Goal: Task Accomplishment & Management: Use online tool/utility

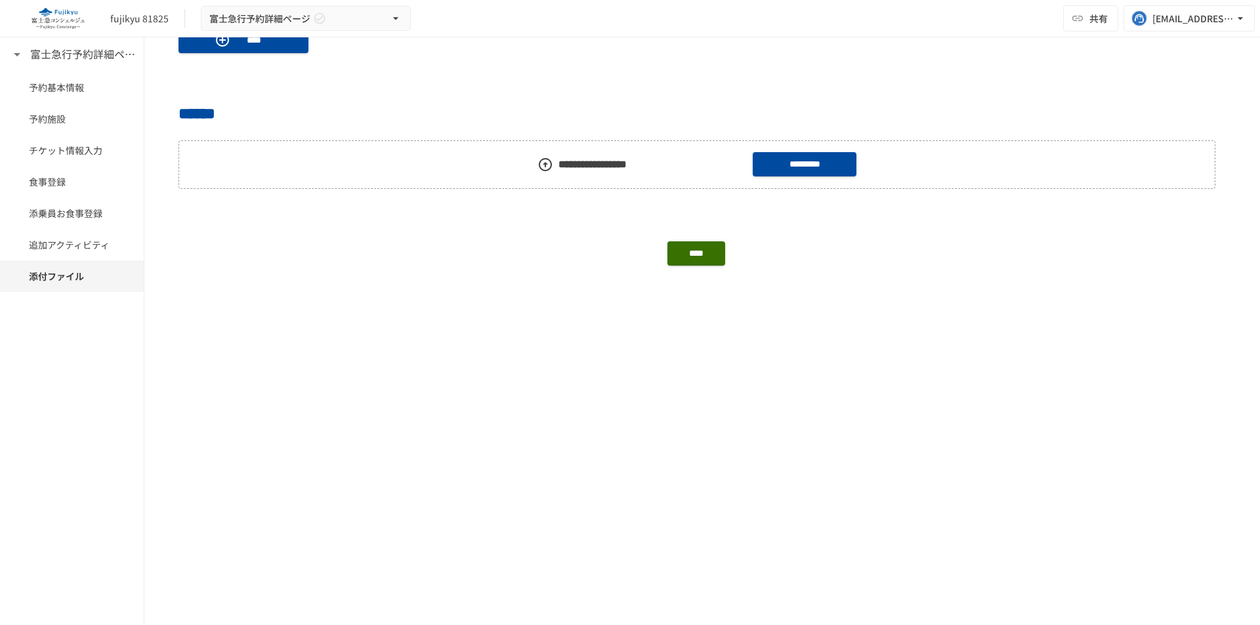
scroll to position [1181, 0]
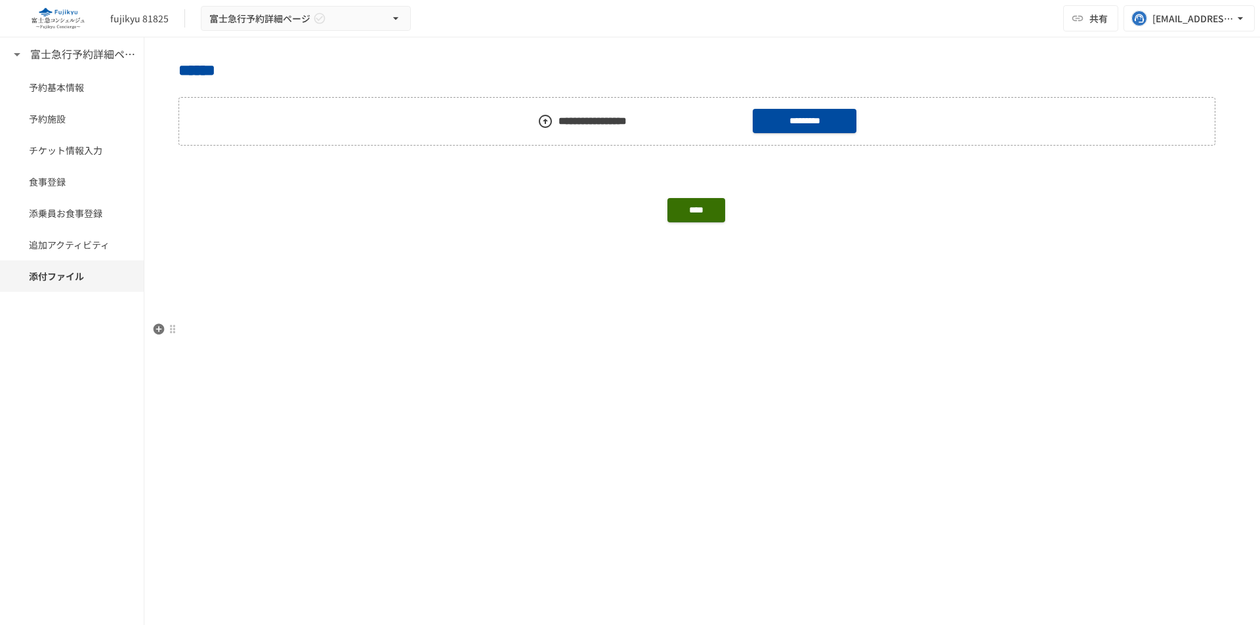
click at [421, 332] on p at bounding box center [701, 329] width 1047 height 17
click at [157, 329] on icon "button" at bounding box center [158, 329] width 13 height 13
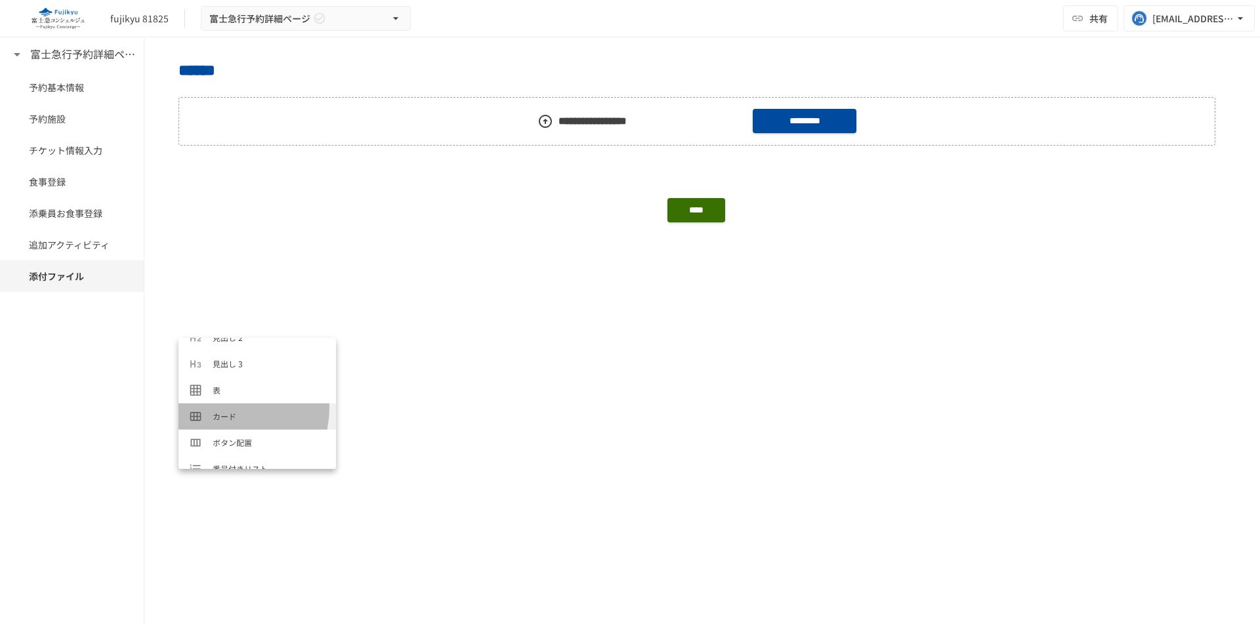
click at [224, 408] on li "カード" at bounding box center [256, 416] width 157 height 26
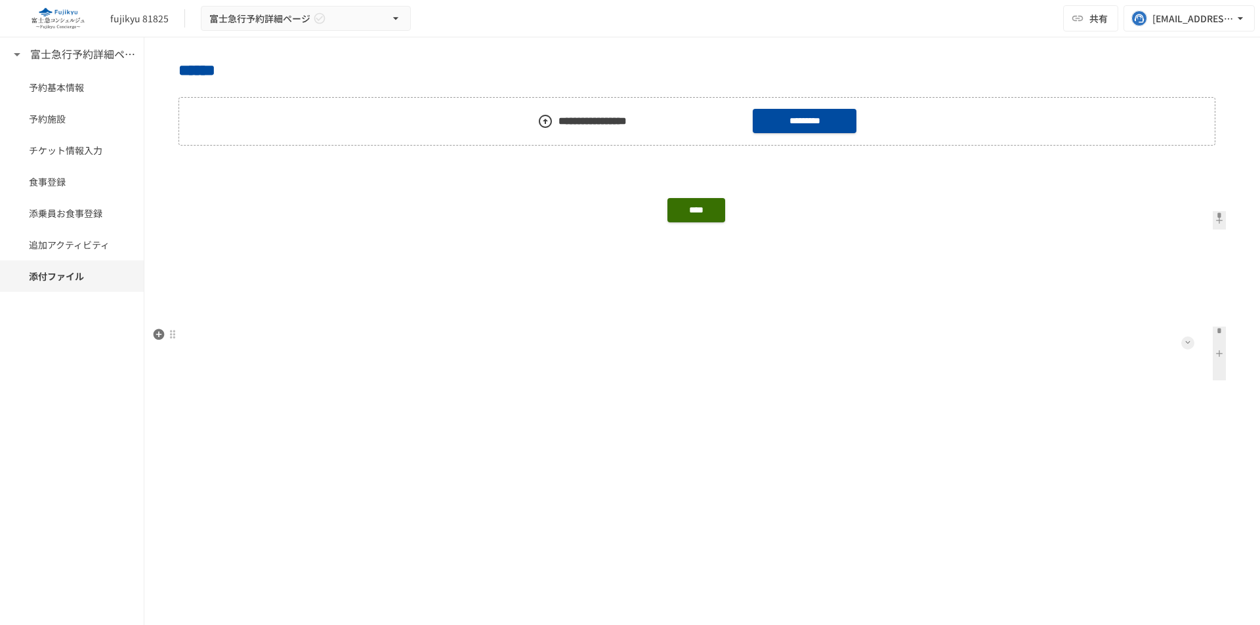
click at [1181, 344] on button at bounding box center [1187, 343] width 13 height 13
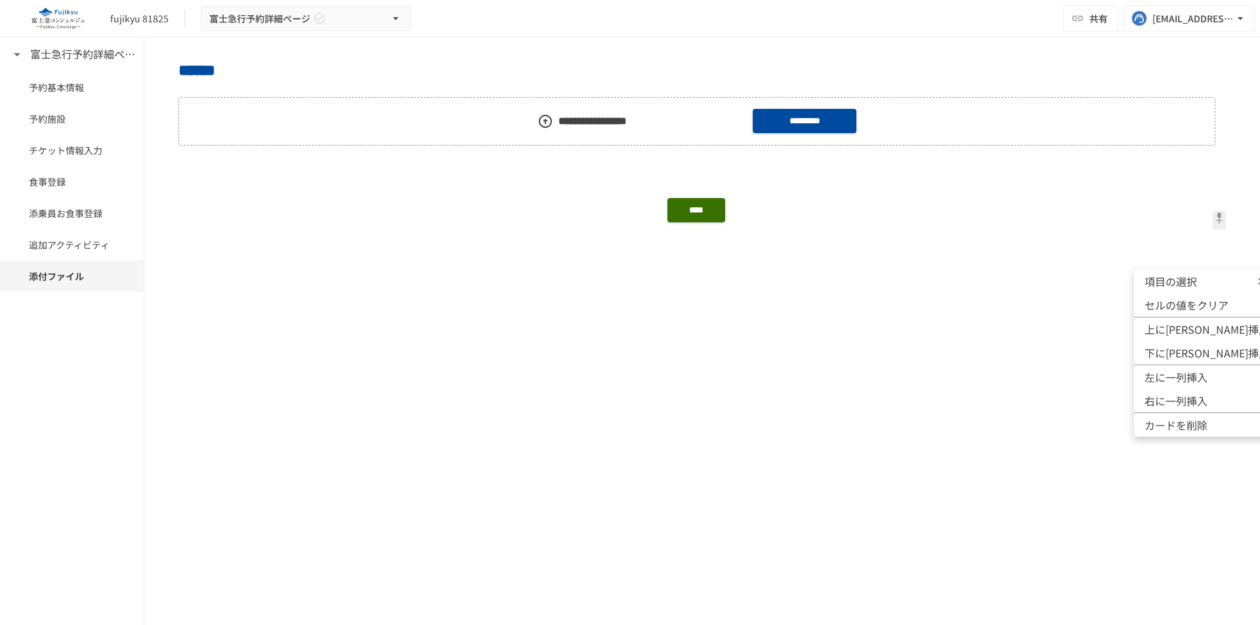
click at [1191, 279] on span "項目の選択" at bounding box center [1183, 282] width 79 height 16
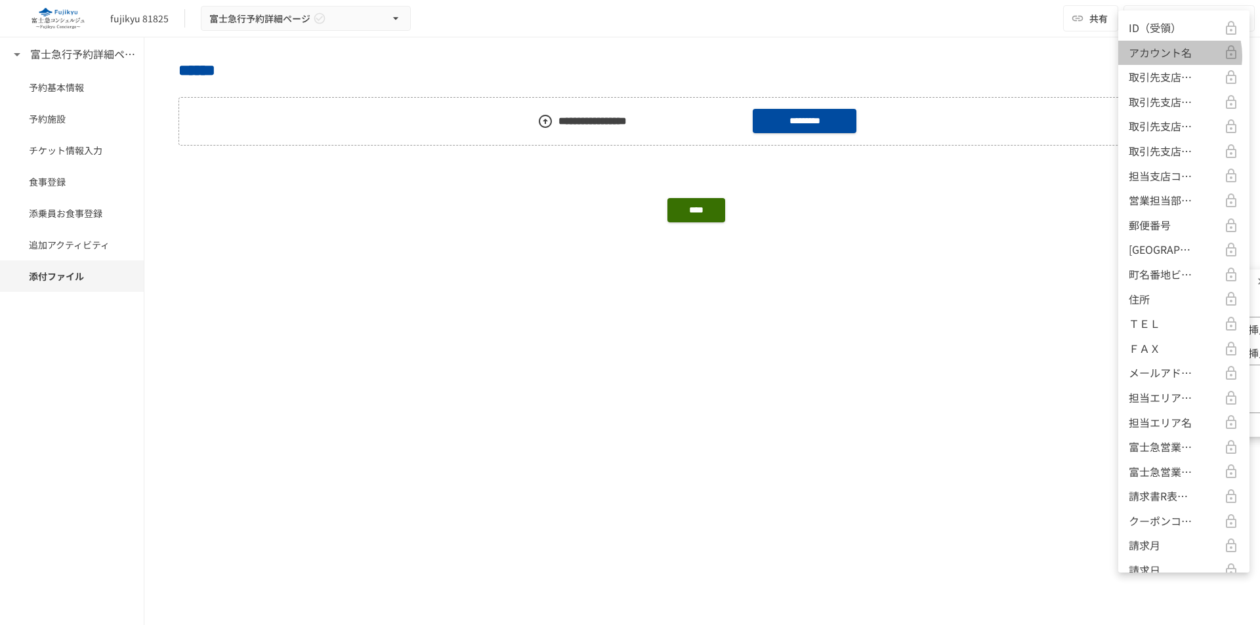
click at [1165, 56] on p "アカウント名" at bounding box center [1159, 53] width 63 height 17
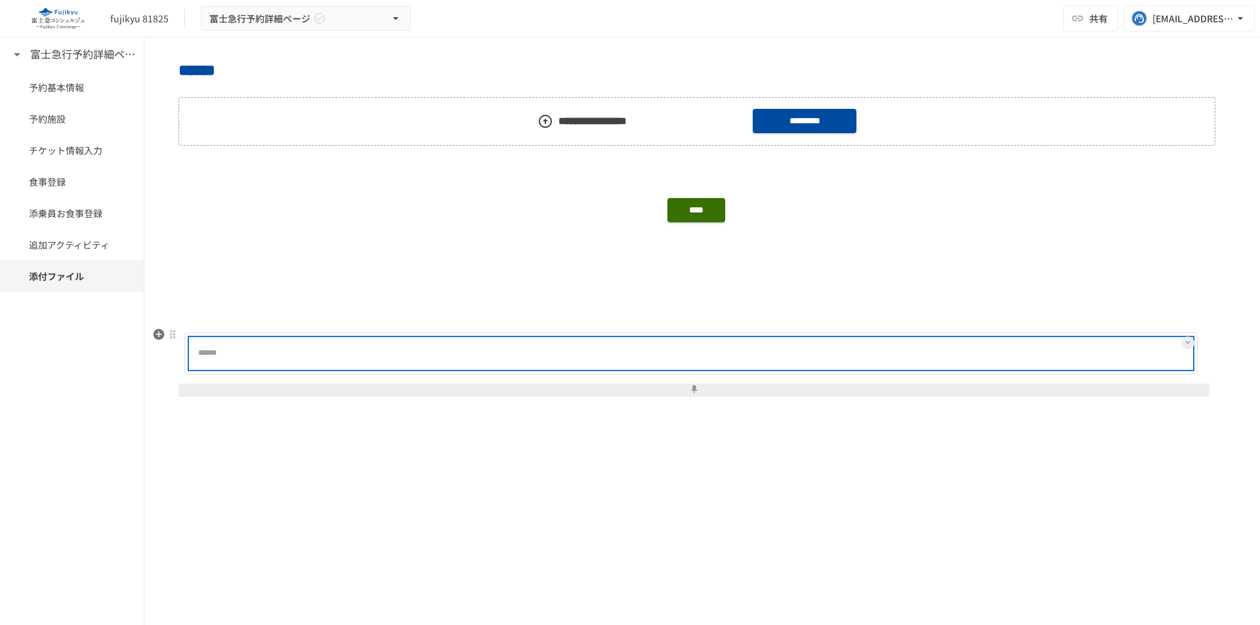
click at [610, 360] on div at bounding box center [732, 354] width 917 height 26
click at [292, 365] on div at bounding box center [732, 354] width 917 height 26
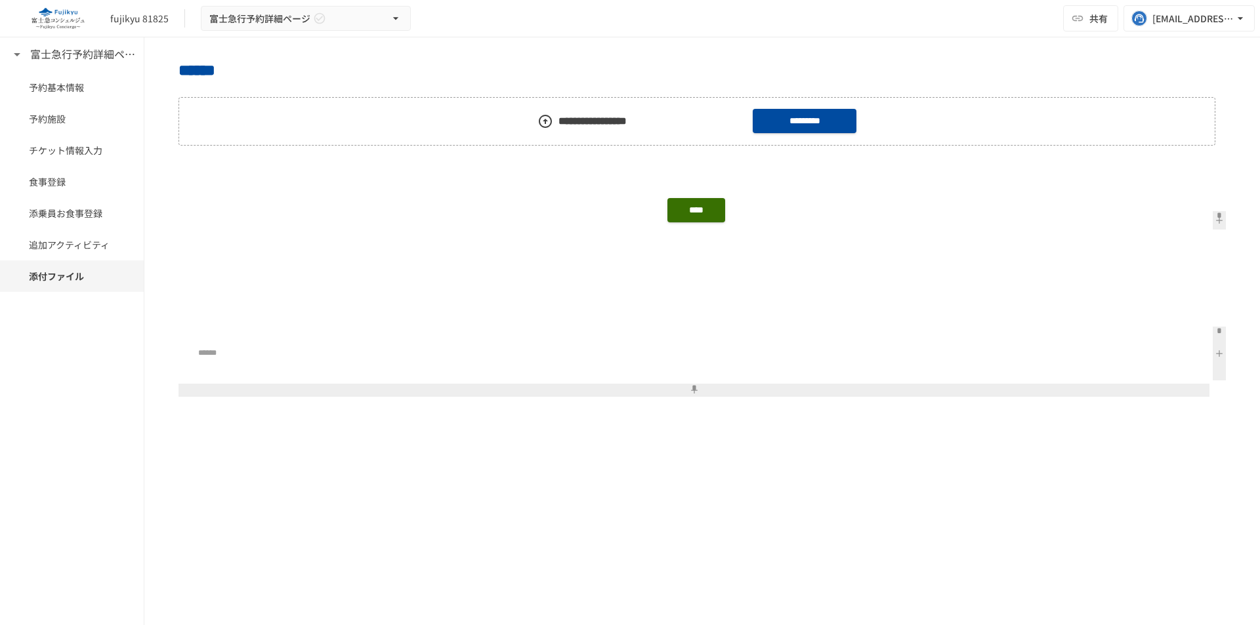
click at [1212, 352] on button at bounding box center [1218, 354] width 13 height 54
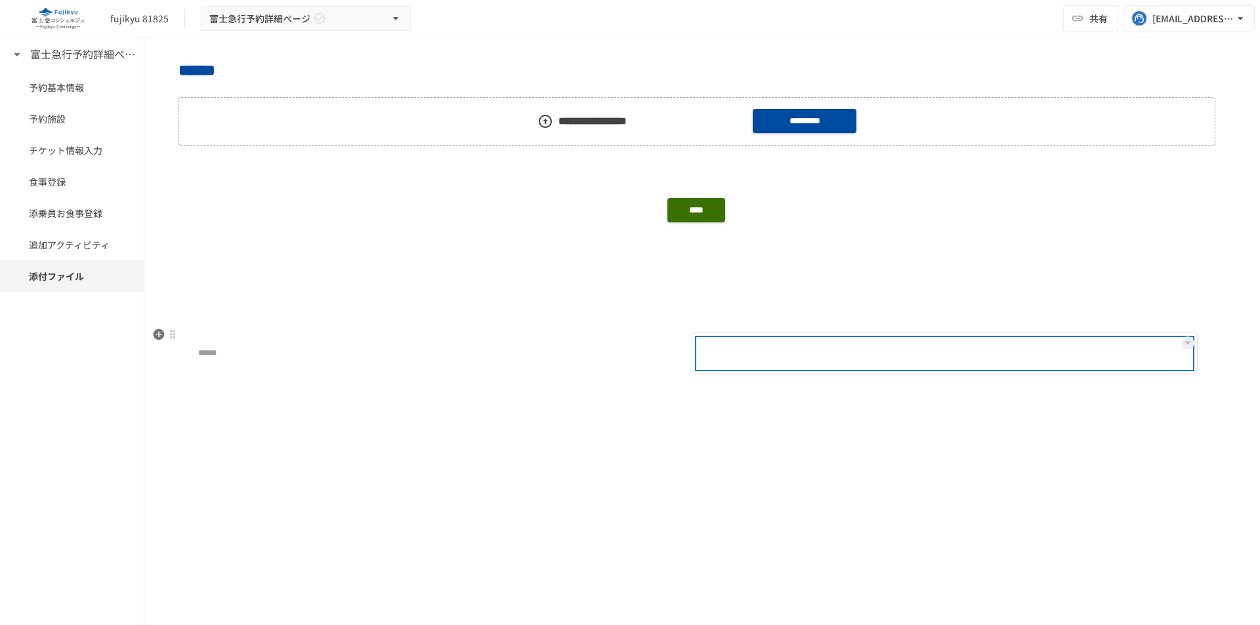
click at [737, 342] on div at bounding box center [732, 354] width 71 height 26
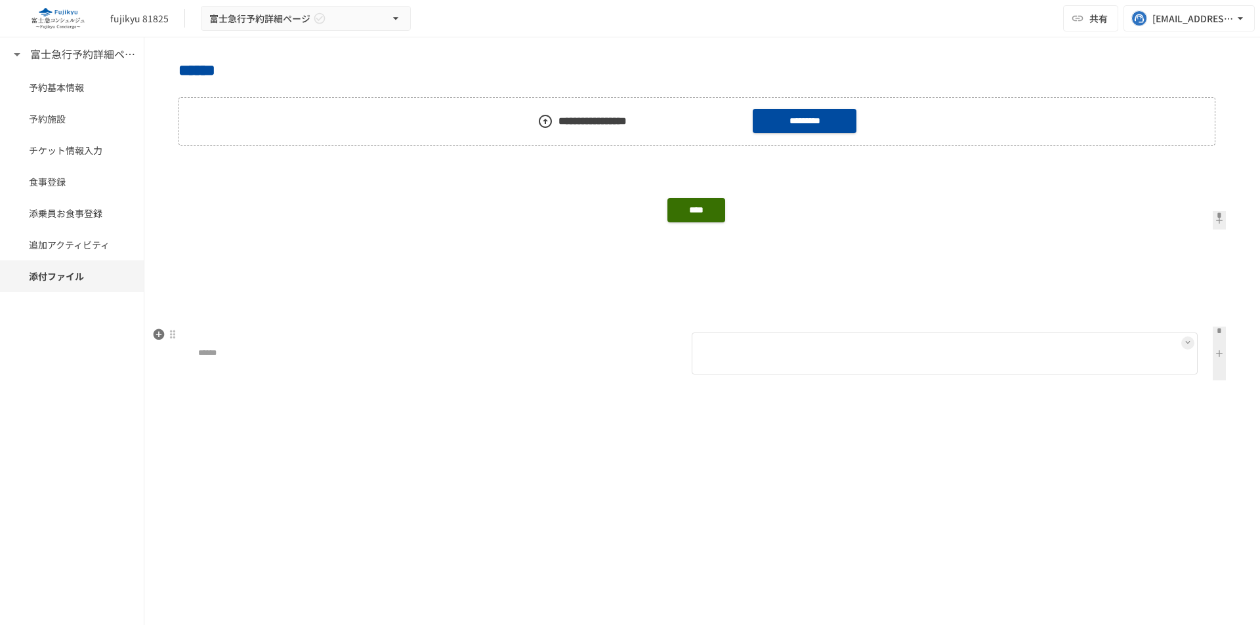
click at [1185, 342] on icon at bounding box center [1187, 342] width 5 height 5
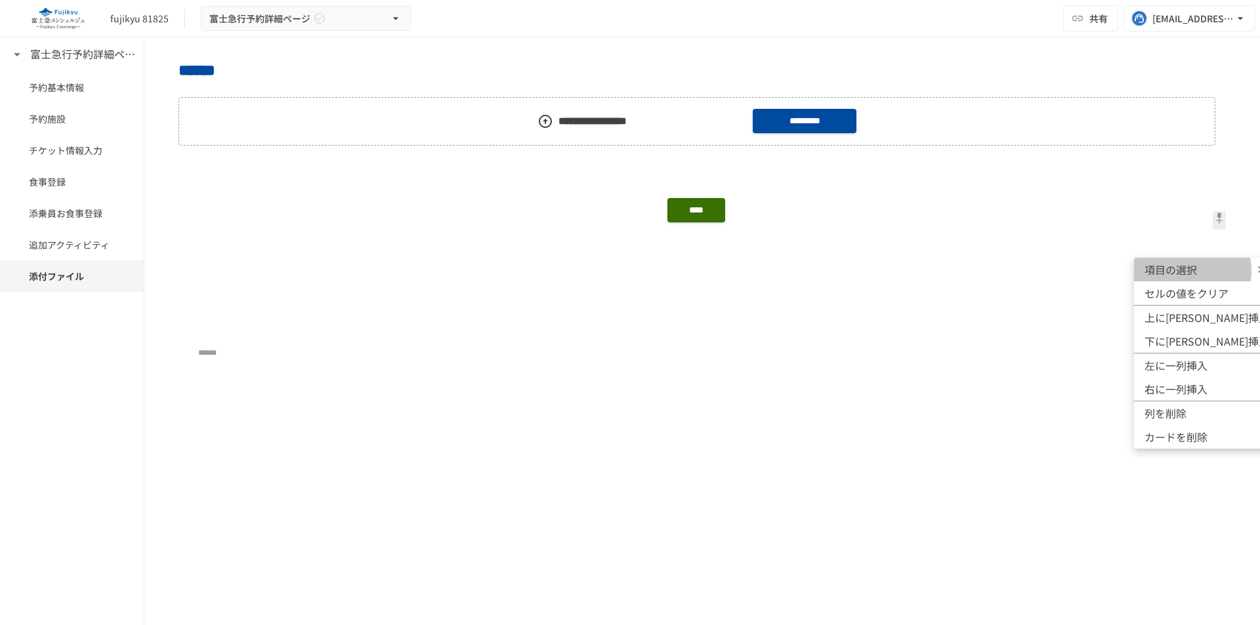
click at [1184, 271] on span "項目の選択" at bounding box center [1183, 270] width 79 height 16
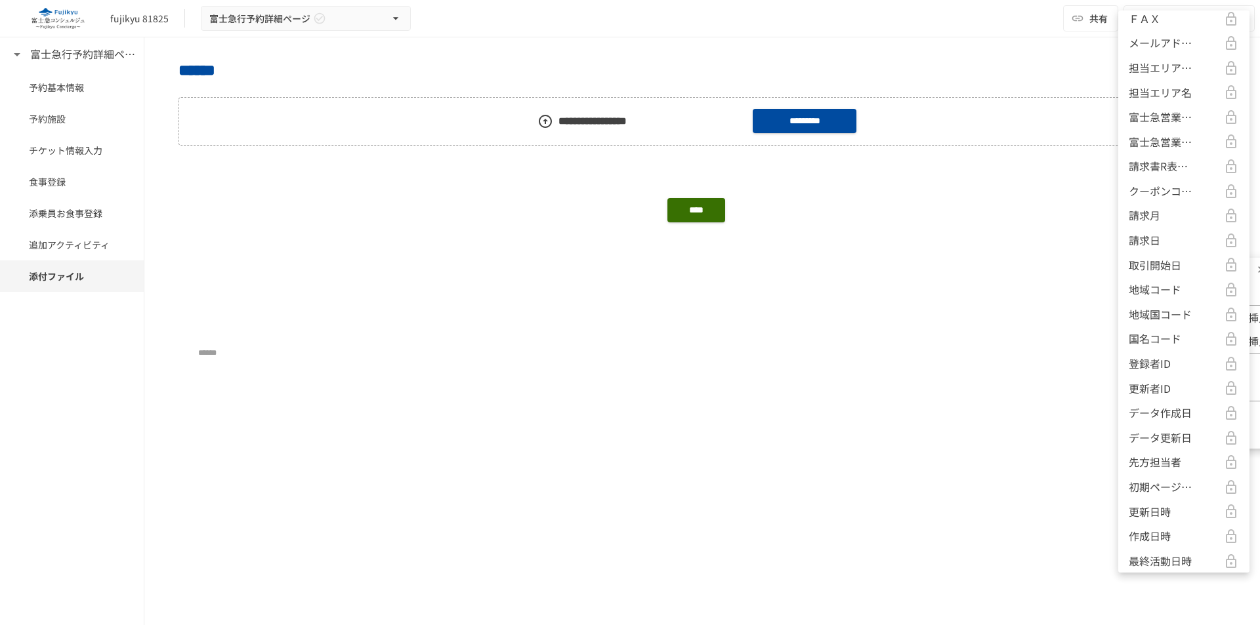
scroll to position [361, 0]
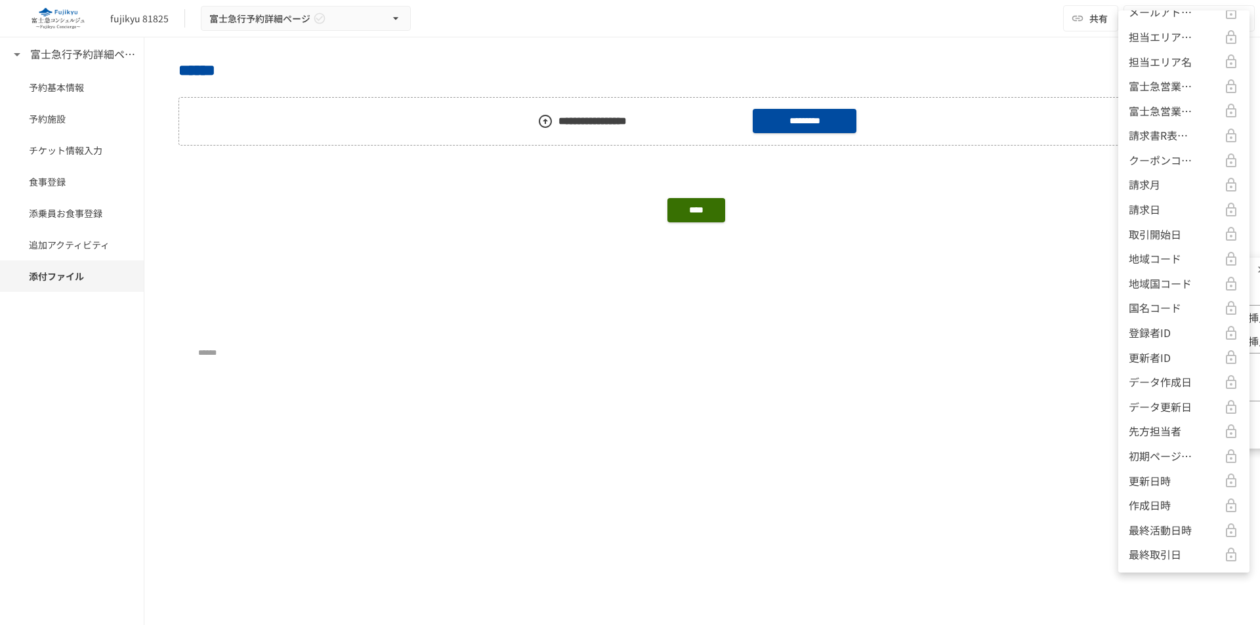
click at [1147, 455] on p "初期ページURL" at bounding box center [1161, 456] width 66 height 17
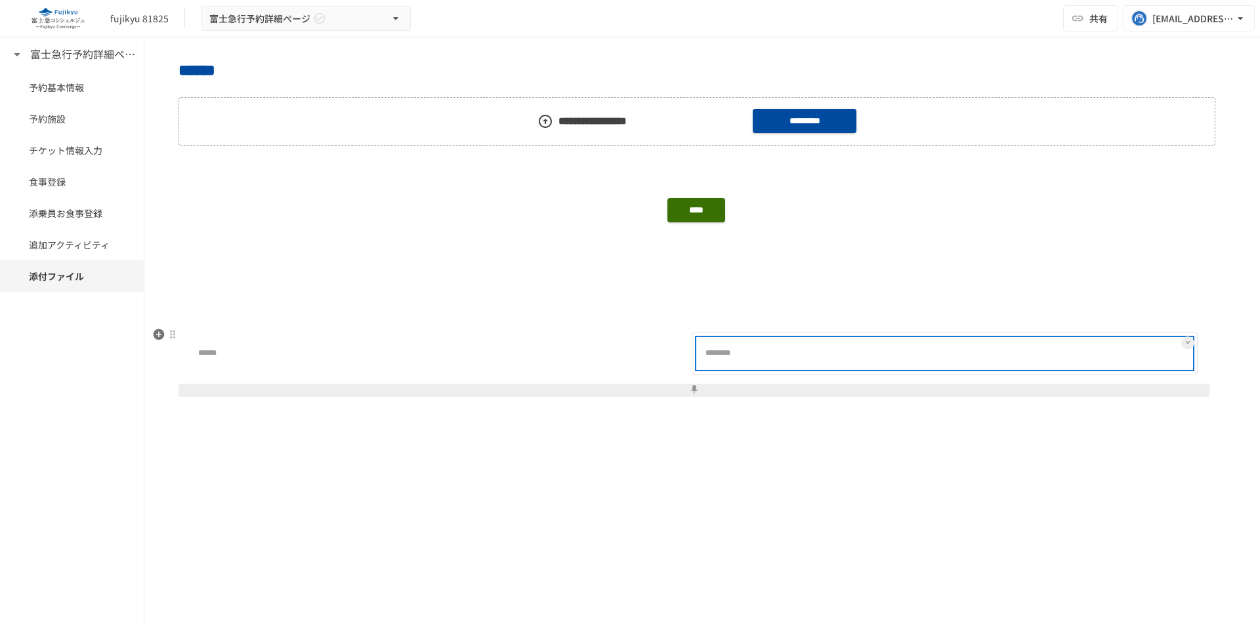
click at [836, 355] on div at bounding box center [986, 354] width 410 height 26
click at [1135, 347] on div at bounding box center [986, 354] width 410 height 26
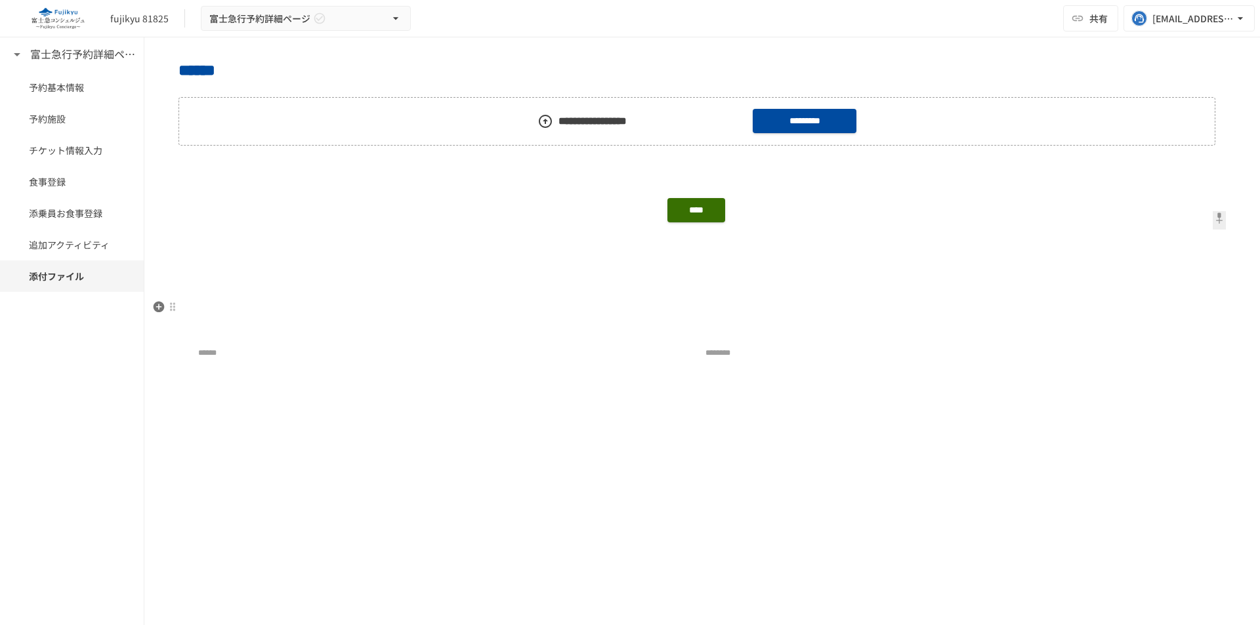
click at [1147, 315] on p at bounding box center [701, 307] width 1047 height 17
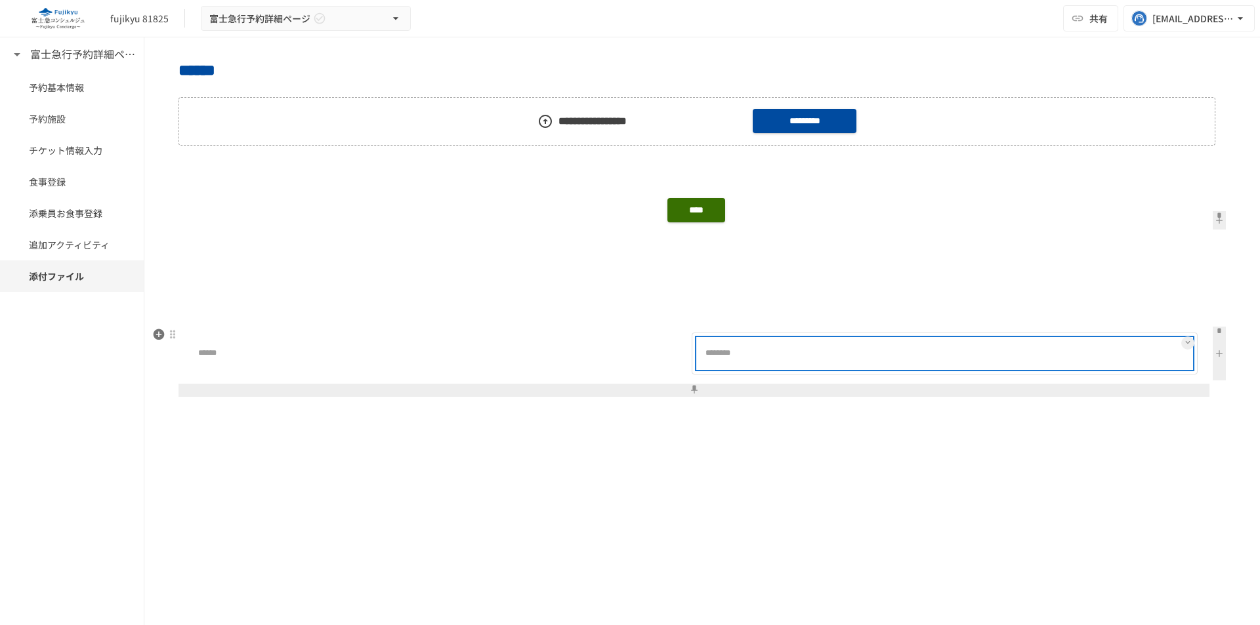
click at [1138, 359] on div at bounding box center [986, 354] width 410 height 26
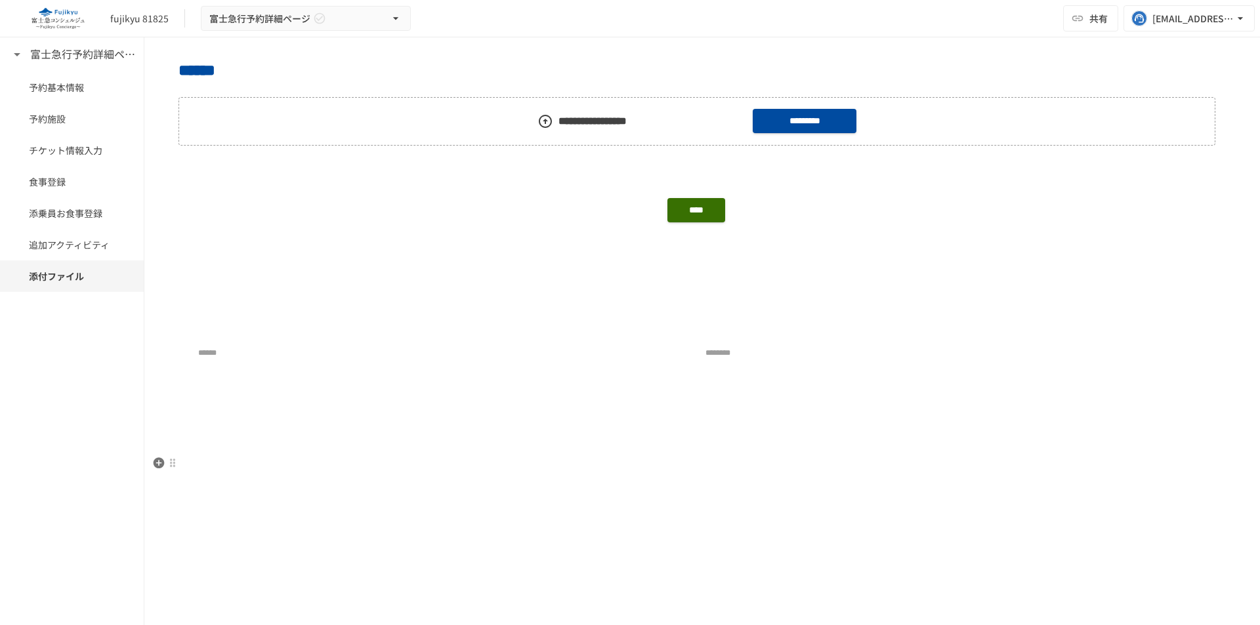
click at [687, 485] on p at bounding box center [701, 486] width 1047 height 17
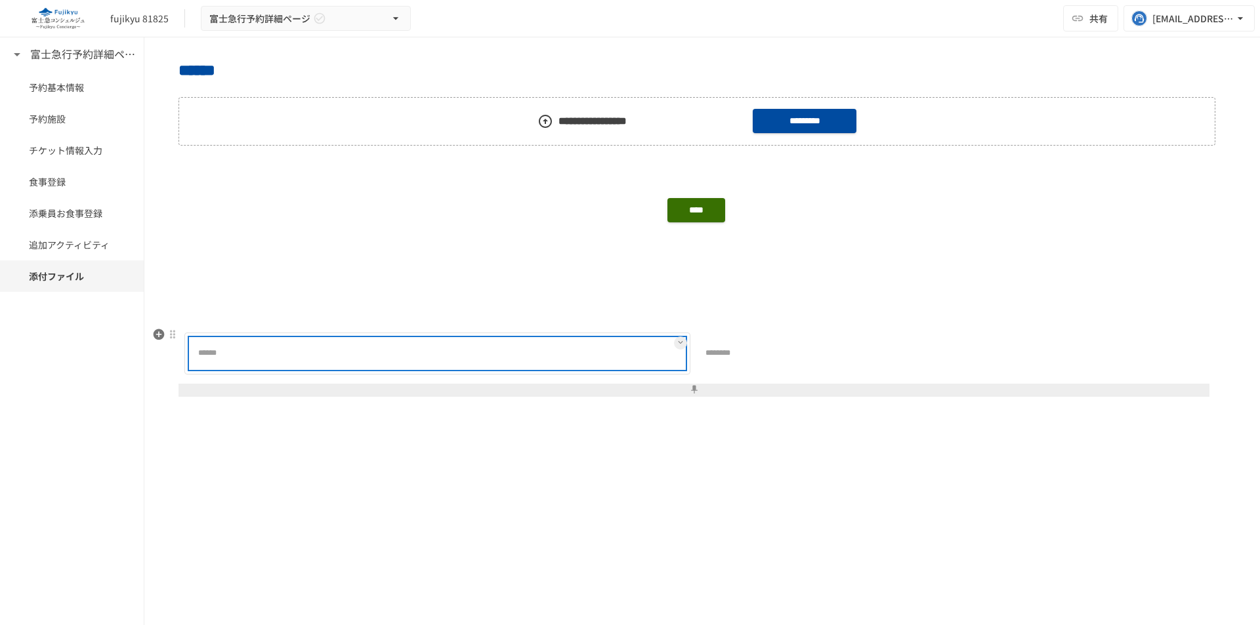
click at [388, 349] on div at bounding box center [479, 354] width 410 height 26
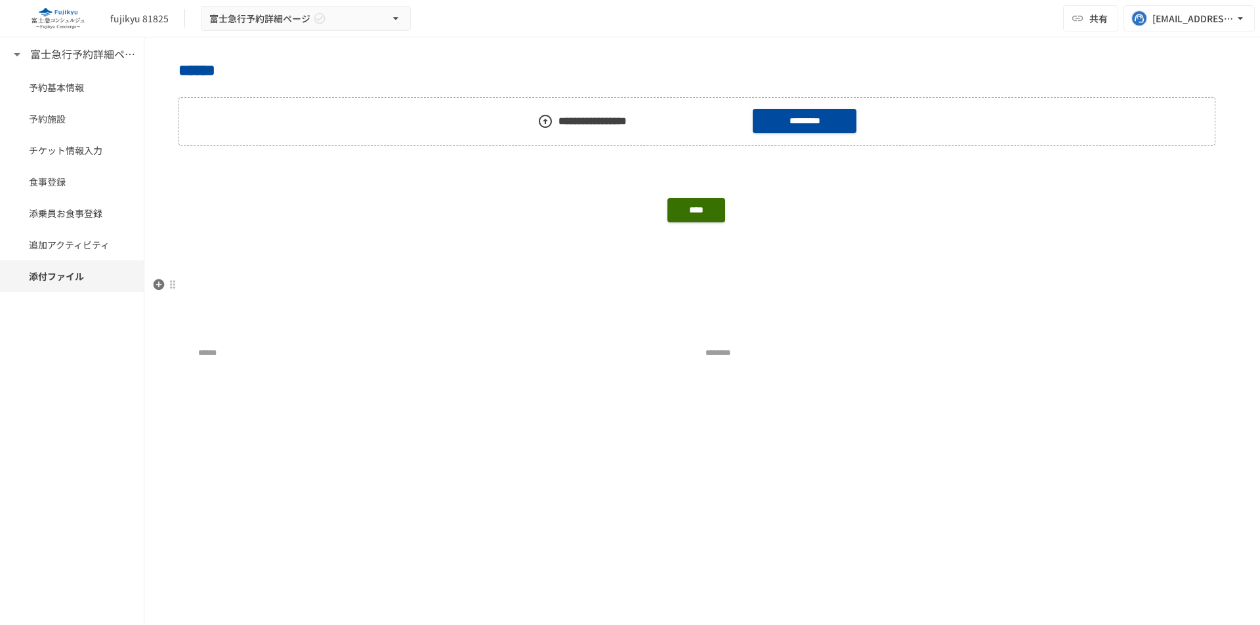
click at [412, 289] on p at bounding box center [701, 285] width 1047 height 17
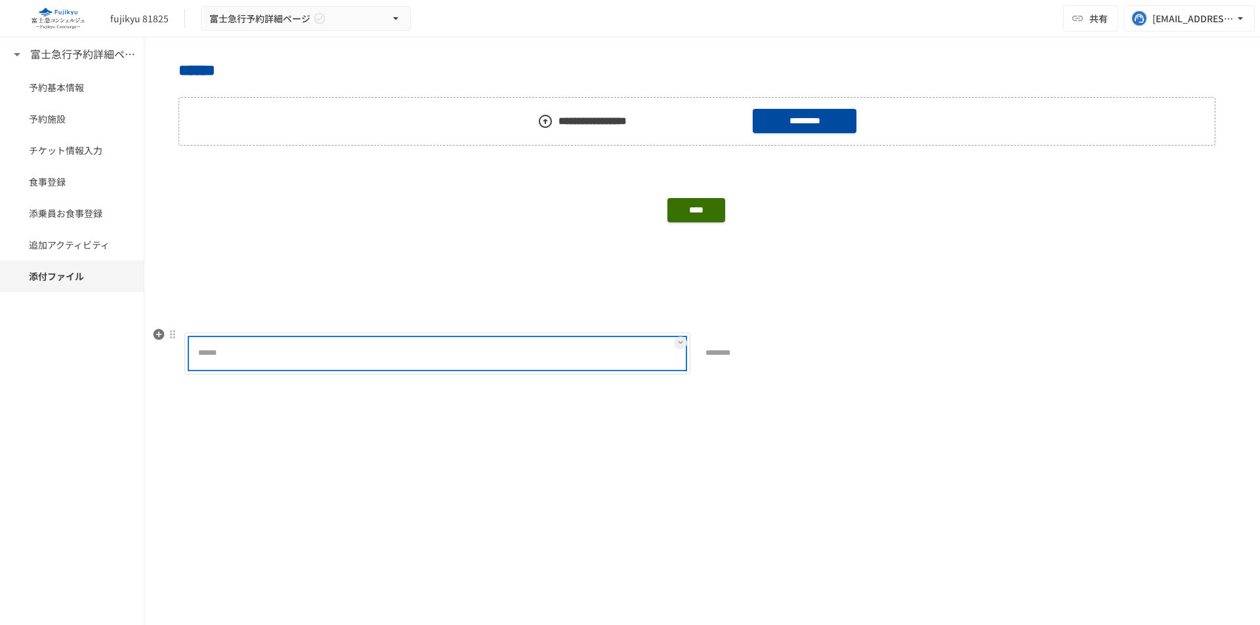
click at [420, 339] on div "******" at bounding box center [437, 354] width 494 height 30
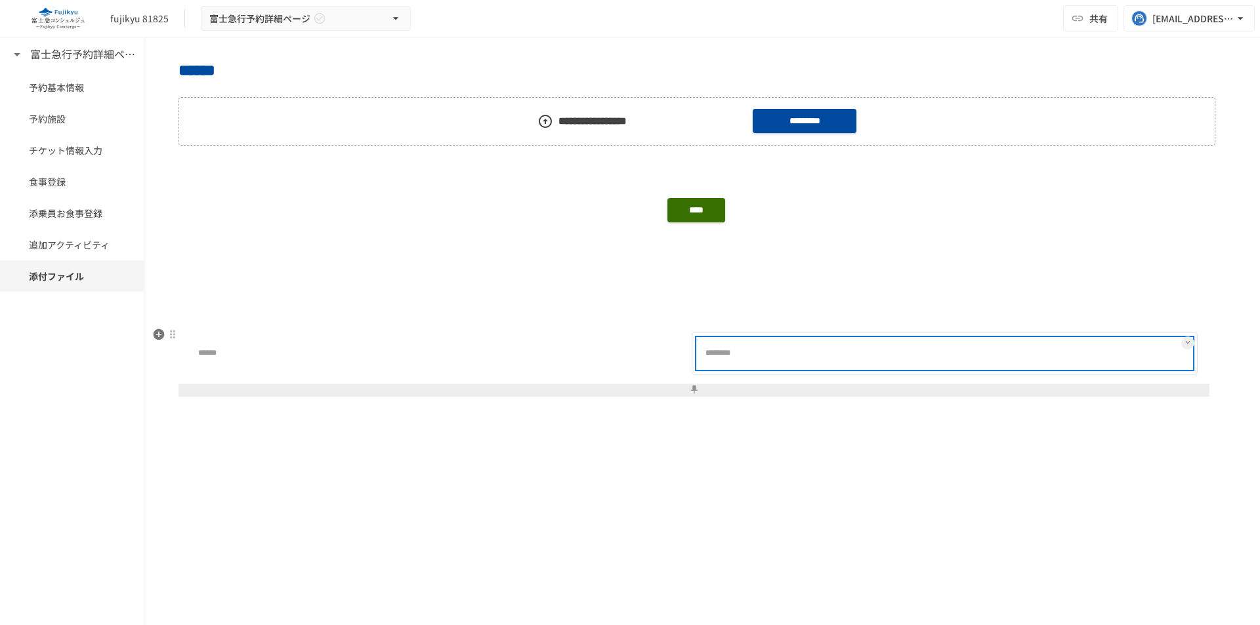
click at [957, 365] on div at bounding box center [986, 354] width 410 height 26
click at [934, 365] on div at bounding box center [986, 354] width 410 height 26
click at [936, 358] on div at bounding box center [986, 354] width 410 height 26
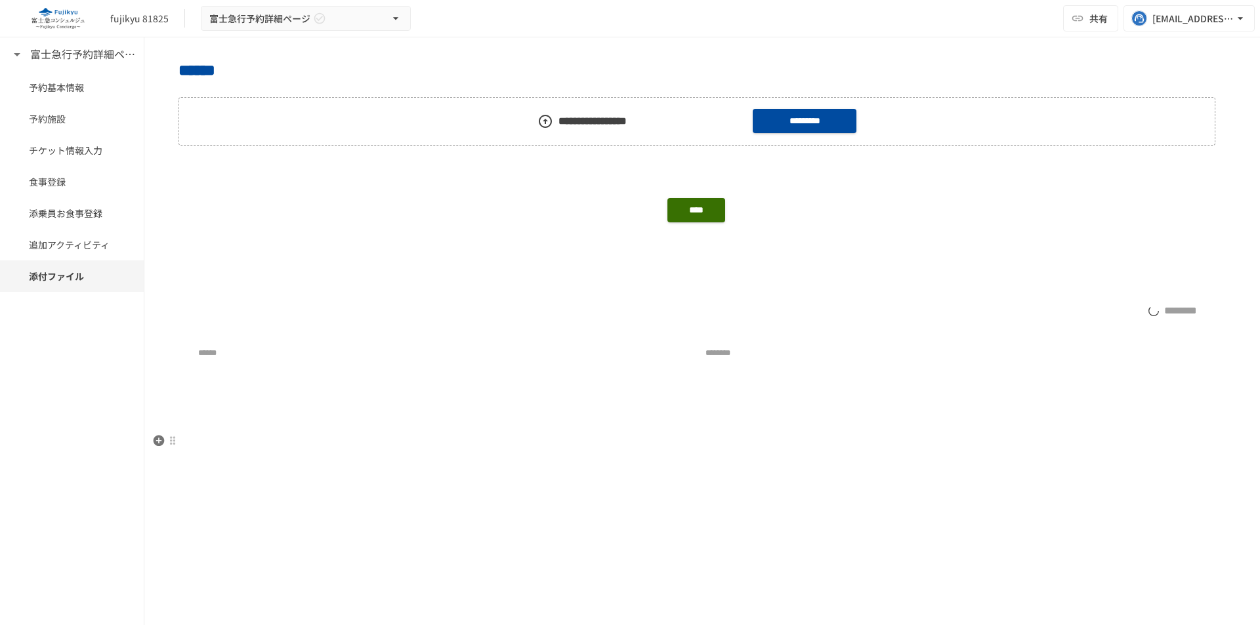
click at [913, 449] on p at bounding box center [701, 441] width 1047 height 17
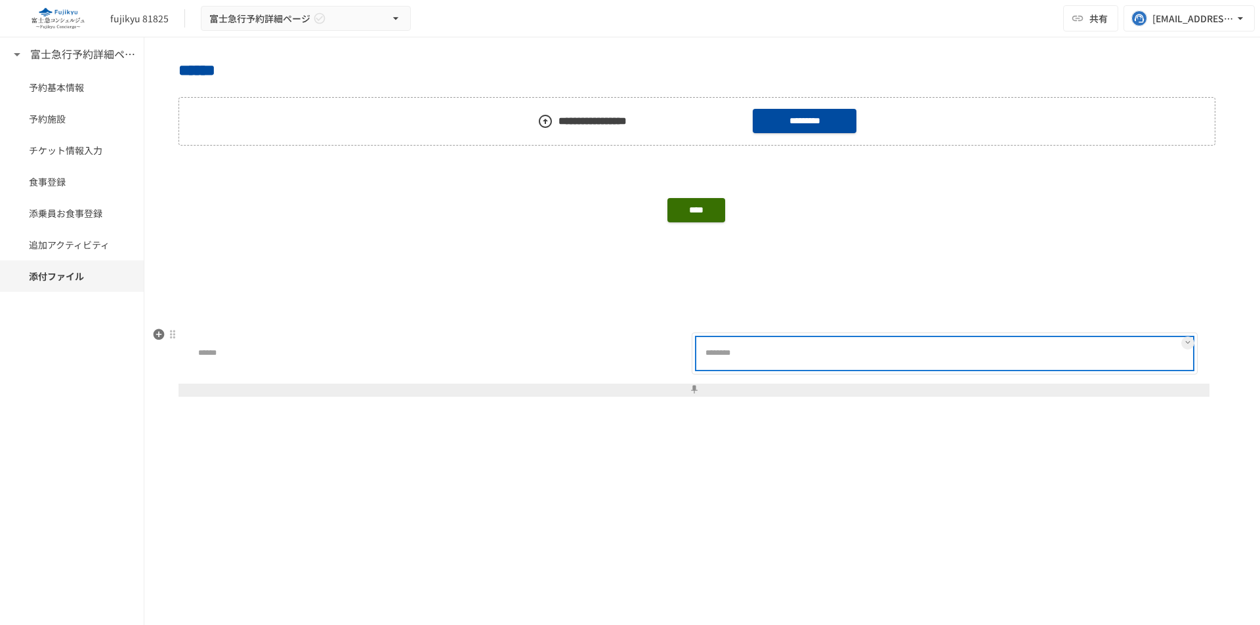
click at [962, 365] on div at bounding box center [986, 354] width 410 height 26
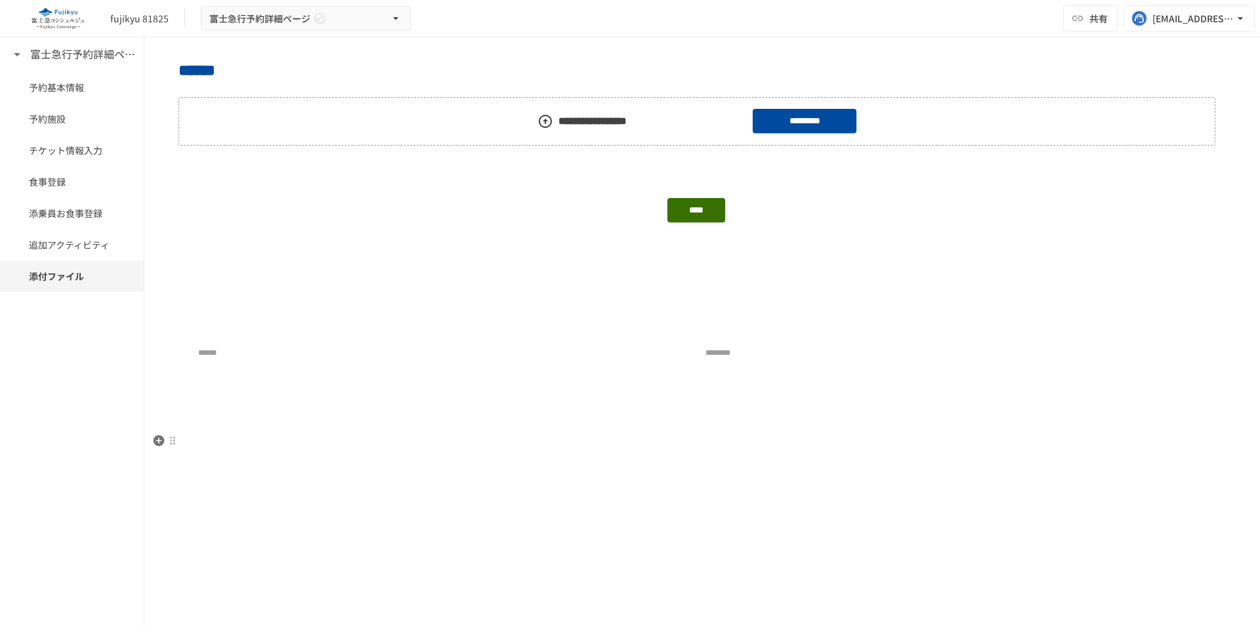
click at [963, 442] on p at bounding box center [701, 441] width 1047 height 17
click at [1180, 308] on p at bounding box center [701, 307] width 1047 height 17
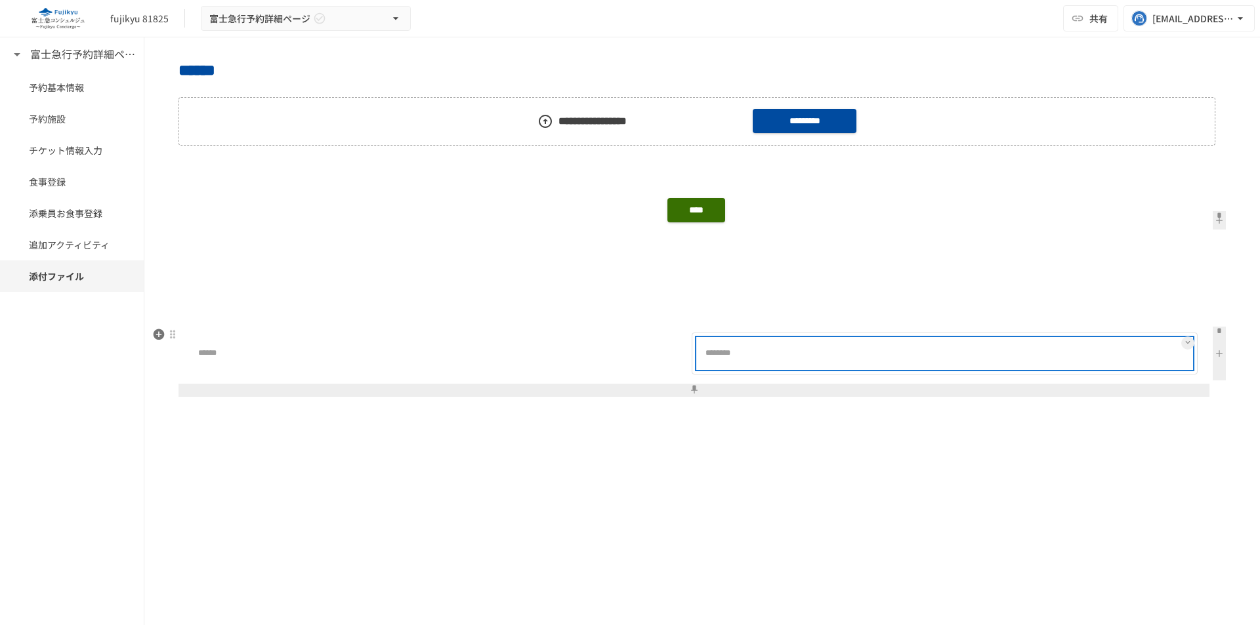
click at [1123, 348] on div at bounding box center [986, 354] width 410 height 26
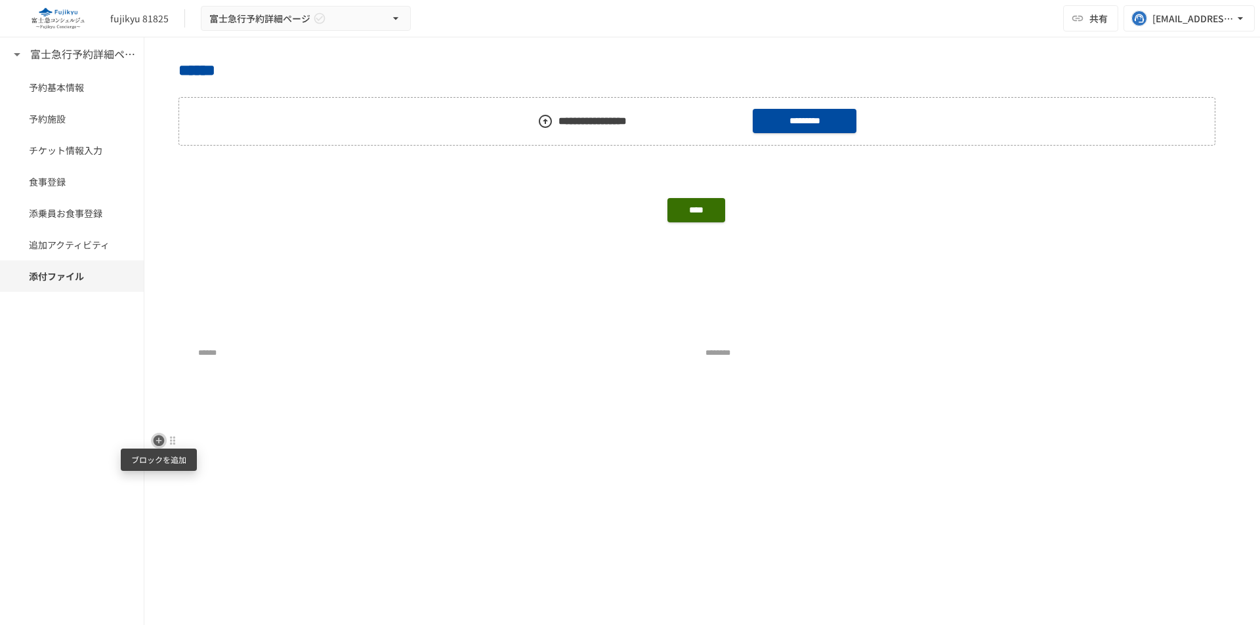
click at [156, 442] on icon "button" at bounding box center [159, 440] width 11 height 11
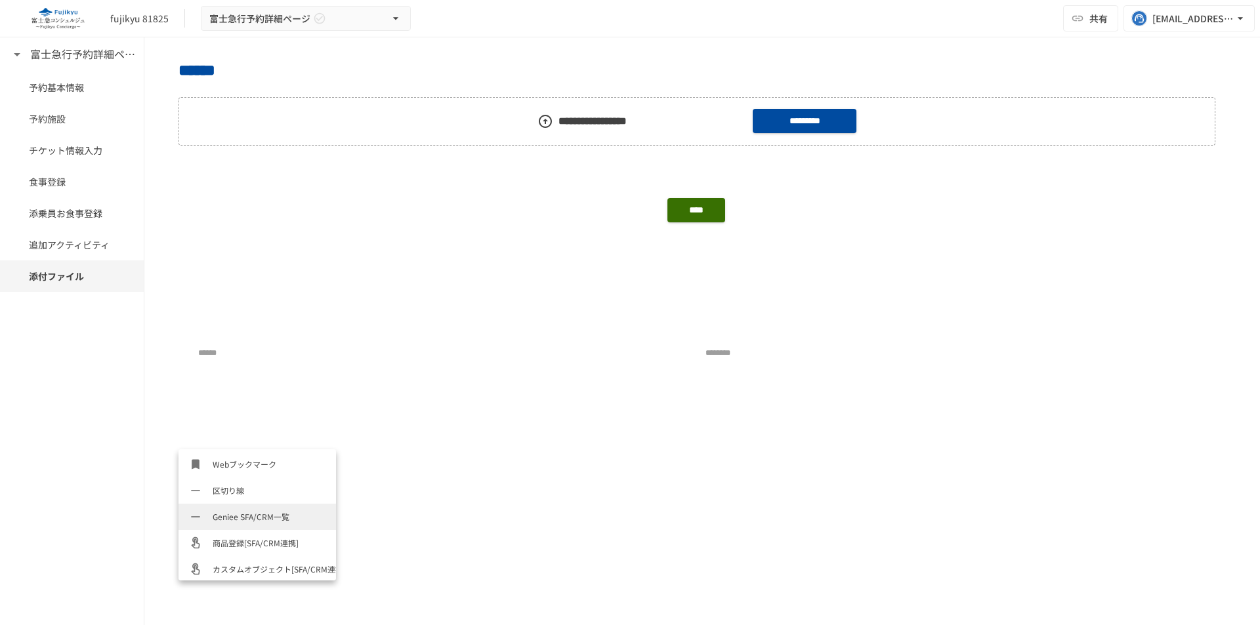
scroll to position [604, 0]
click at [258, 512] on span "Geniee SFA/CRM一覧" at bounding box center [269, 514] width 113 height 12
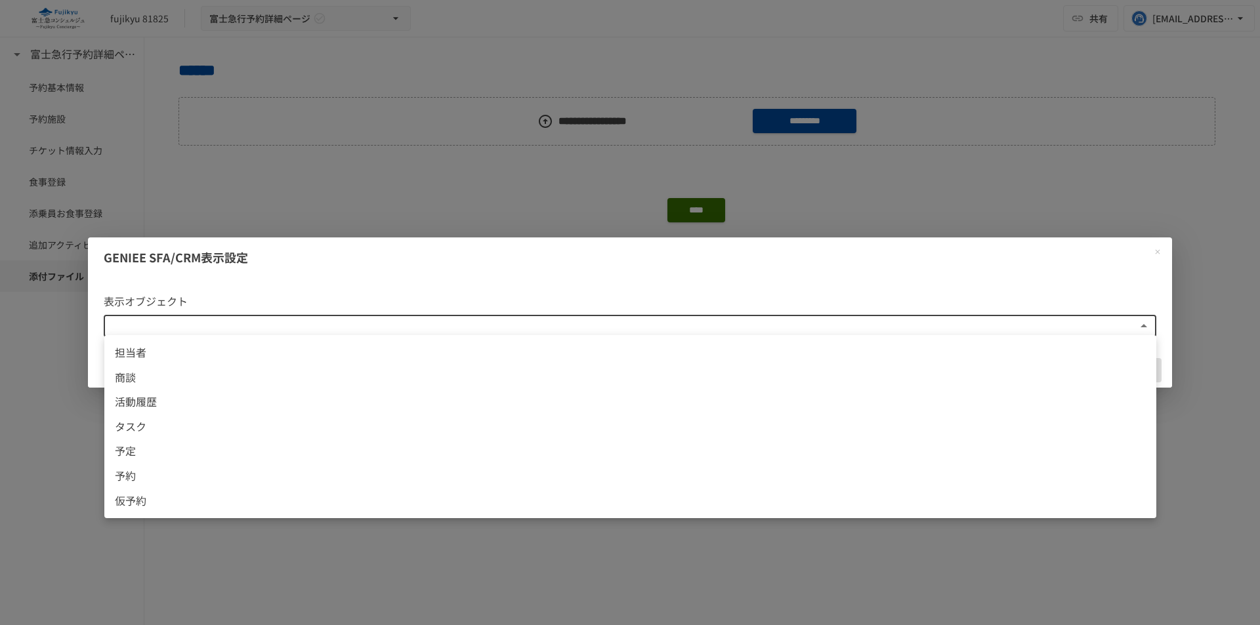
scroll to position [2, 0]
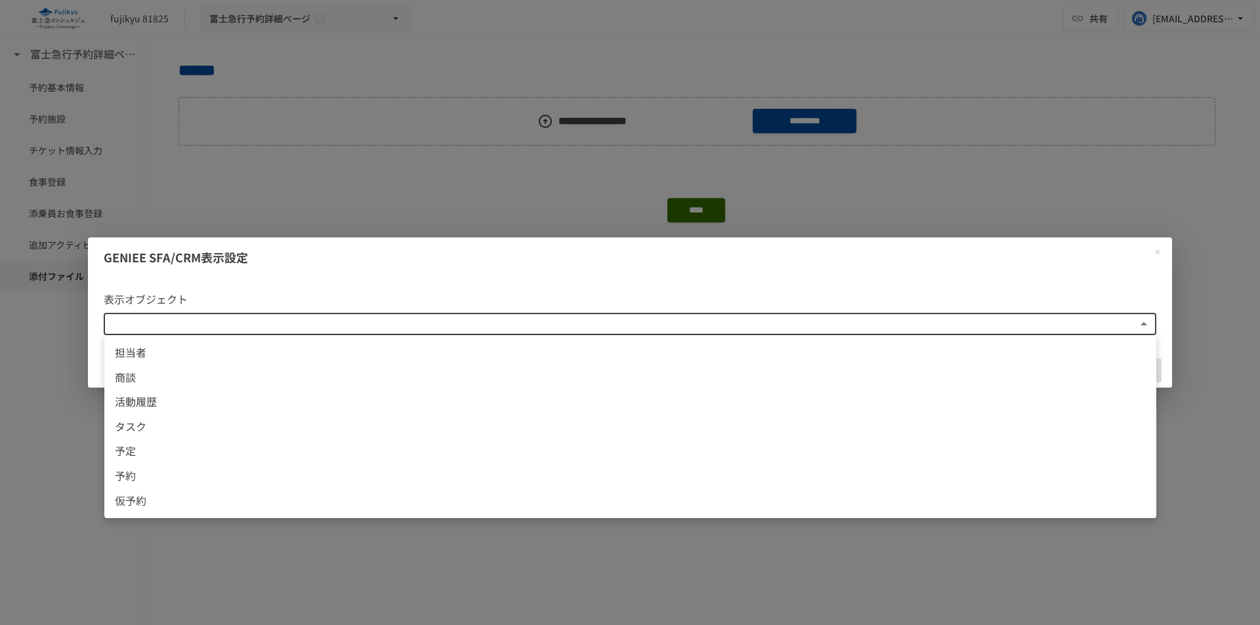
click at [783, 328] on body "**********" at bounding box center [630, 299] width 1260 height 598
click at [152, 369] on span "商談" at bounding box center [630, 377] width 1031 height 17
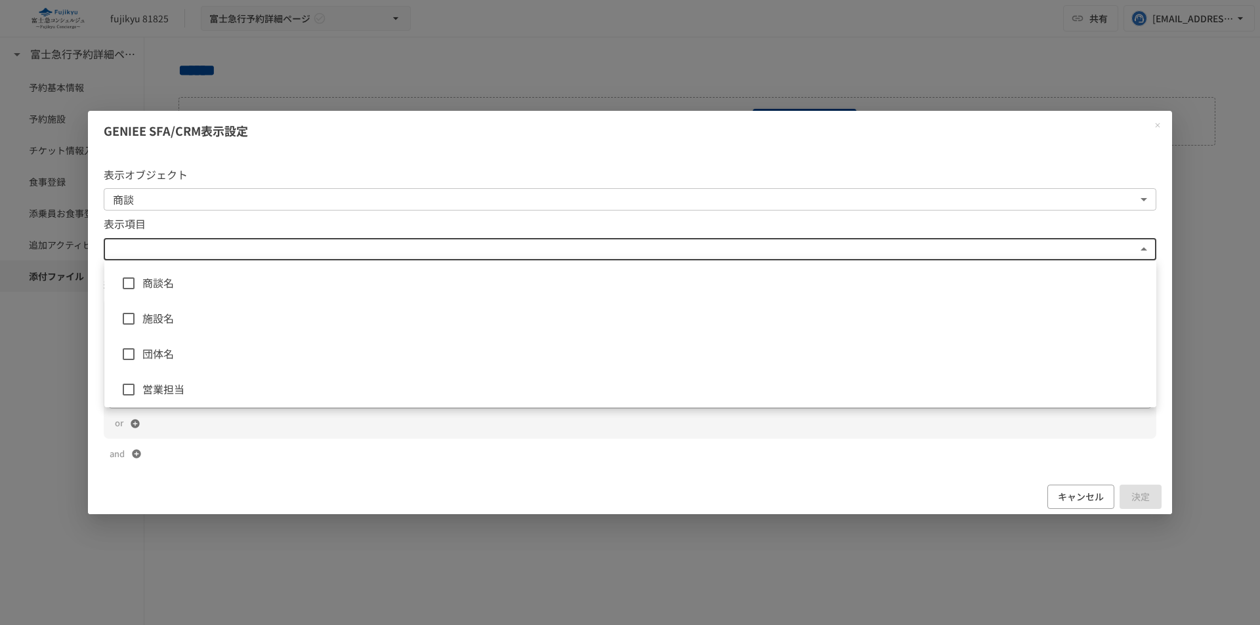
click at [531, 257] on body "**********" at bounding box center [630, 299] width 1260 height 598
click at [531, 257] on div at bounding box center [630, 312] width 1260 height 625
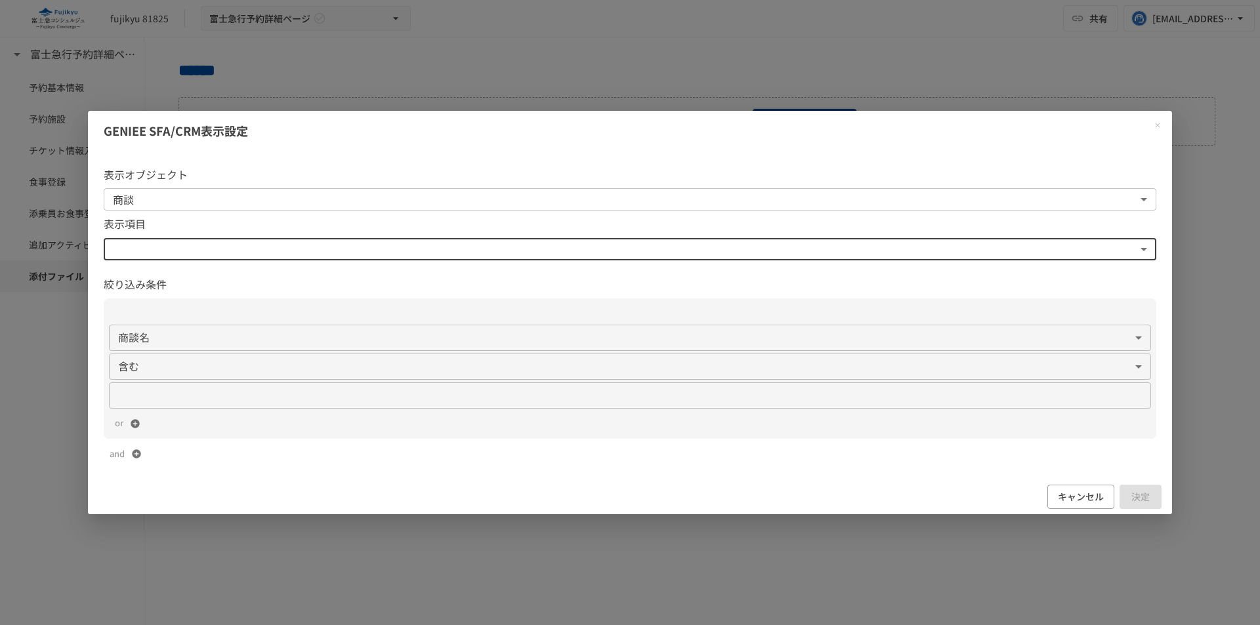
click at [361, 255] on body "**********" at bounding box center [630, 299] width 1260 height 598
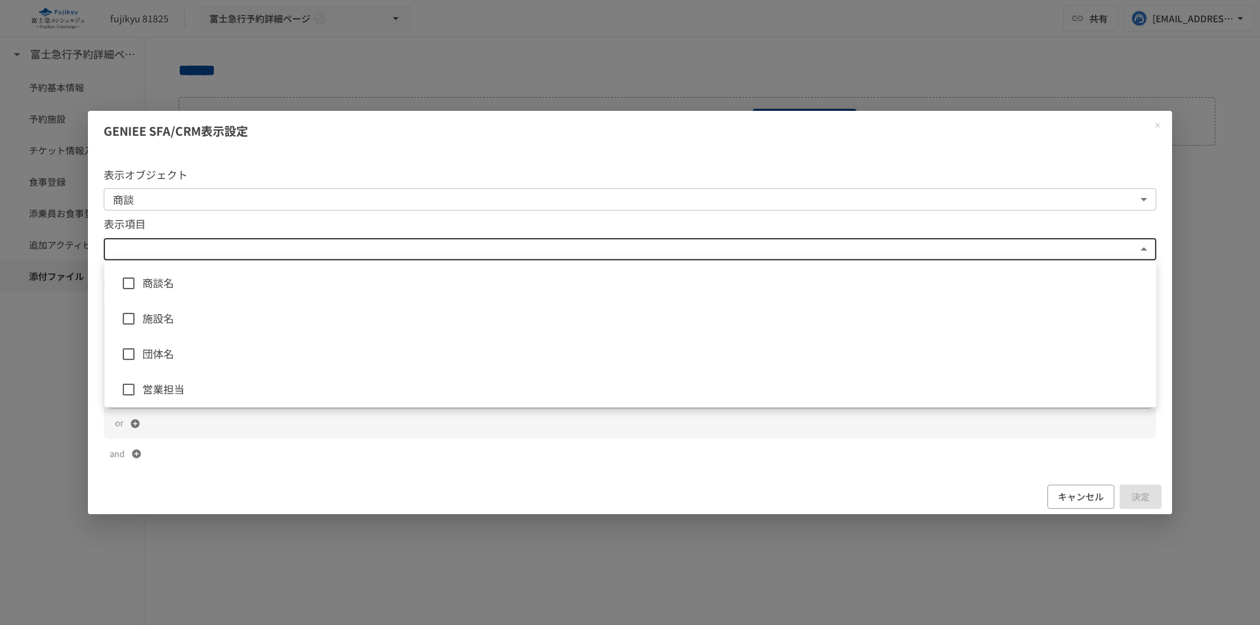
click at [332, 273] on li "商談名" at bounding box center [630, 283] width 1052 height 35
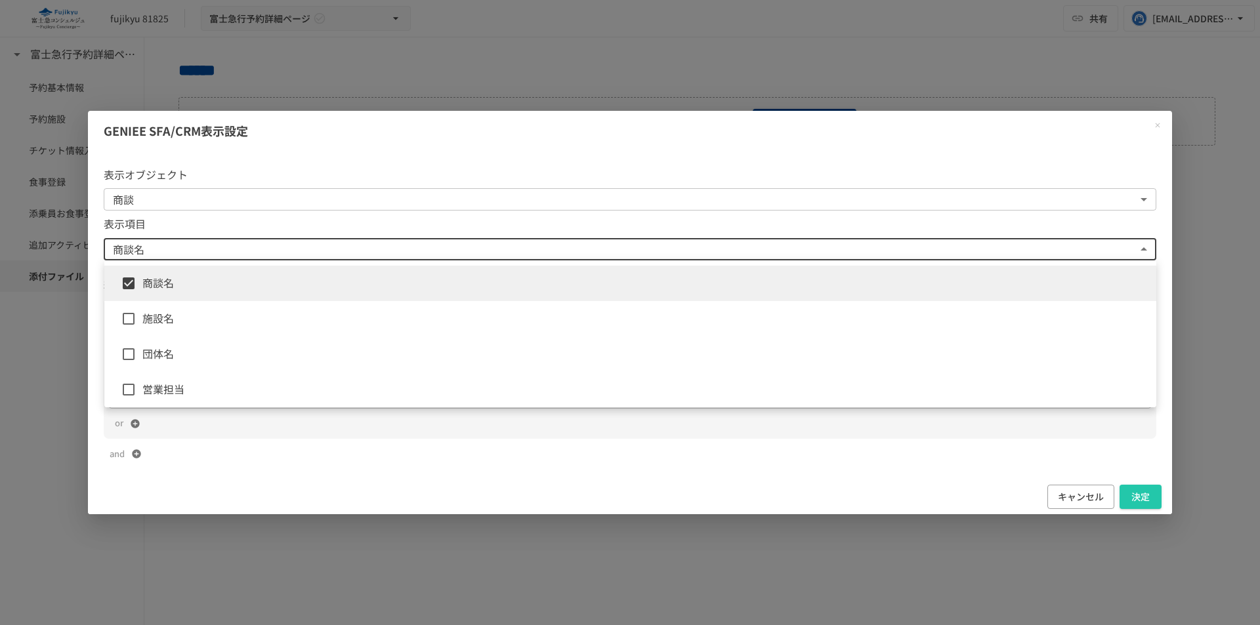
type input "**********"
click at [1141, 499] on div at bounding box center [630, 312] width 1260 height 625
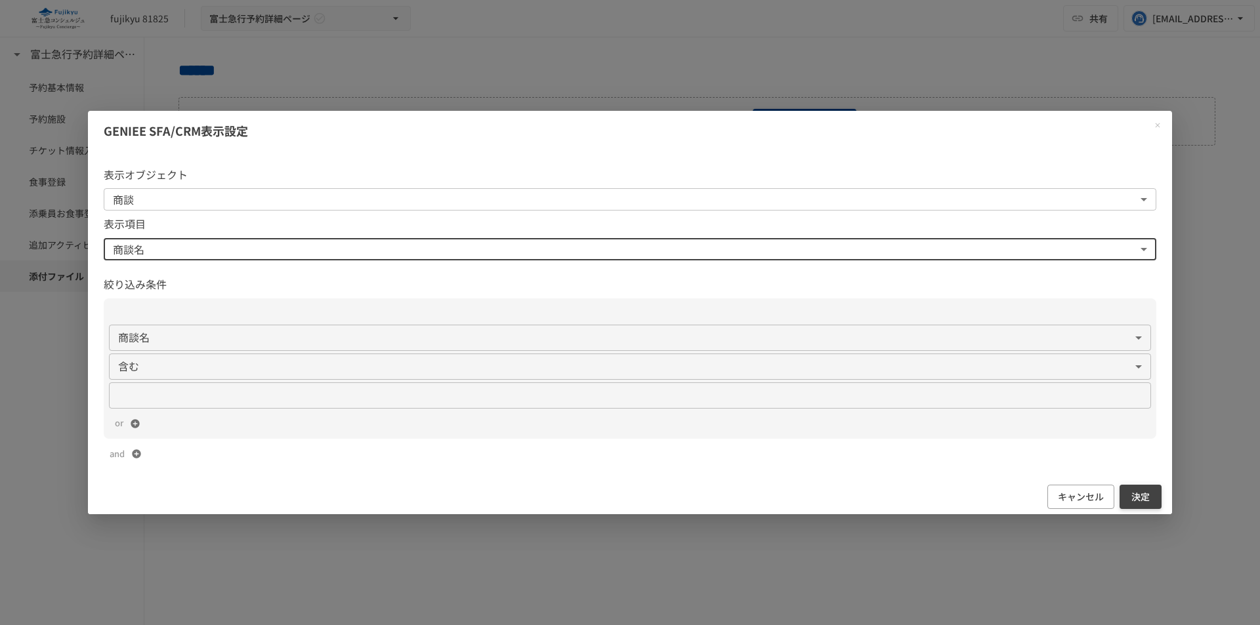
click at [1140, 495] on button "決定" at bounding box center [1140, 497] width 42 height 24
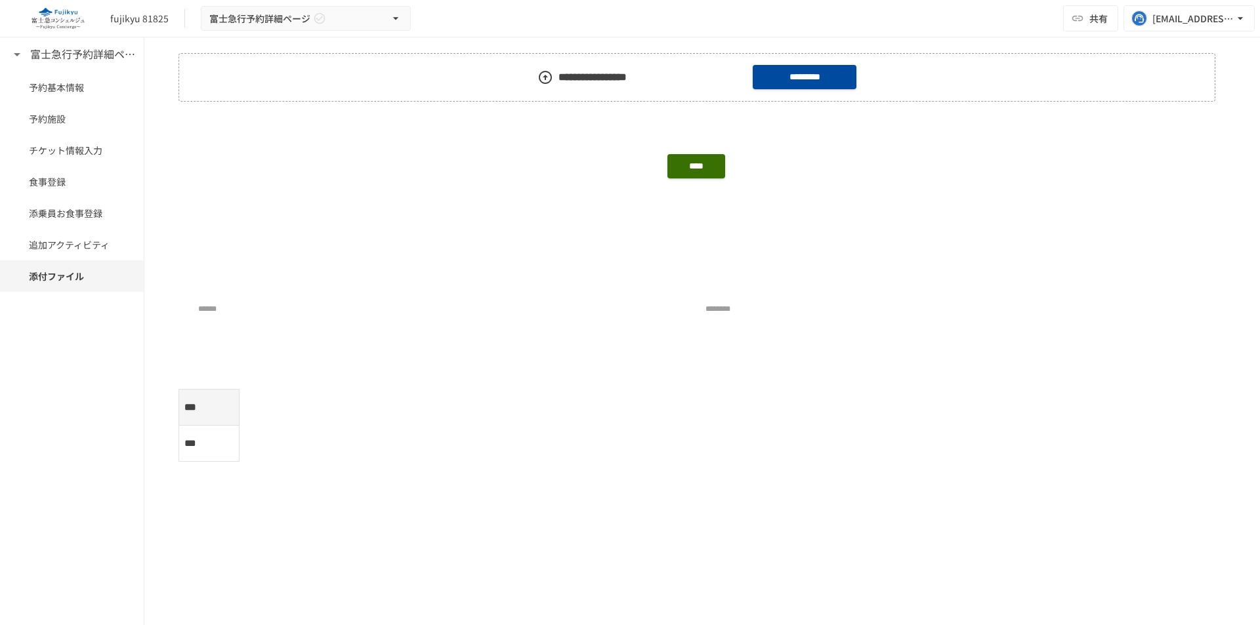
scroll to position [1247, 0]
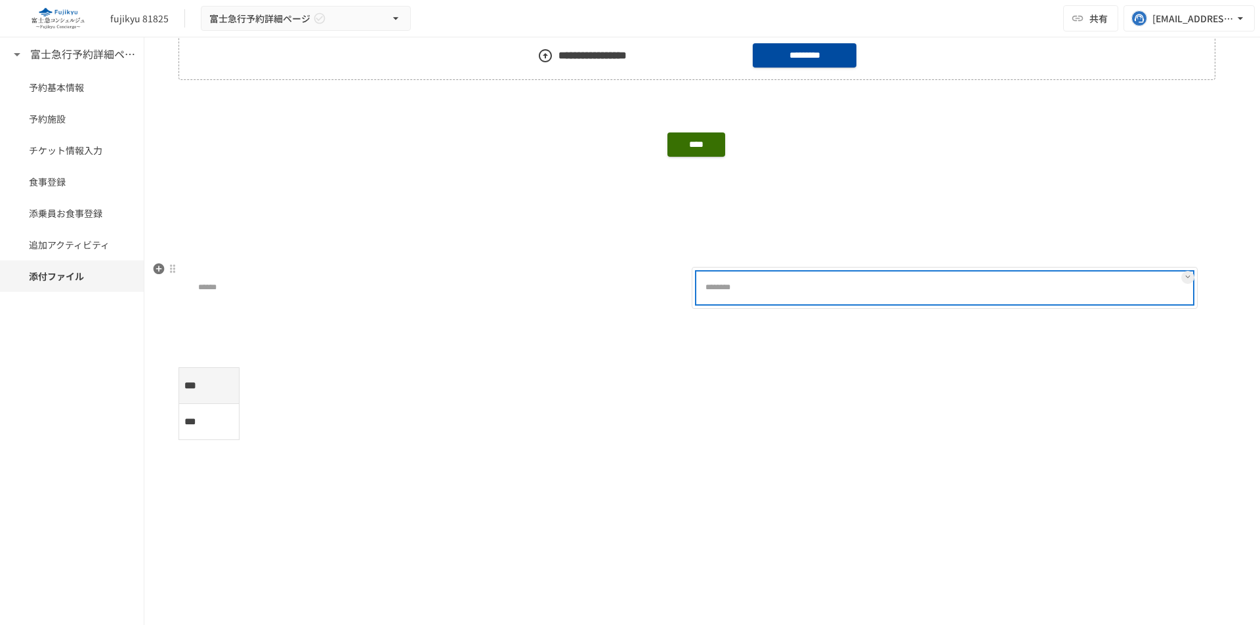
click at [726, 290] on p "********" at bounding box center [732, 289] width 70 height 16
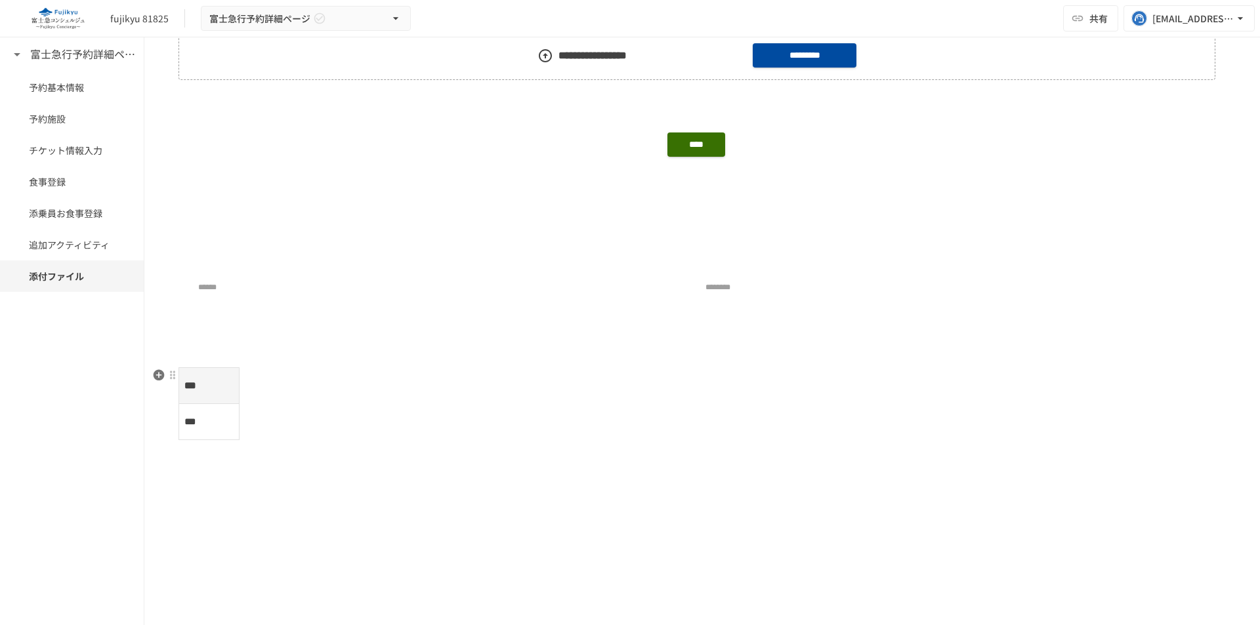
click at [646, 395] on div "*** ***" at bounding box center [701, 403] width 1047 height 73
click at [257, 306] on div "******" at bounding box center [437, 288] width 506 height 42
click at [307, 350] on p at bounding box center [701, 353] width 1047 height 17
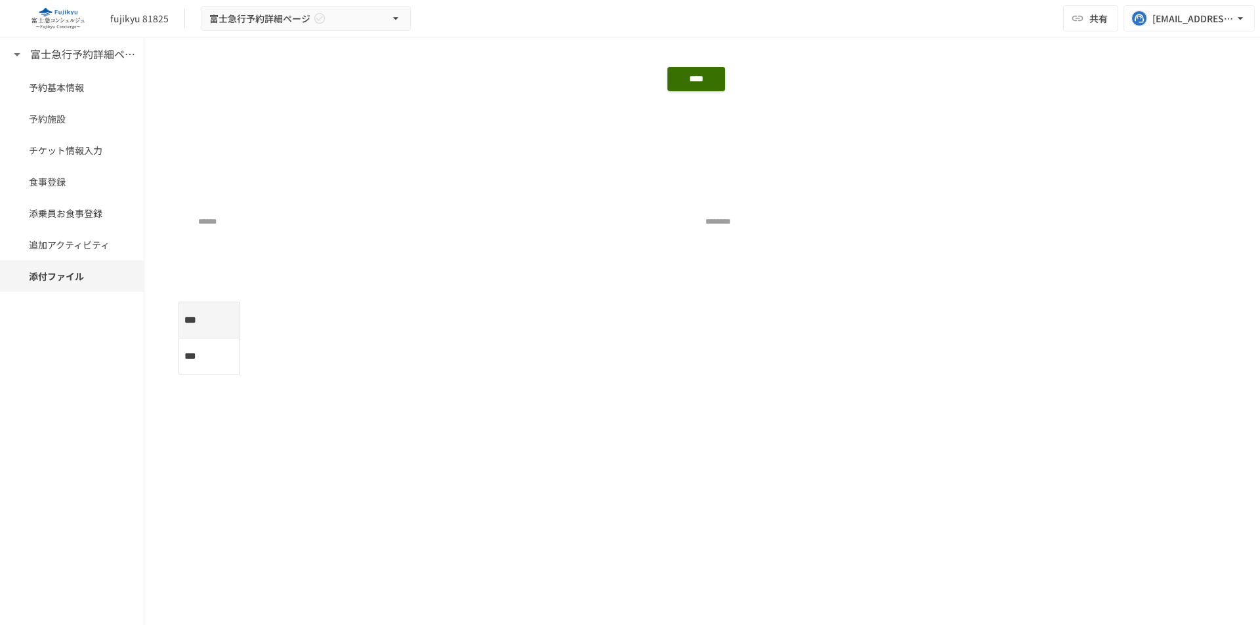
drag, startPoint x: 151, startPoint y: 419, endPoint x: 158, endPoint y: 421, distance: 7.3
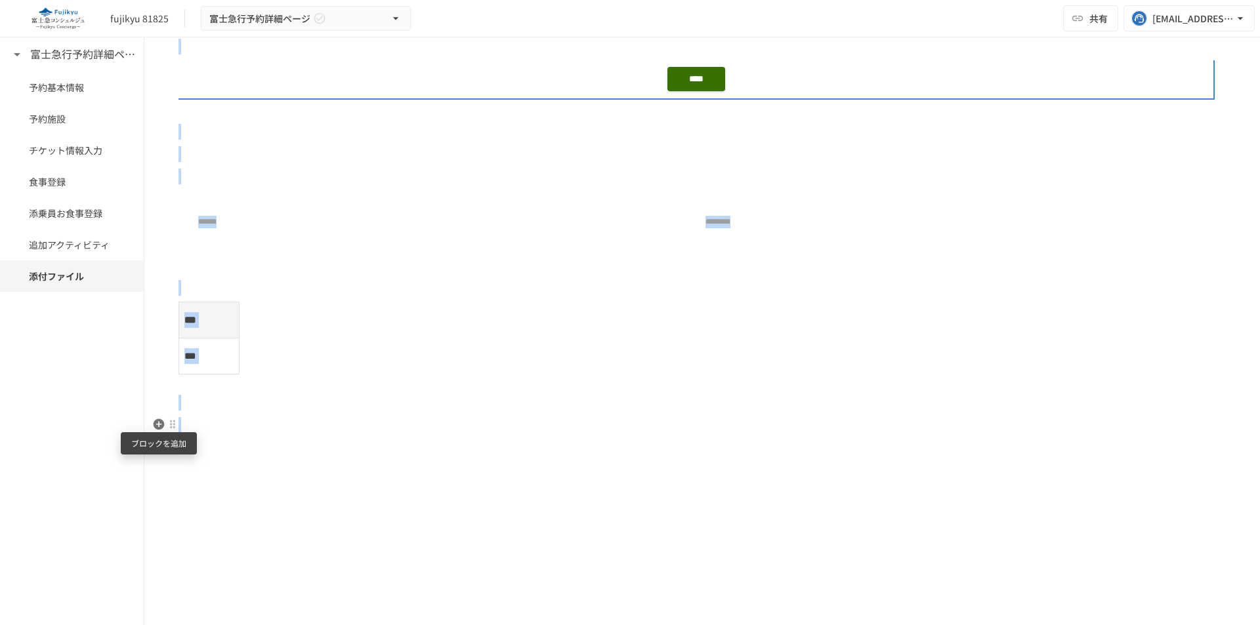
click at [159, 421] on icon "button" at bounding box center [159, 424] width 11 height 11
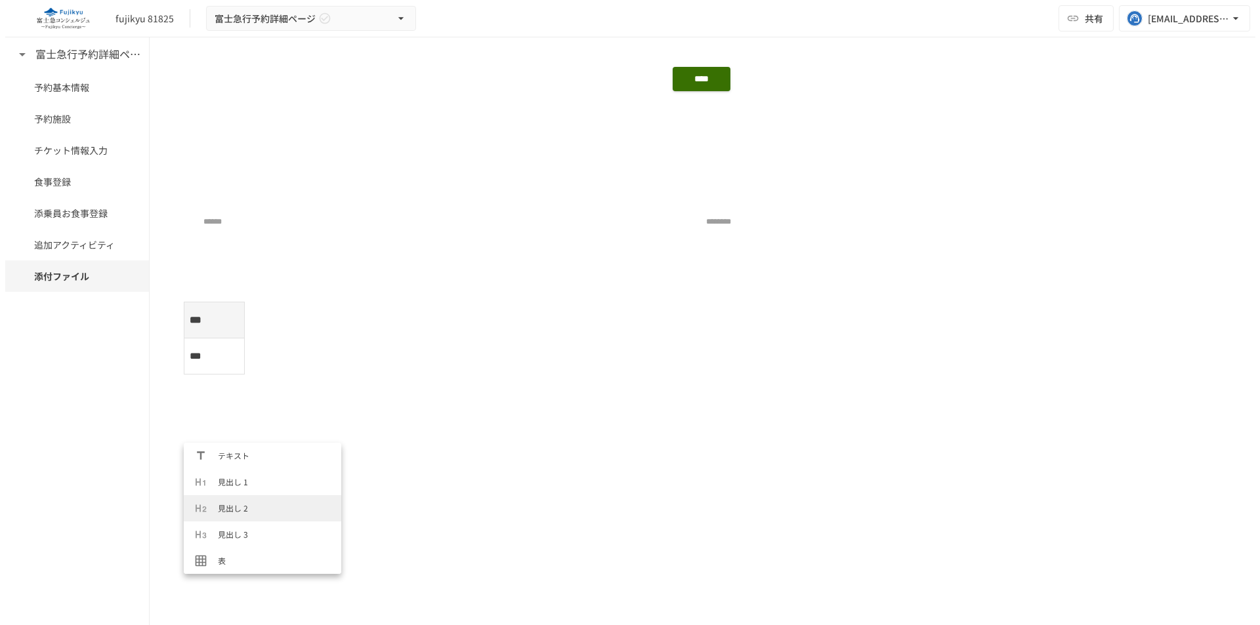
scroll to position [66, 0]
click at [259, 488] on li "表" at bounding box center [256, 495] width 157 height 26
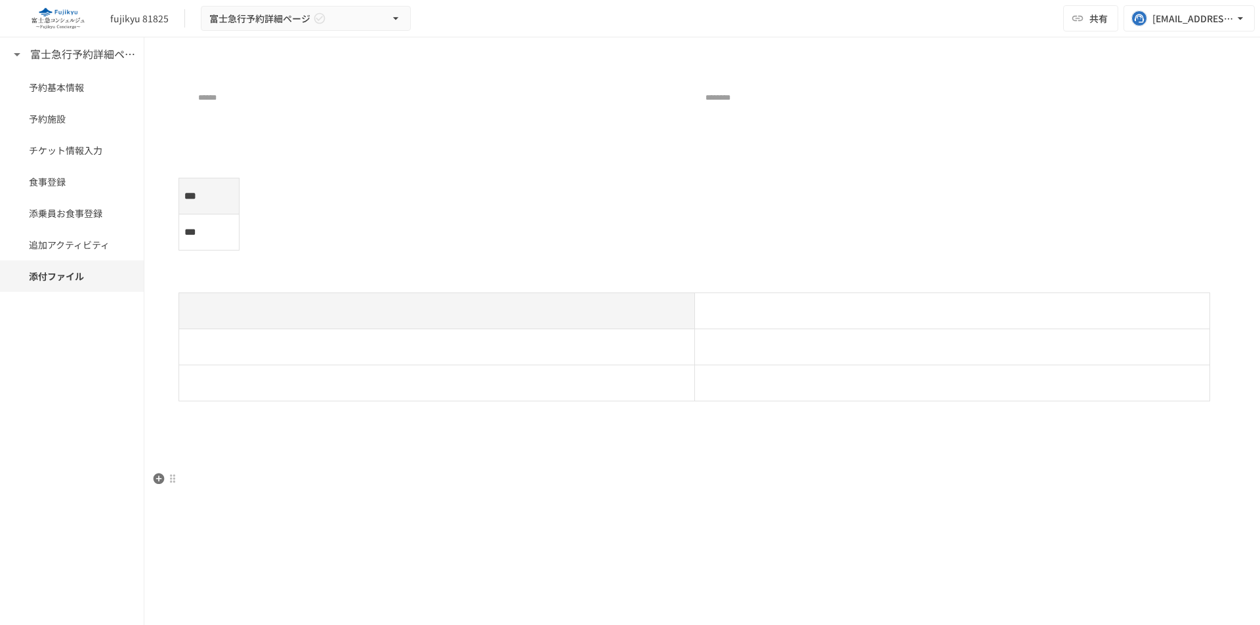
scroll to position [1443, 0]
click at [161, 429] on icon "button" at bounding box center [159, 426] width 11 height 11
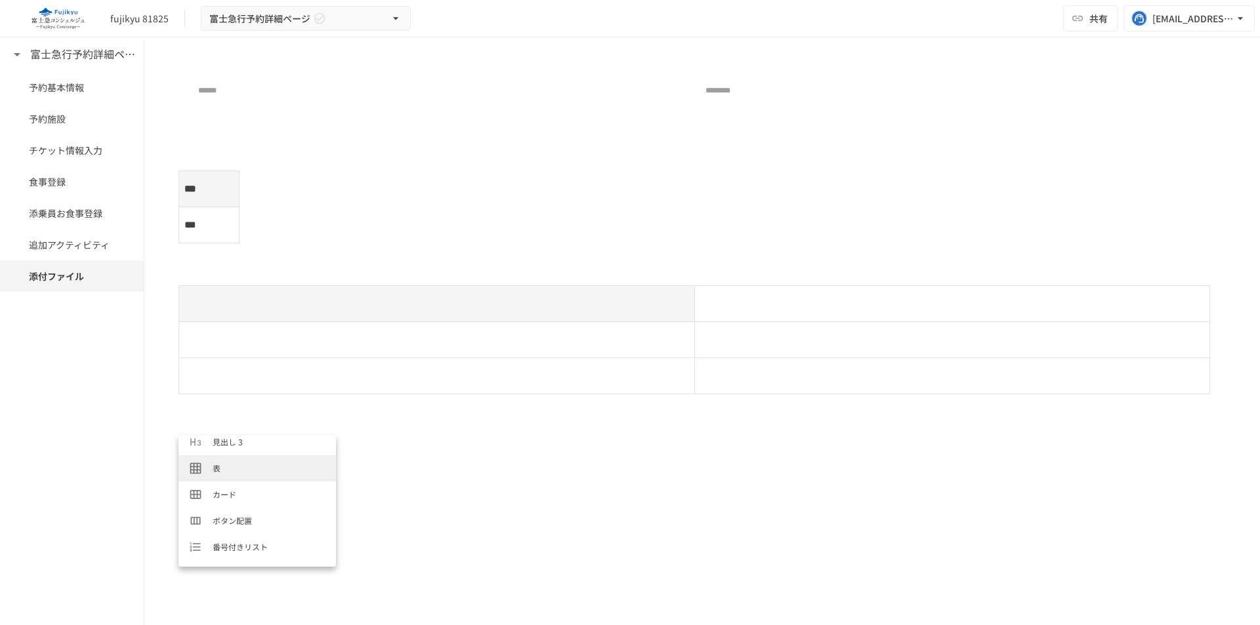
scroll to position [66, 0]
click at [245, 503] on li "カード" at bounding box center [256, 514] width 157 height 26
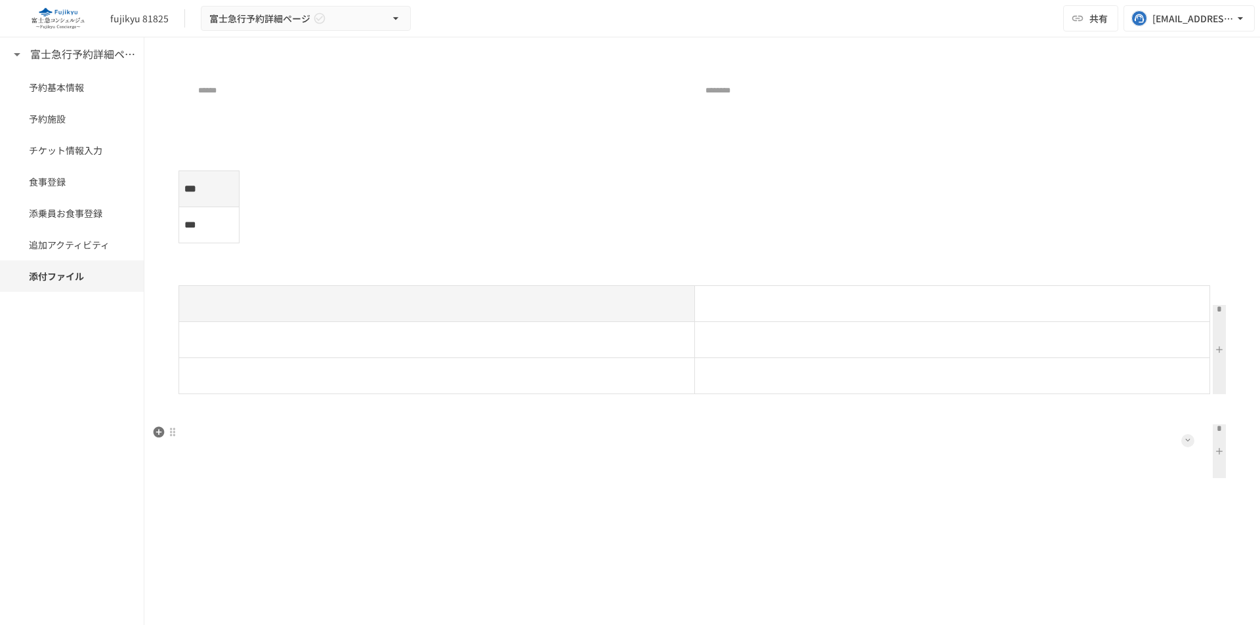
click at [1185, 440] on icon at bounding box center [1187, 440] width 5 height 5
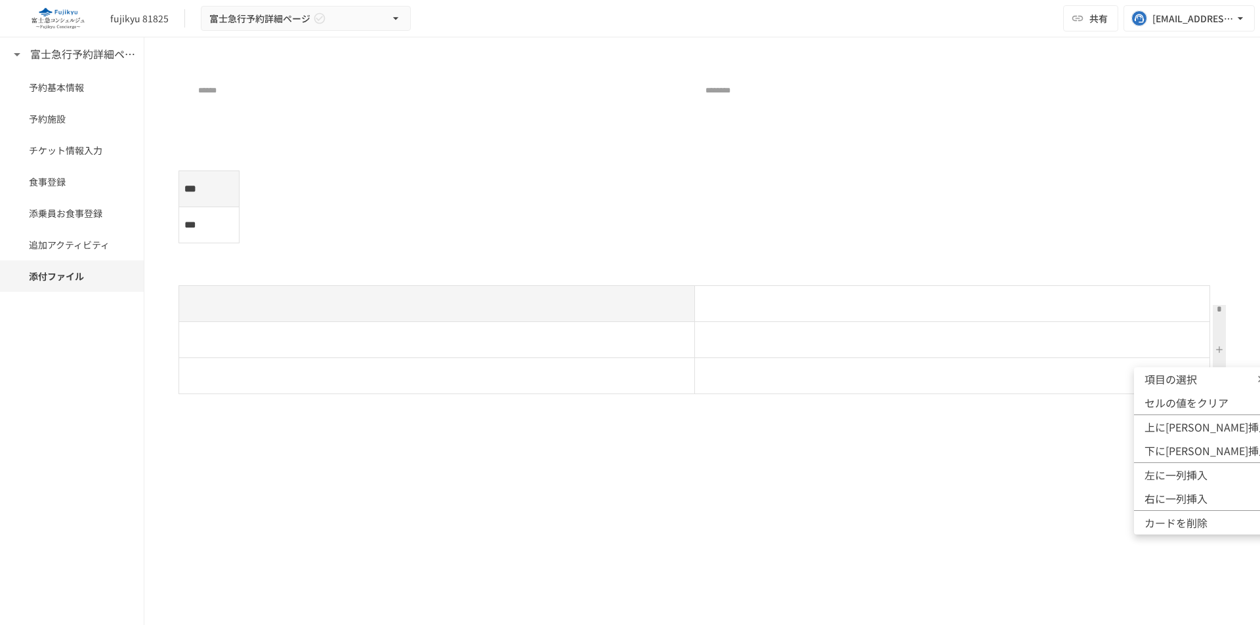
click at [1193, 384] on span "項目の選択" at bounding box center [1183, 379] width 79 height 16
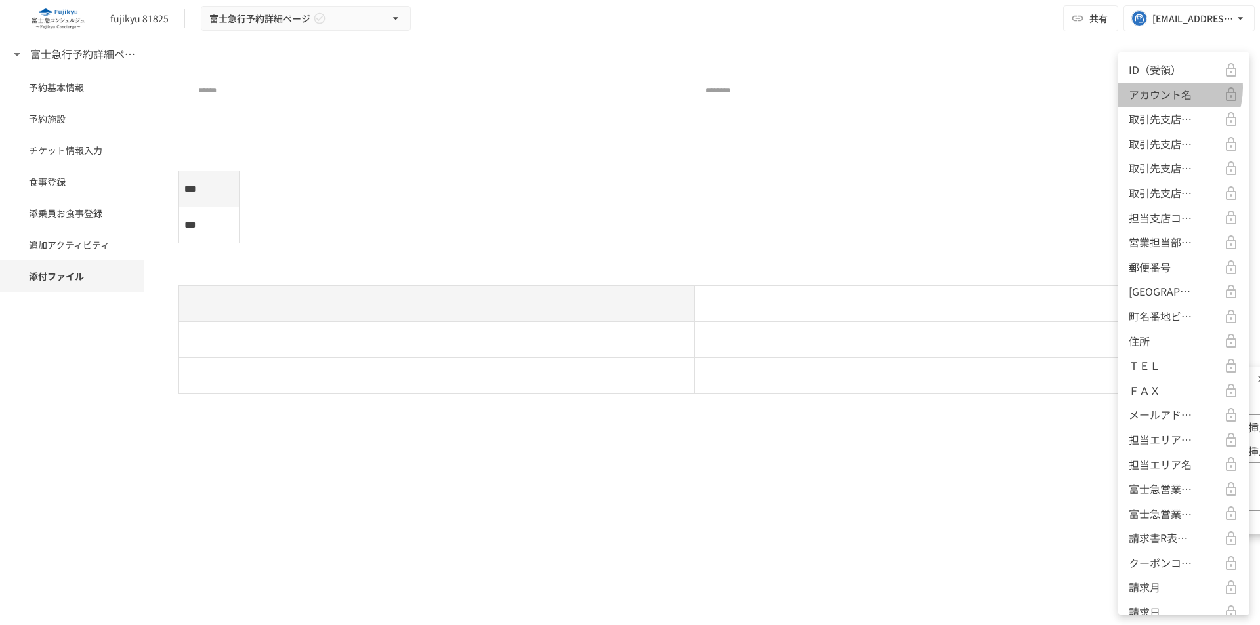
click at [1159, 88] on p "アカウント名" at bounding box center [1159, 95] width 63 height 17
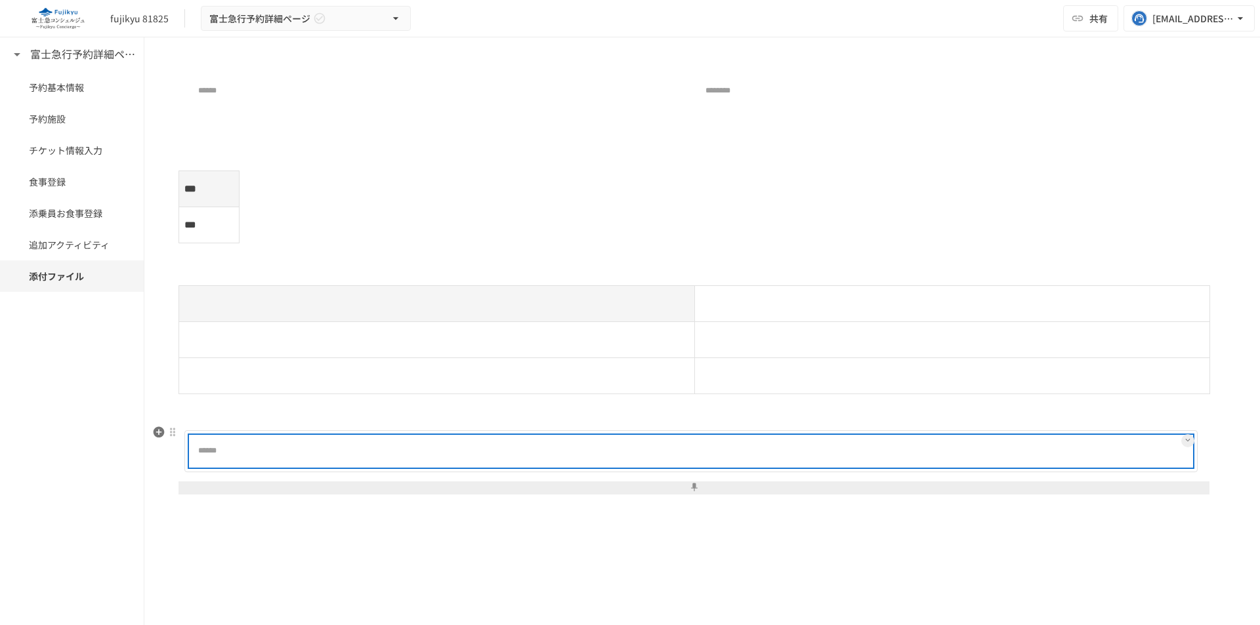
click at [840, 459] on div at bounding box center [732, 451] width 917 height 26
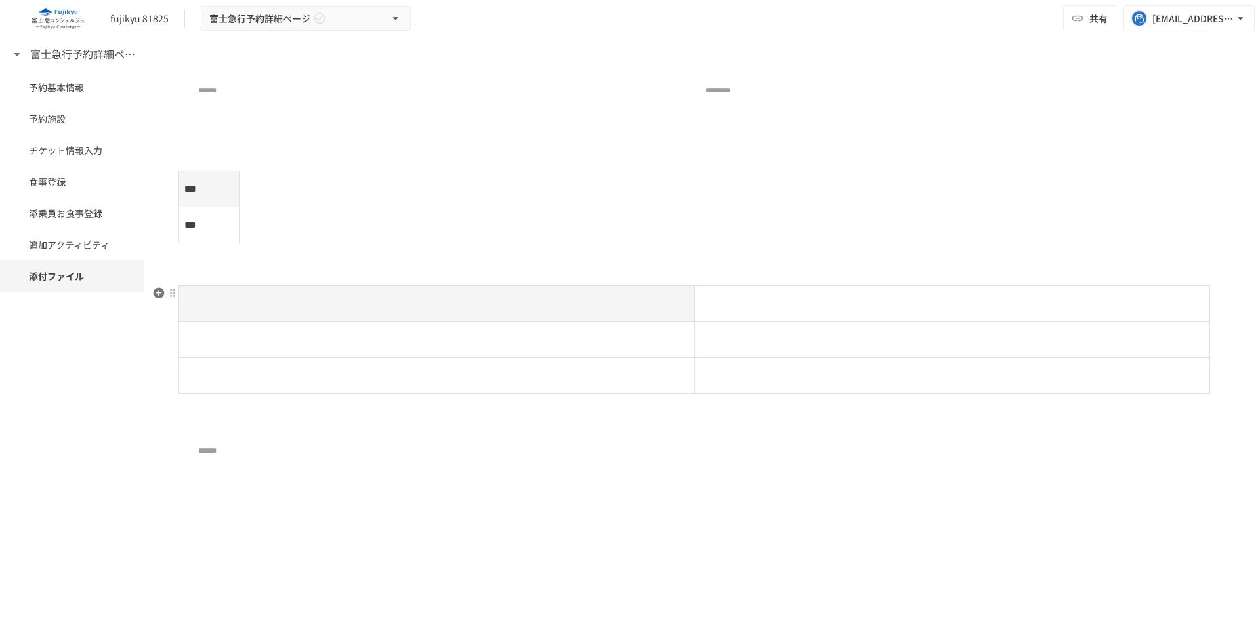
click at [974, 412] on div at bounding box center [701, 349] width 1047 height 129
click at [1067, 555] on p at bounding box center [701, 561] width 1047 height 17
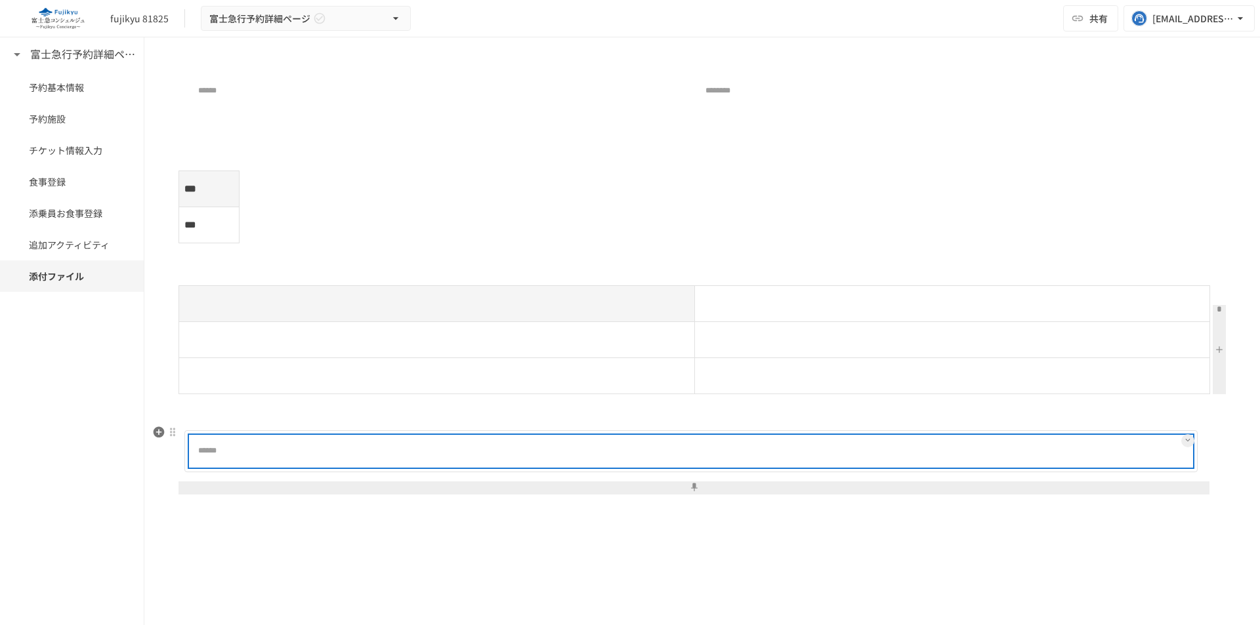
click at [1100, 456] on div at bounding box center [732, 451] width 917 height 26
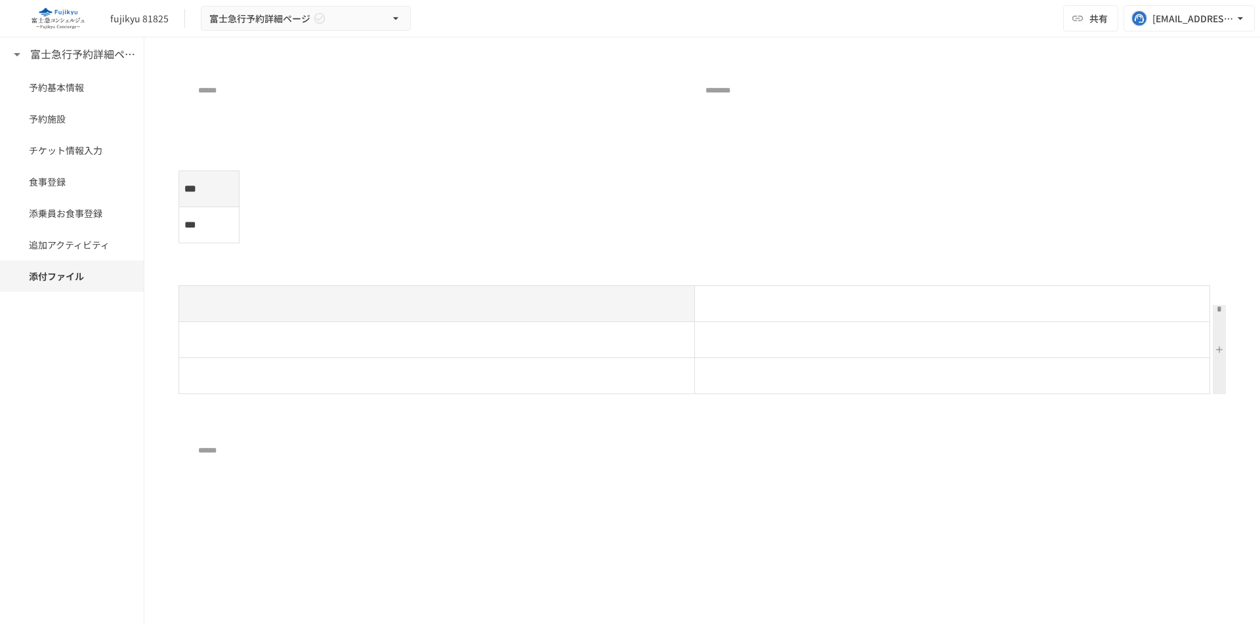
click at [941, 569] on p at bounding box center [701, 561] width 1047 height 17
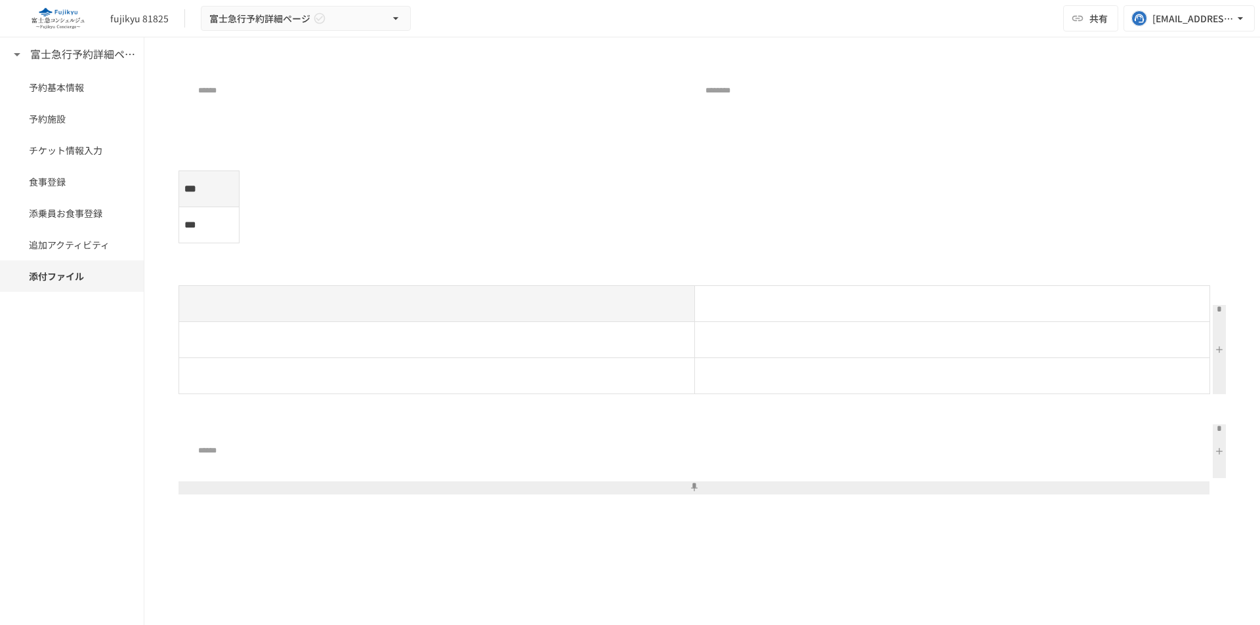
click at [1212, 448] on button at bounding box center [1218, 451] width 13 height 54
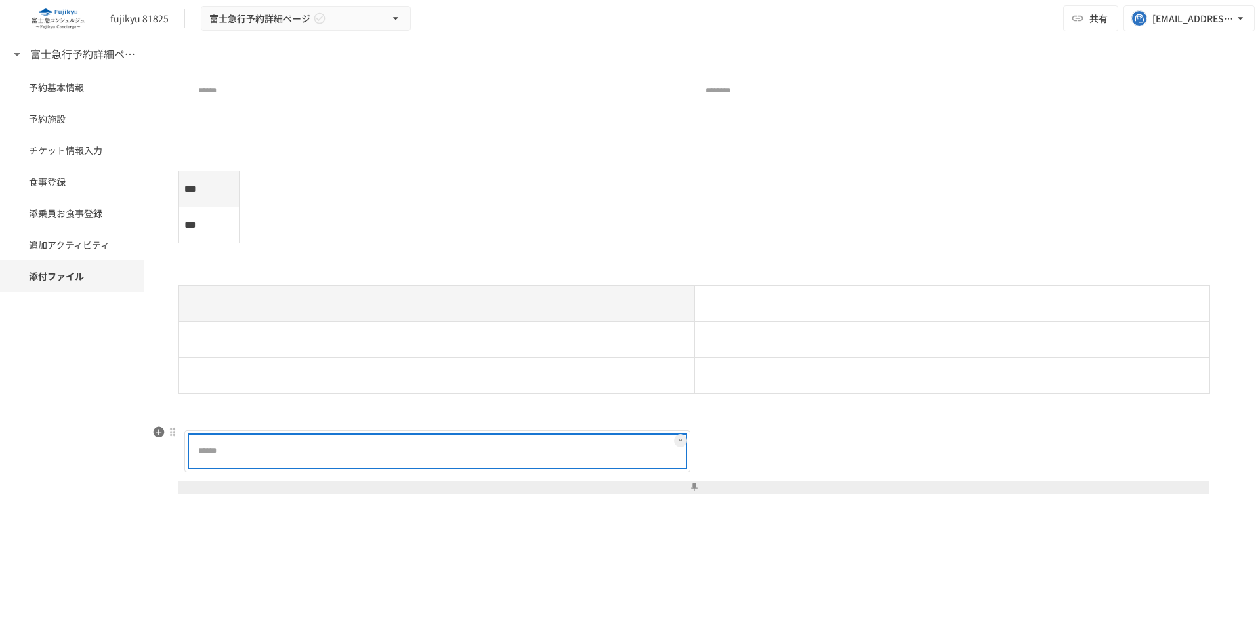
click at [522, 459] on div at bounding box center [479, 451] width 410 height 26
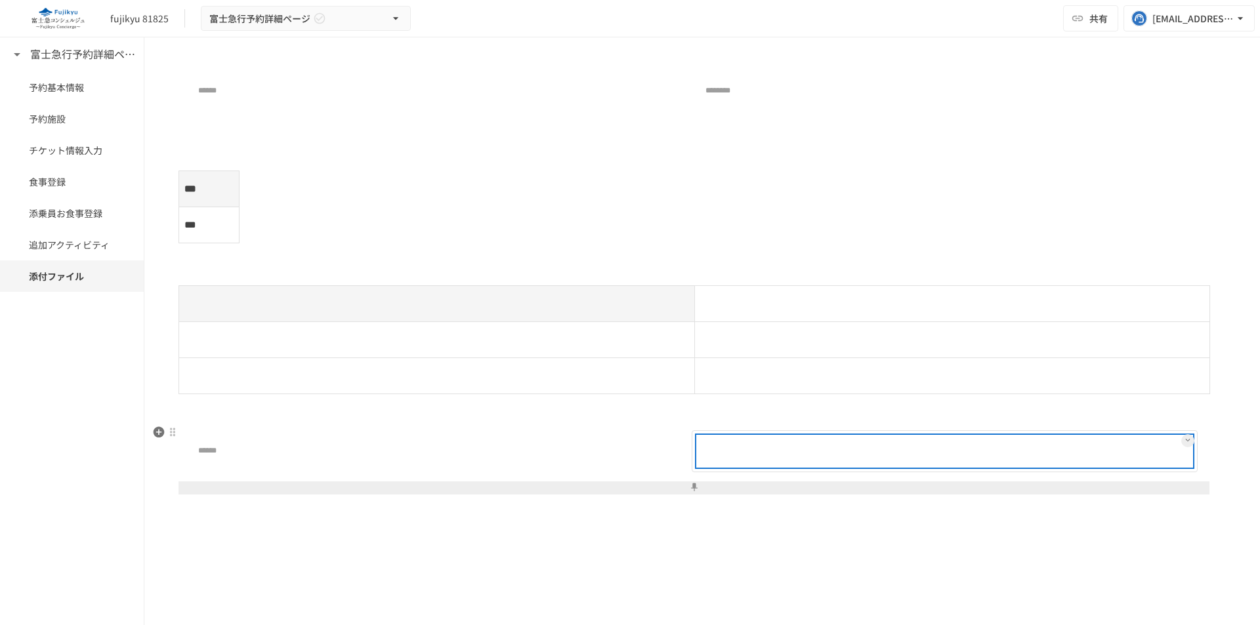
click at [766, 466] on div at bounding box center [944, 451] width 494 height 30
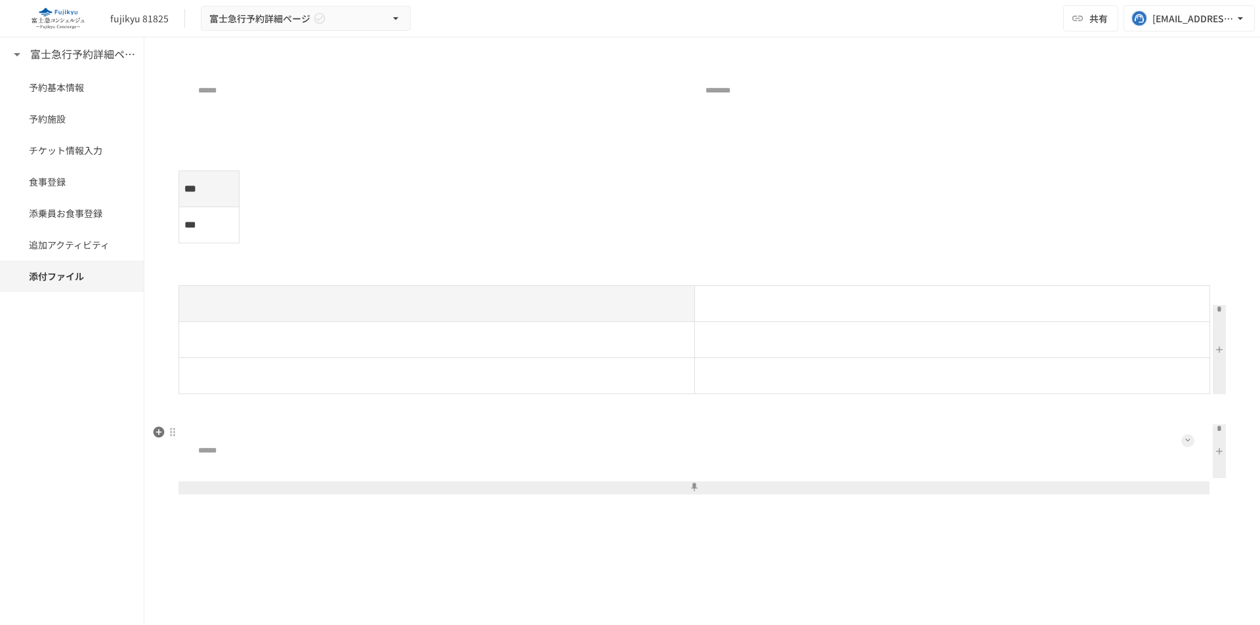
click at [1182, 444] on button at bounding box center [1187, 440] width 13 height 13
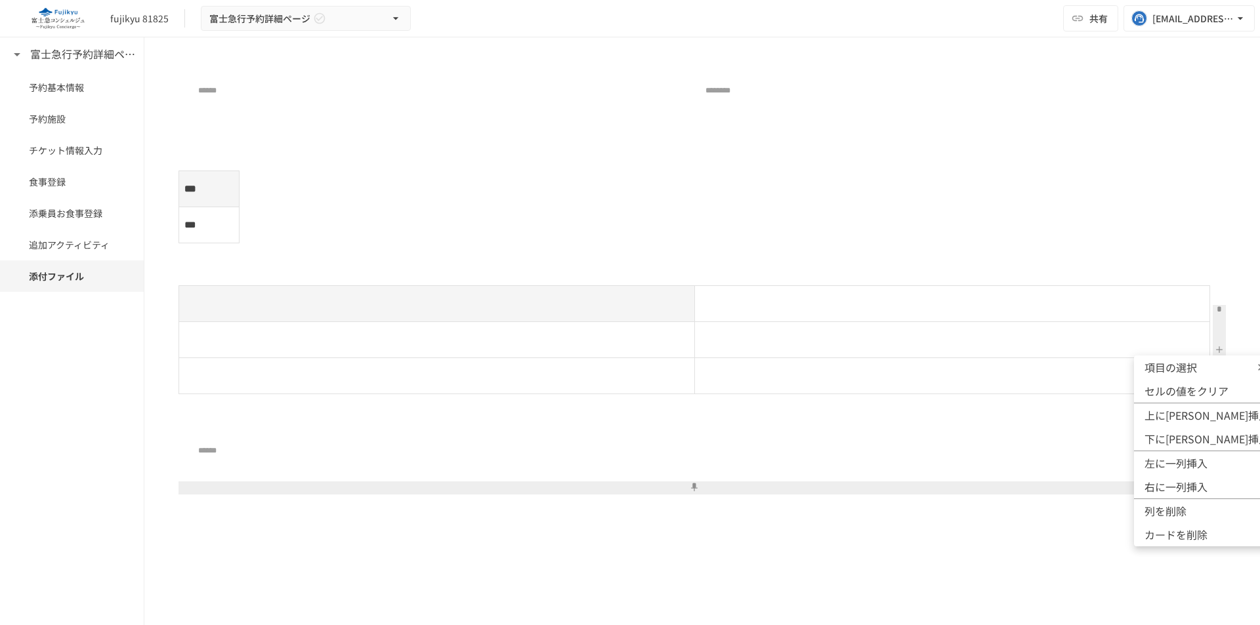
click at [1195, 369] on span "項目の選択" at bounding box center [1183, 368] width 79 height 16
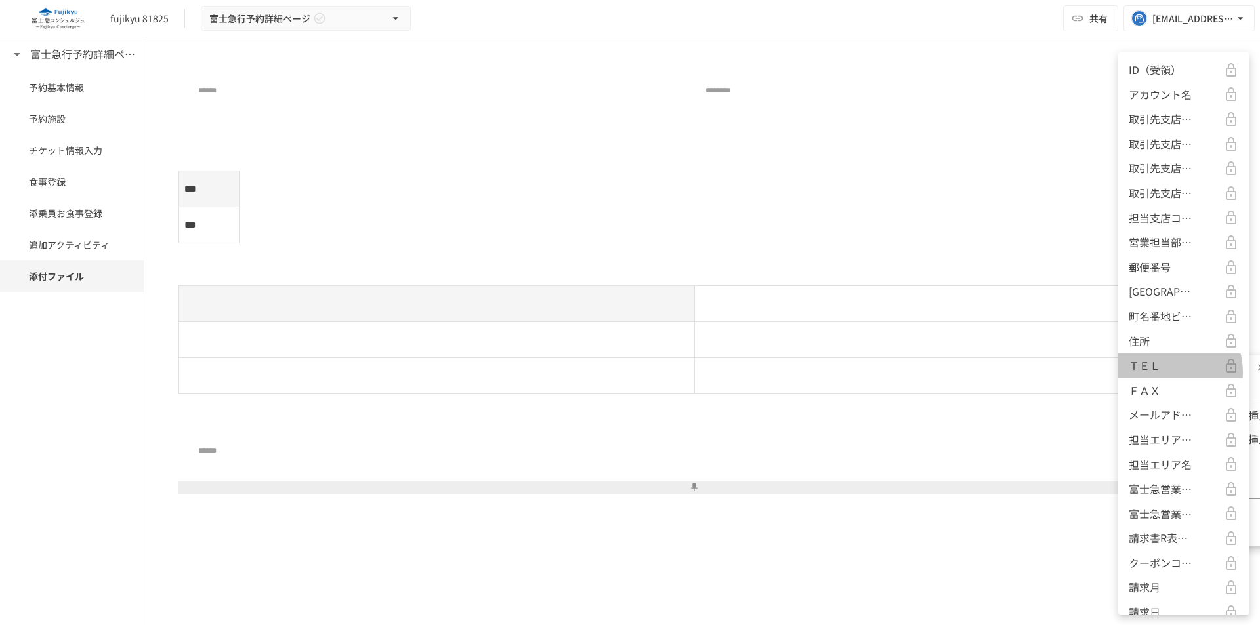
click at [1169, 372] on div "ＴＥＬ" at bounding box center [1183, 366] width 110 height 17
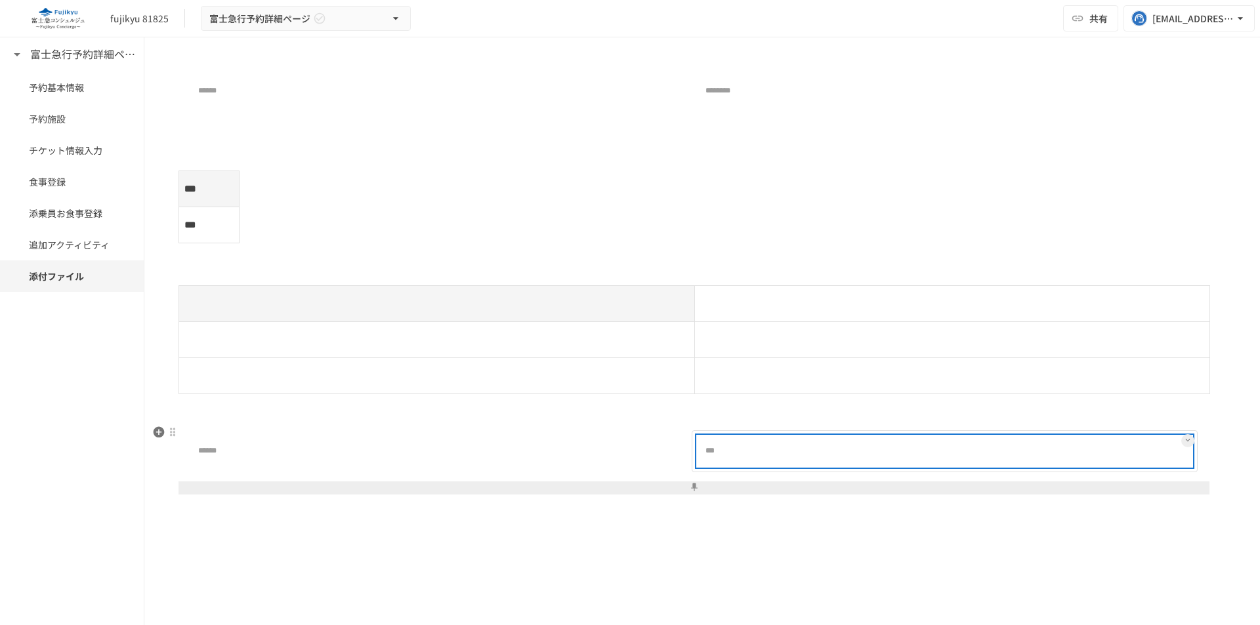
click at [898, 456] on div at bounding box center [986, 451] width 410 height 26
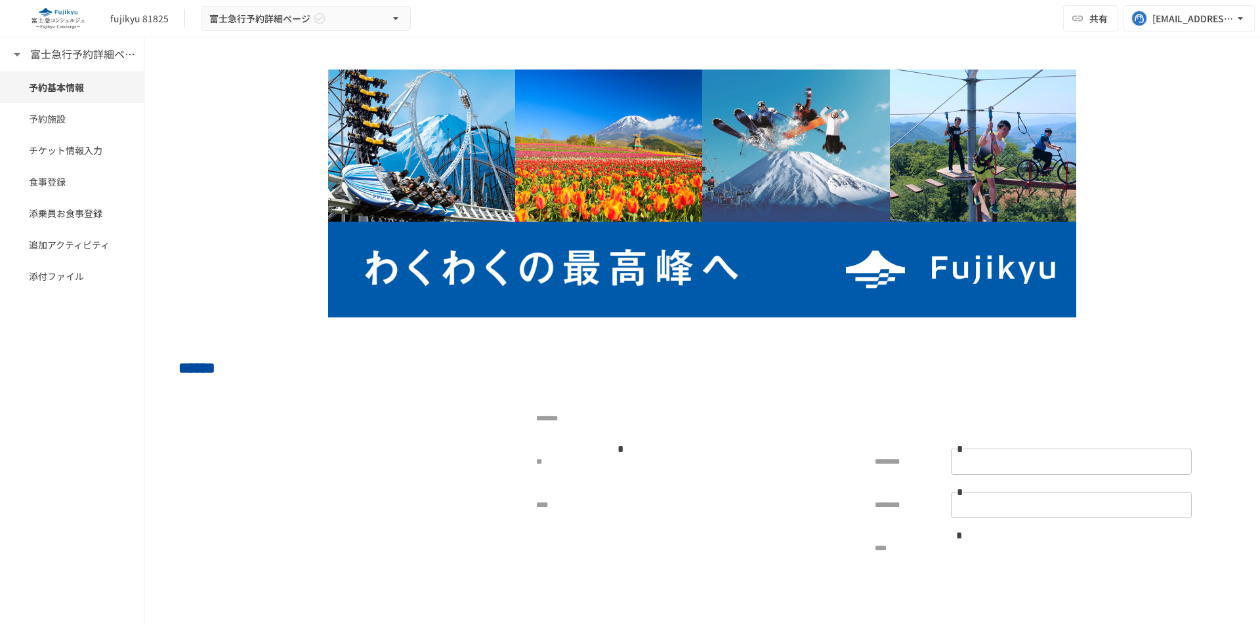
scroll to position [66, 0]
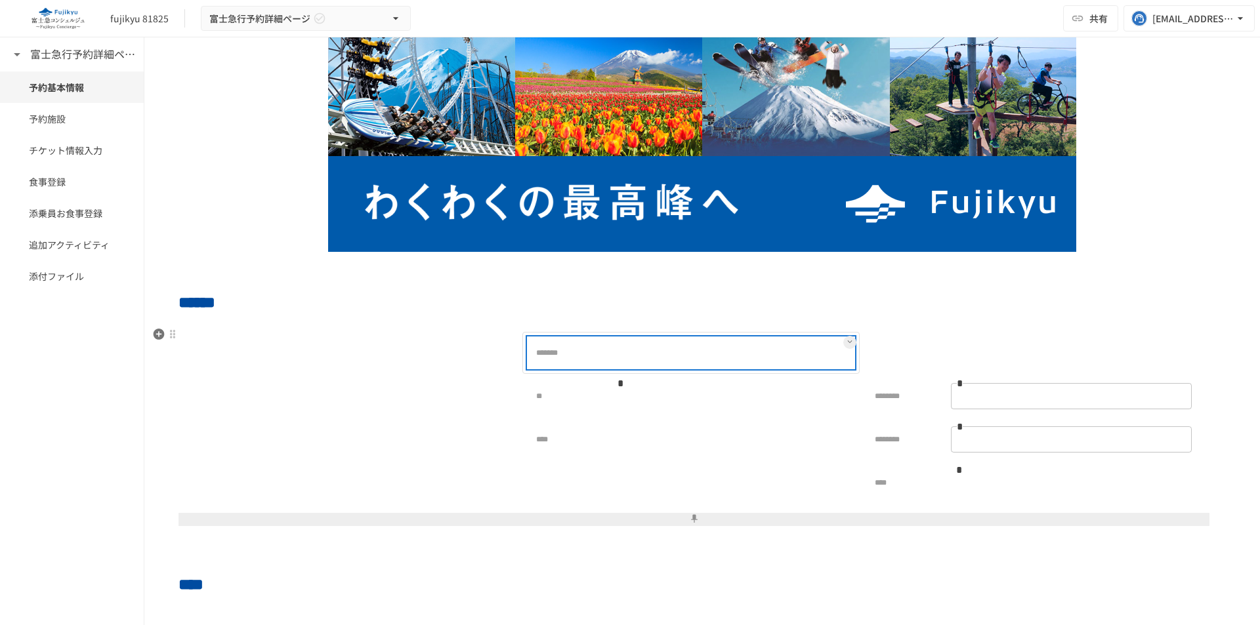
click at [623, 345] on p at bounding box center [620, 353] width 16 height 16
click at [847, 344] on icon at bounding box center [849, 341] width 5 height 5
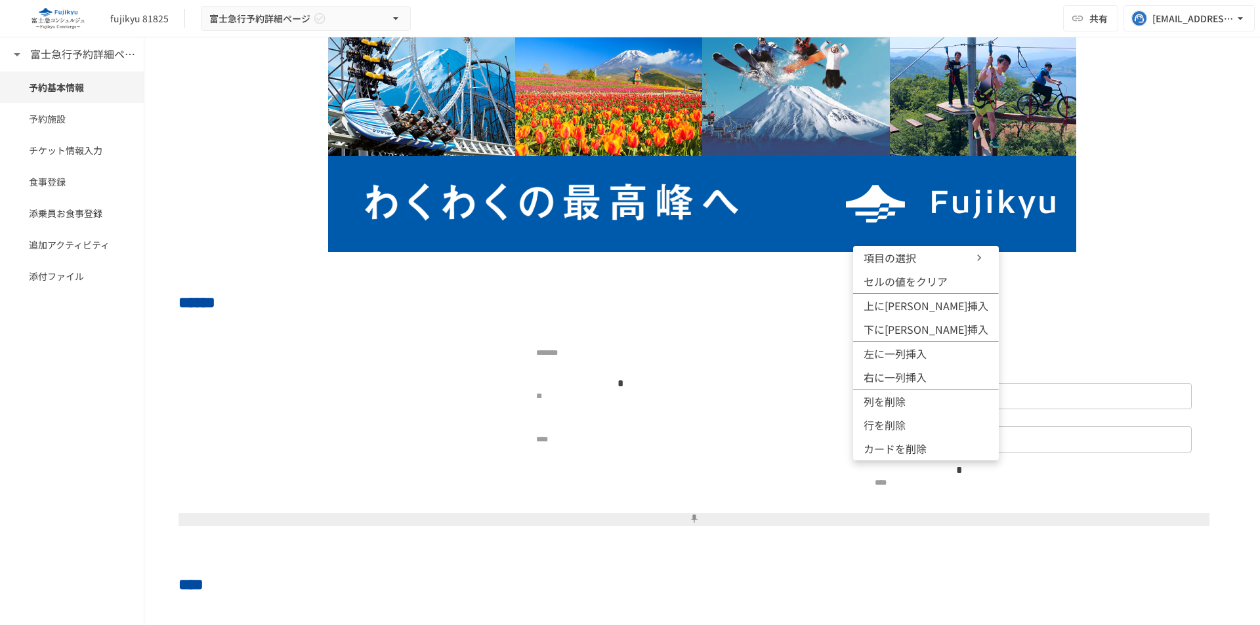
click at [917, 263] on span "項目の選択" at bounding box center [902, 258] width 79 height 16
click at [972, 260] on icon at bounding box center [978, 257] width 13 height 13
click at [592, 438] on div at bounding box center [630, 312] width 1260 height 625
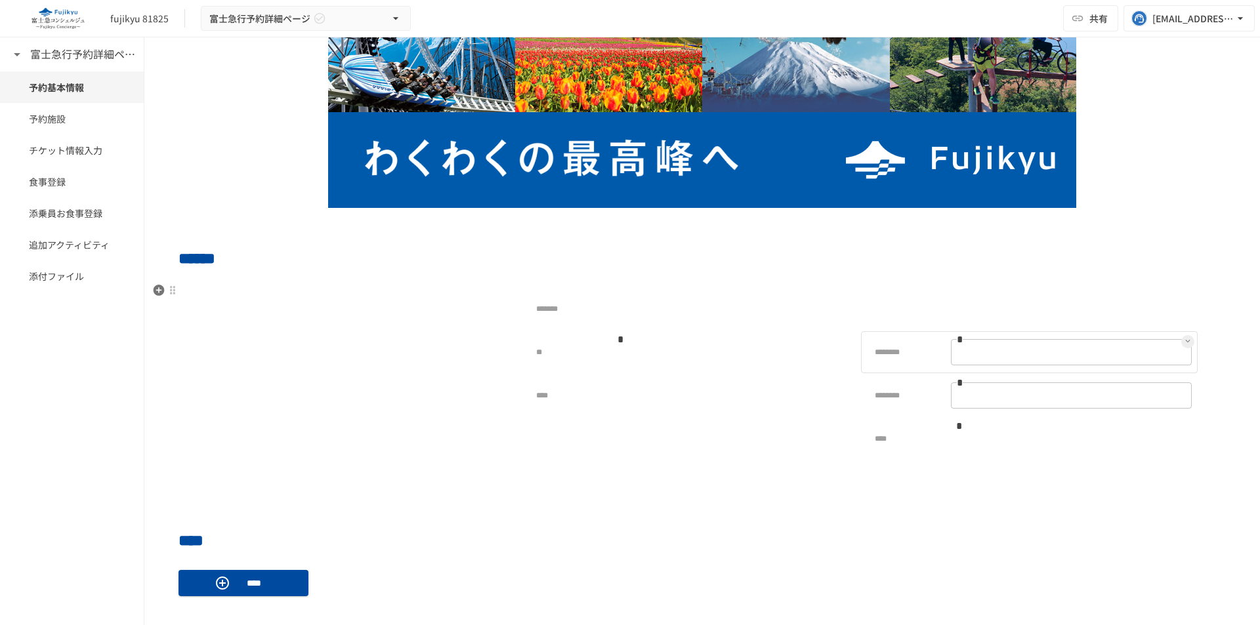
scroll to position [131, 0]
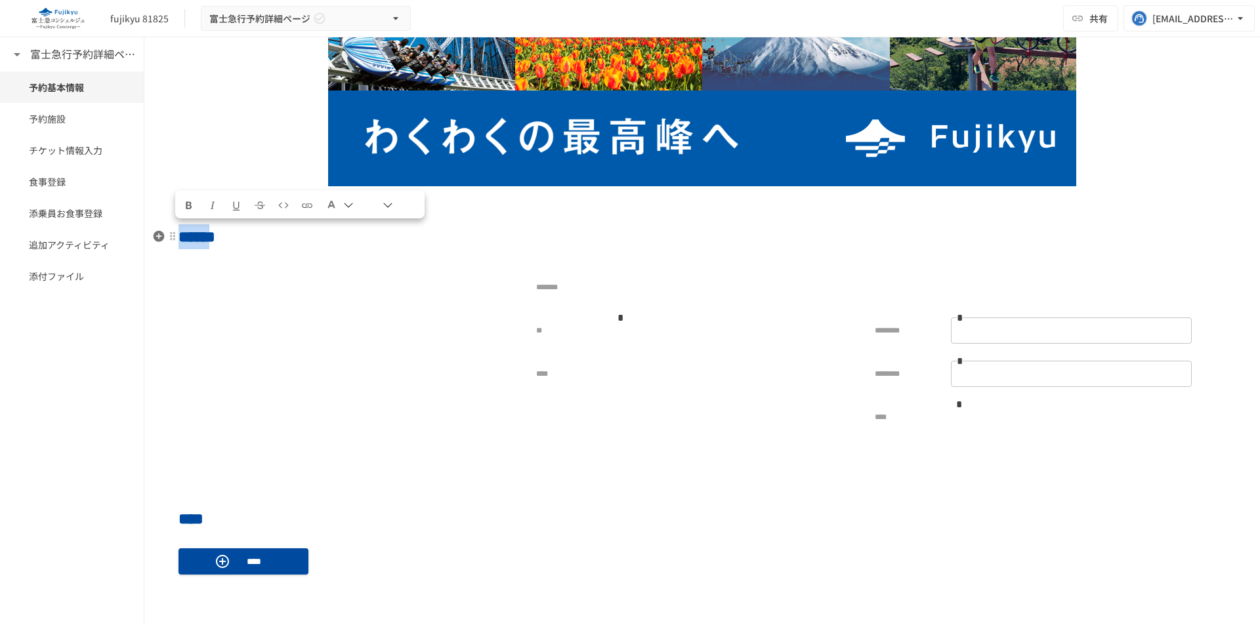
drag, startPoint x: 261, startPoint y: 233, endPoint x: 185, endPoint y: 233, distance: 76.1
click at [185, 233] on span "******" at bounding box center [196, 237] width 37 height 16
click at [306, 238] on h2 "******" at bounding box center [701, 237] width 1047 height 26
drag, startPoint x: 302, startPoint y: 235, endPoint x: 148, endPoint y: 235, distance: 154.2
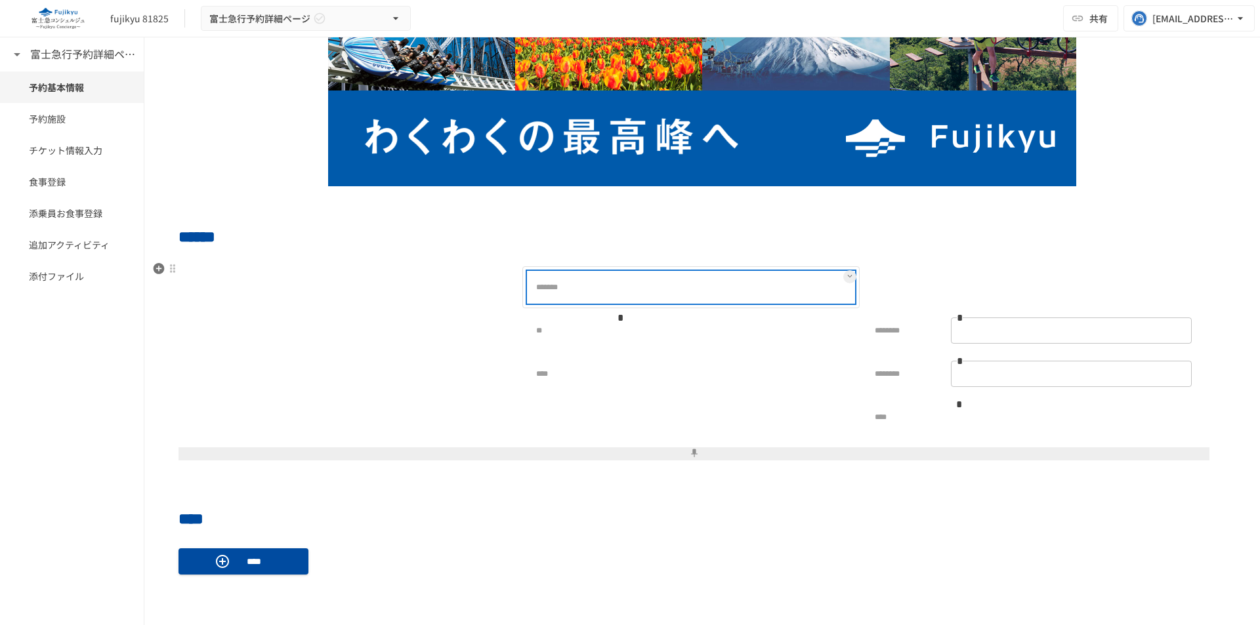
drag, startPoint x: 605, startPoint y: 292, endPoint x: 531, endPoint y: 290, distance: 73.5
click at [531, 290] on div "*******" at bounding box center [690, 287] width 325 height 30
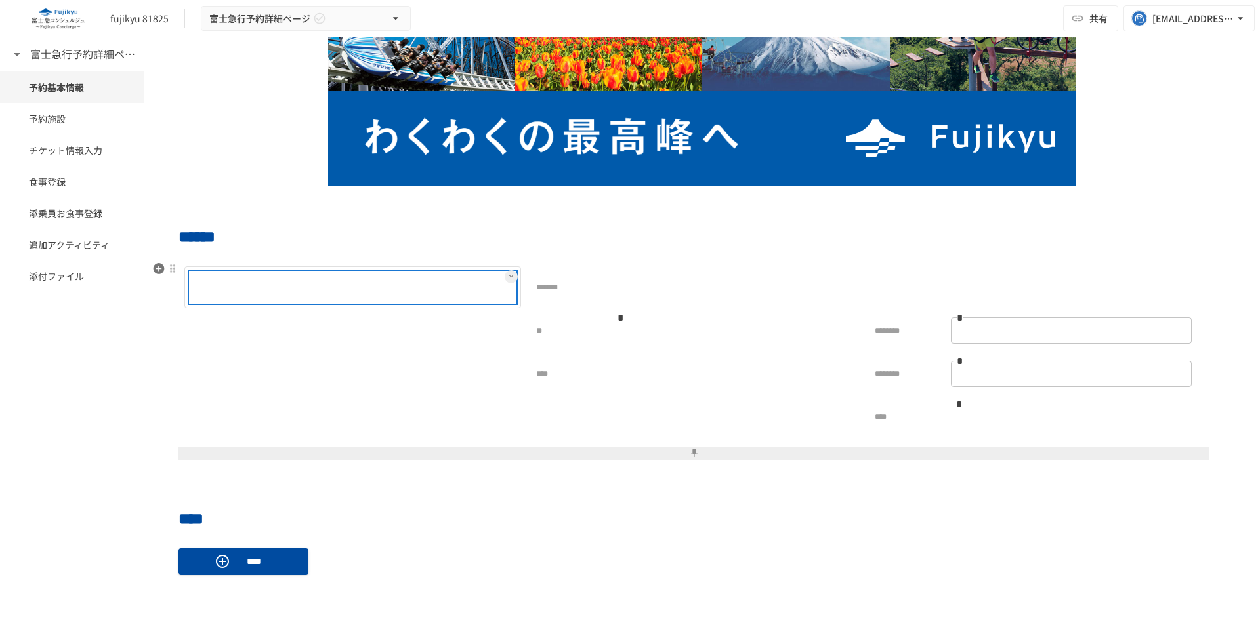
click at [379, 287] on div at bounding box center [394, 287] width 241 height 26
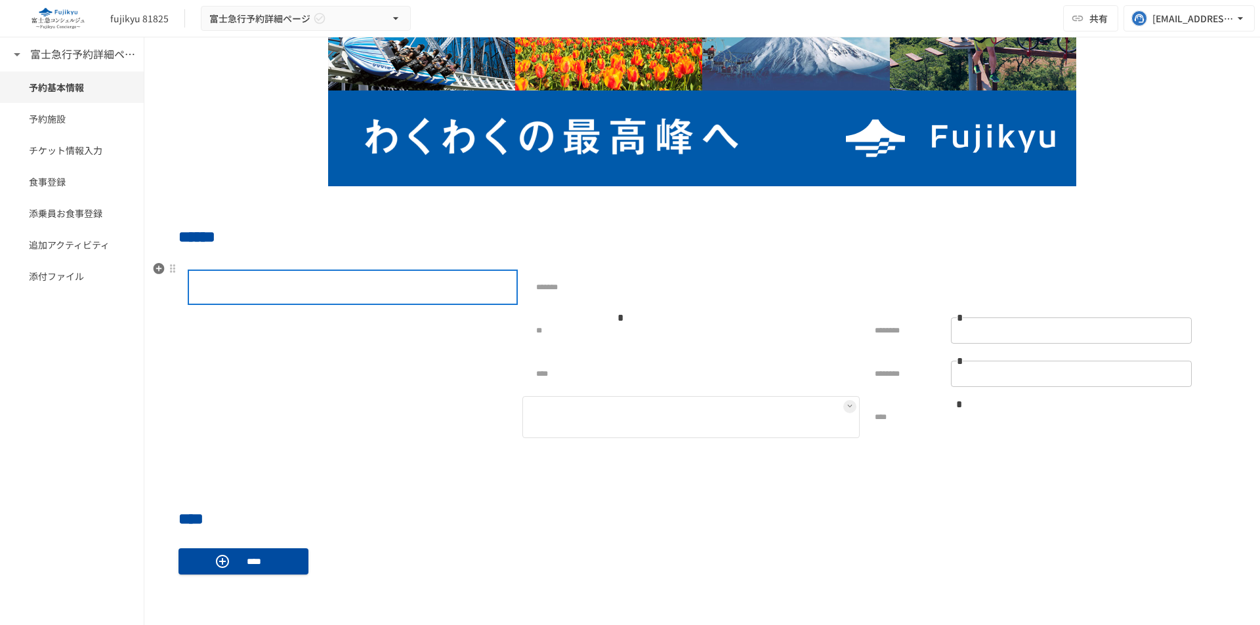
scroll to position [197, 0]
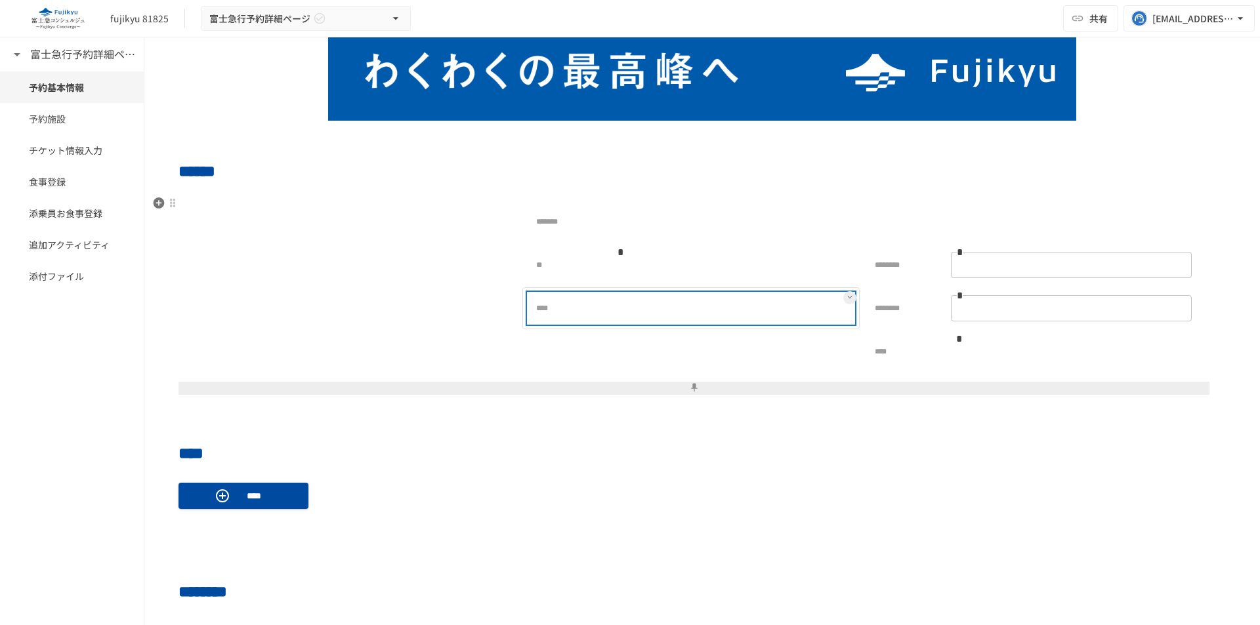
click at [642, 299] on div at bounding box center [732, 308] width 241 height 26
click at [587, 323] on div "****" at bounding box center [690, 308] width 325 height 30
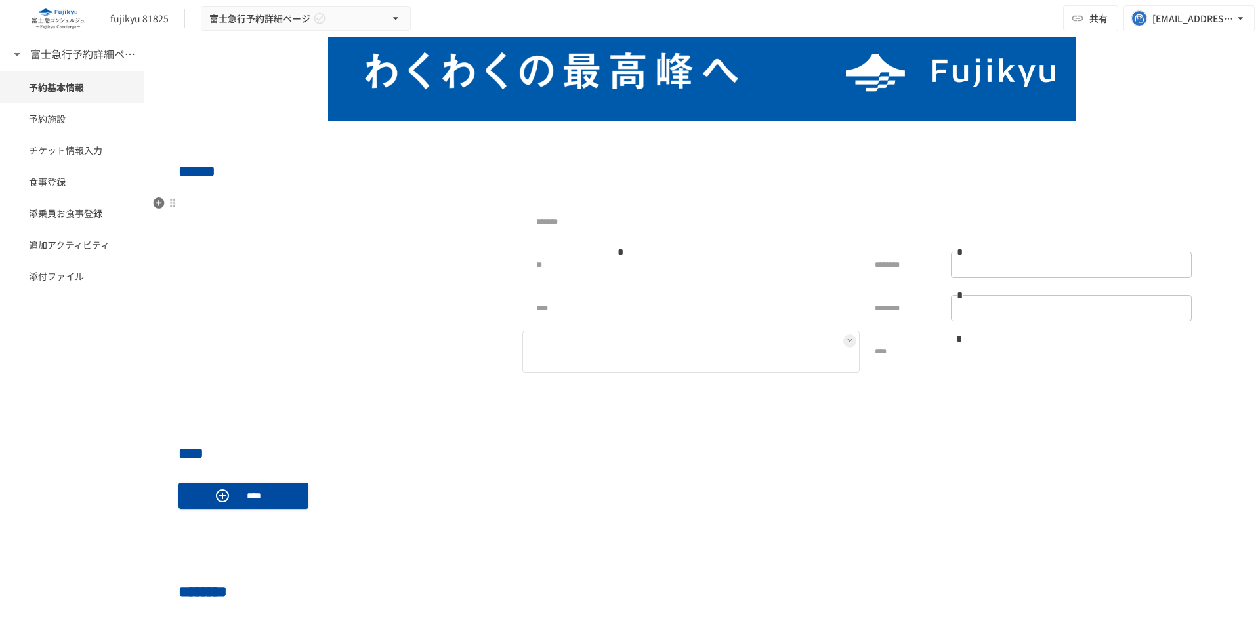
drag, startPoint x: 619, startPoint y: 367, endPoint x: 720, endPoint y: 361, distance: 101.2
click at [622, 366] on div at bounding box center [690, 352] width 337 height 42
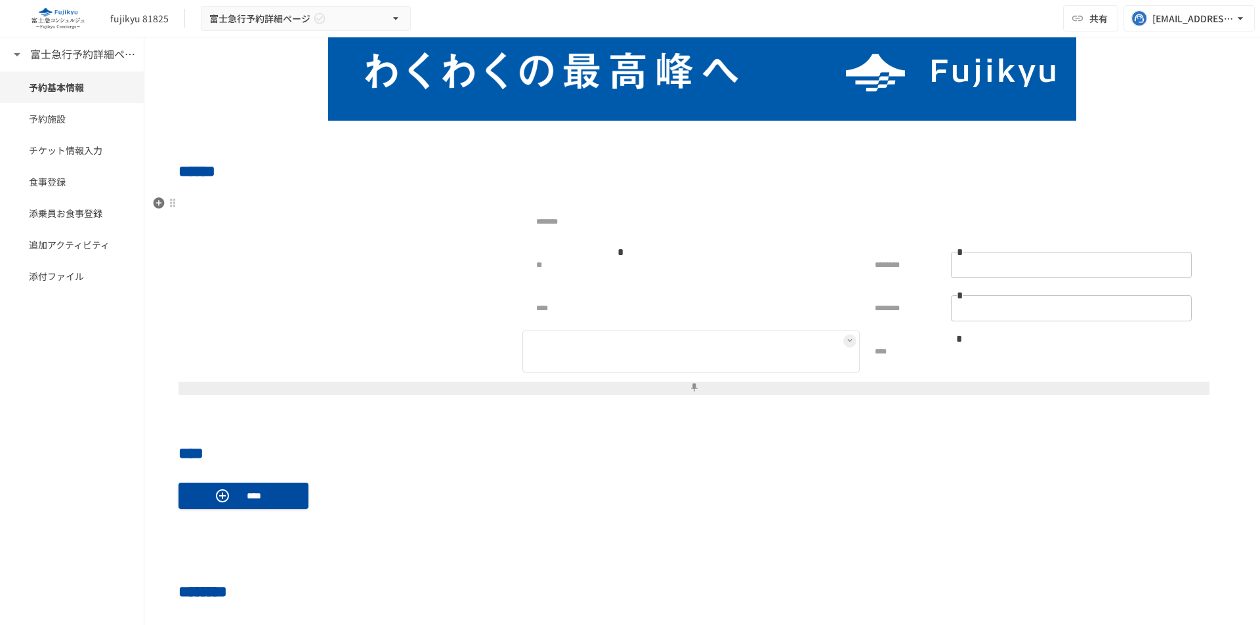
click at [850, 342] on div at bounding box center [690, 352] width 337 height 42
click at [843, 339] on button at bounding box center [849, 341] width 13 height 13
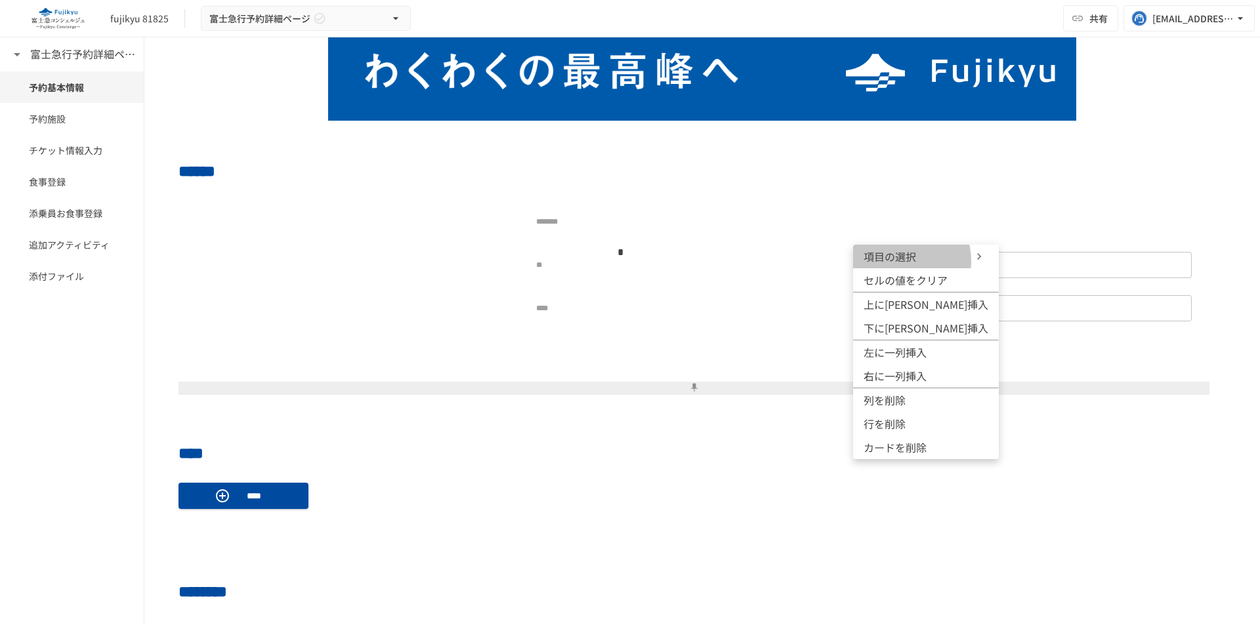
click at [894, 261] on span "項目の選択" at bounding box center [902, 257] width 79 height 16
click at [714, 229] on div at bounding box center [630, 312] width 1260 height 625
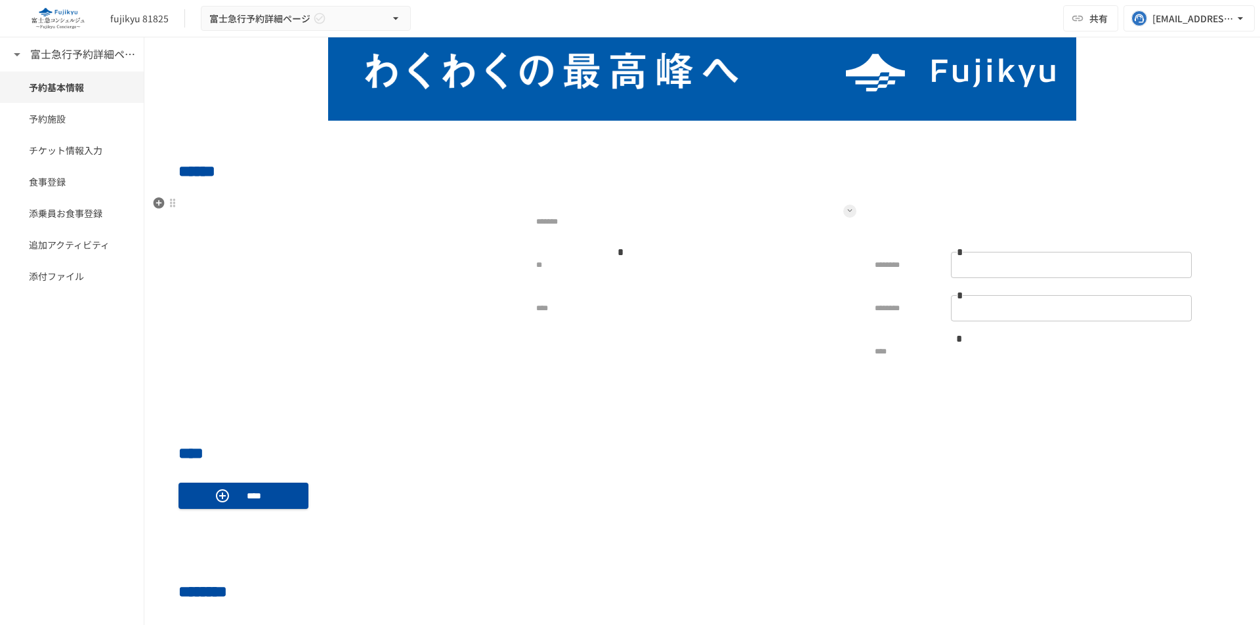
click at [844, 205] on button at bounding box center [849, 211] width 13 height 13
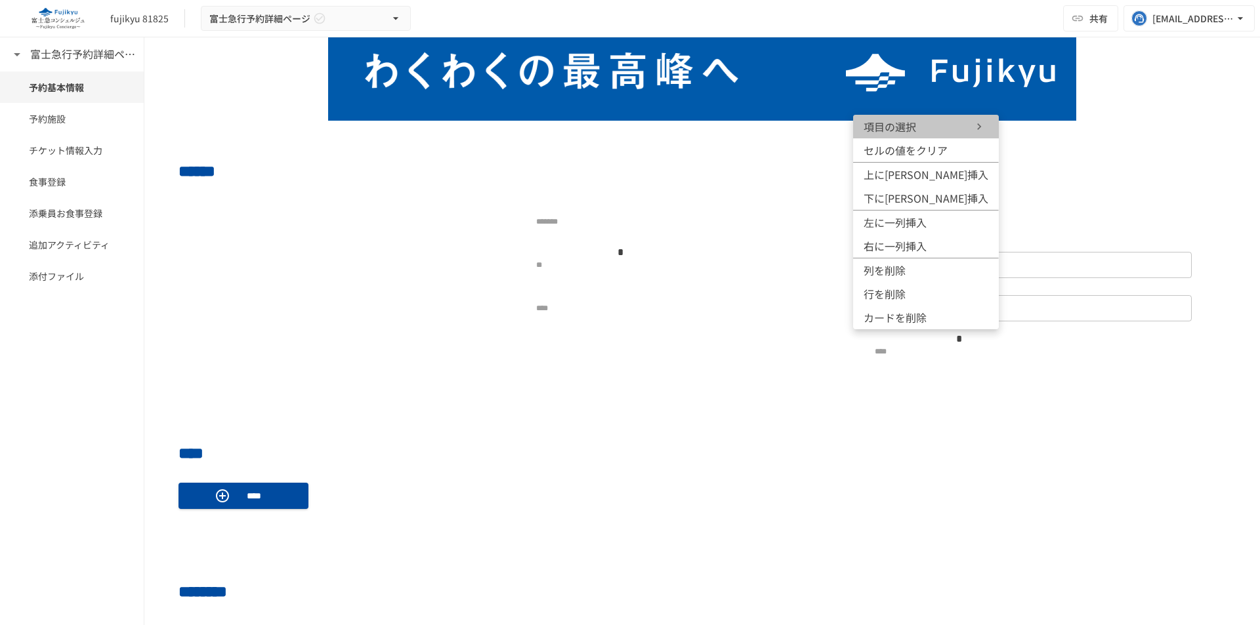
click at [937, 131] on span "項目の選択" at bounding box center [902, 127] width 79 height 16
click at [638, 229] on div at bounding box center [630, 312] width 1260 height 625
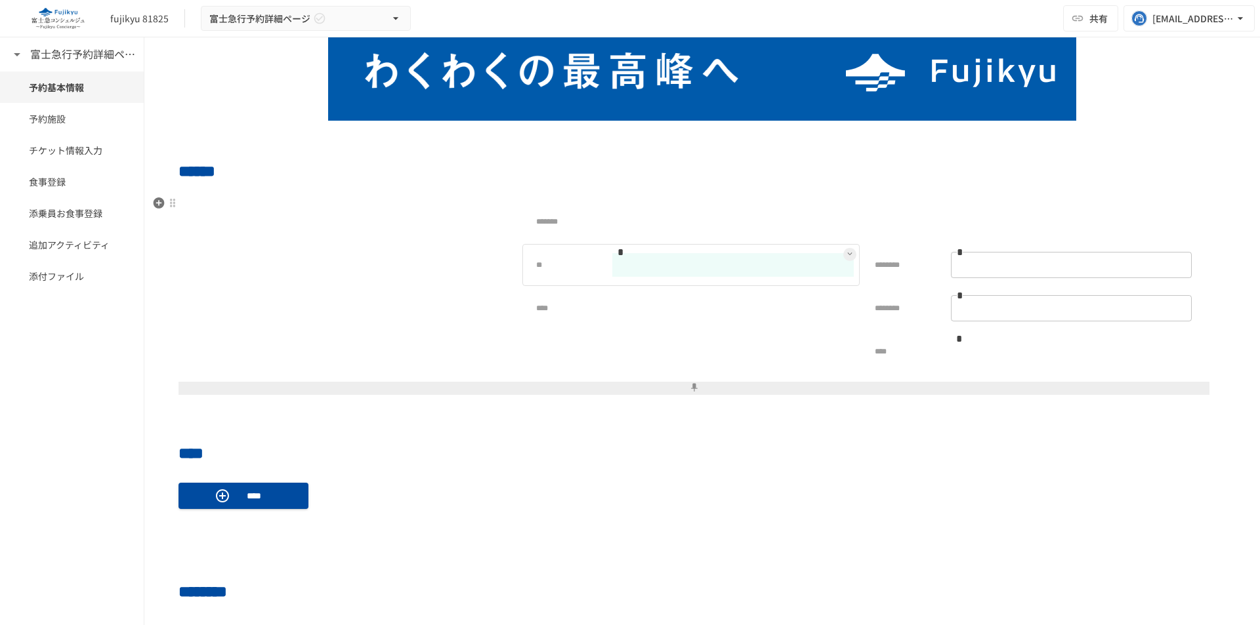
click at [617, 276] on input "text" at bounding box center [732, 265] width 241 height 24
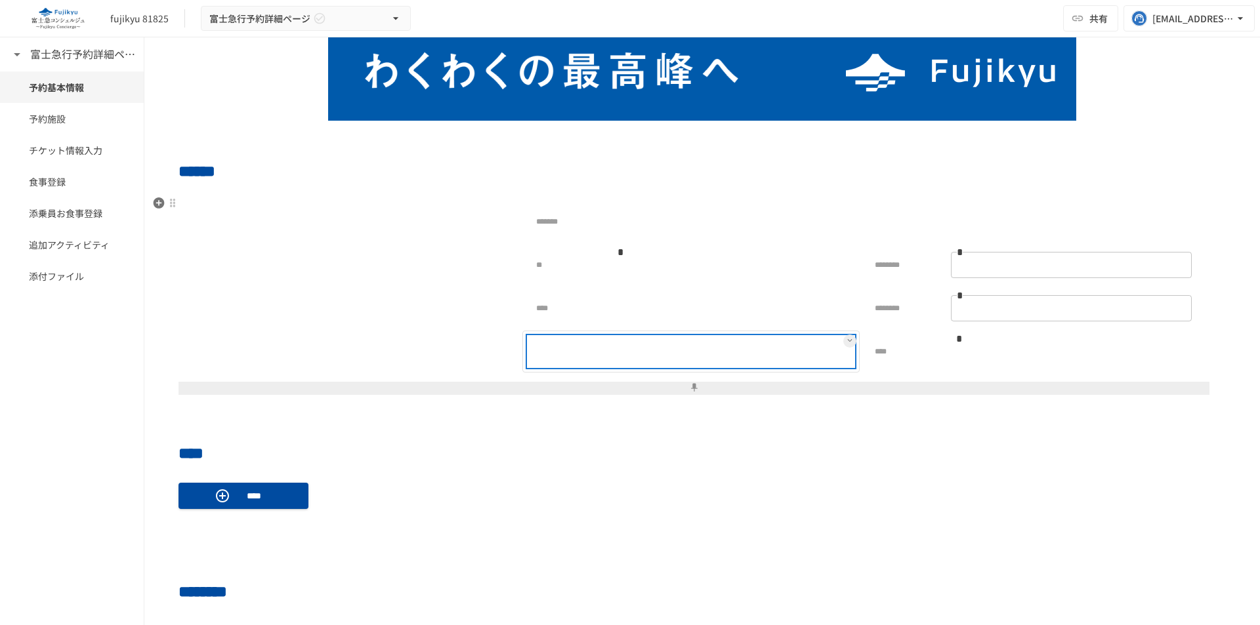
click at [612, 342] on div at bounding box center [732, 352] width 241 height 26
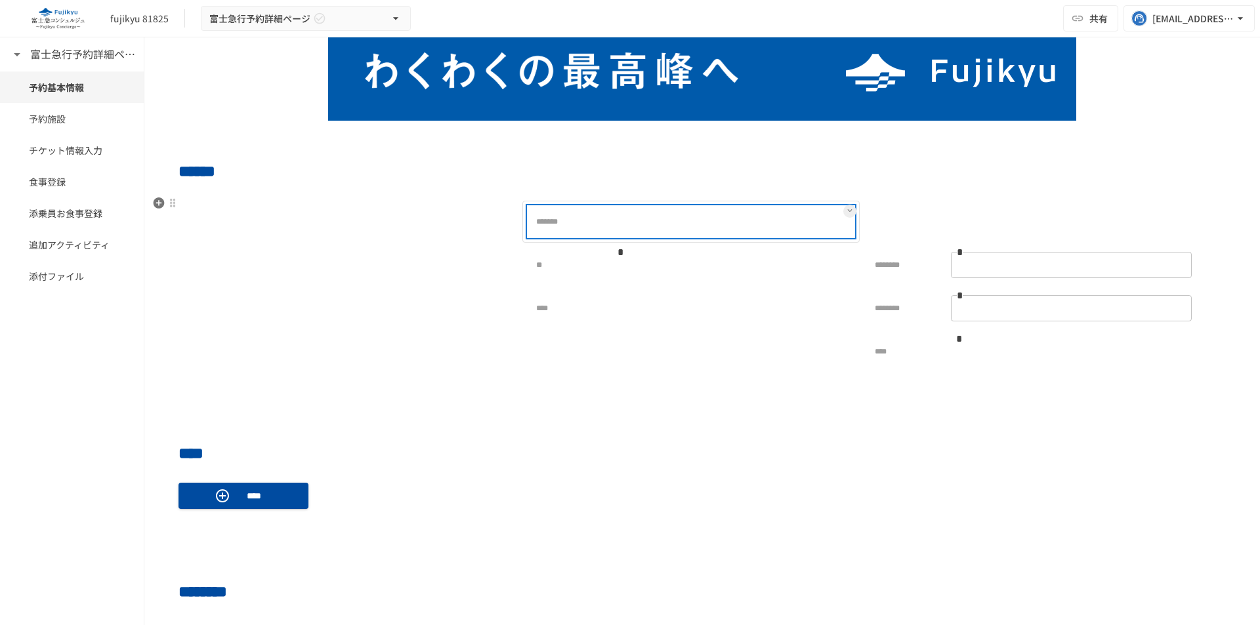
click at [674, 208] on div "*******" at bounding box center [690, 222] width 325 height 30
click at [843, 207] on button at bounding box center [849, 211] width 13 height 13
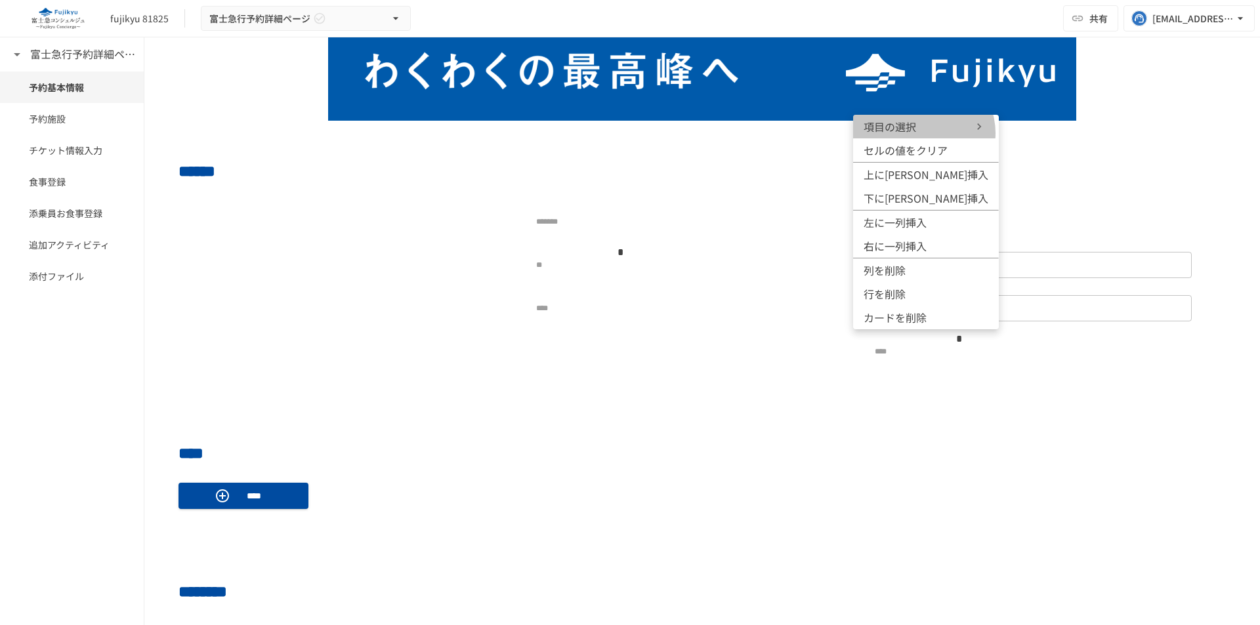
click at [922, 133] on span "項目の選択" at bounding box center [902, 127] width 79 height 16
click at [574, 348] on div at bounding box center [630, 312] width 1260 height 625
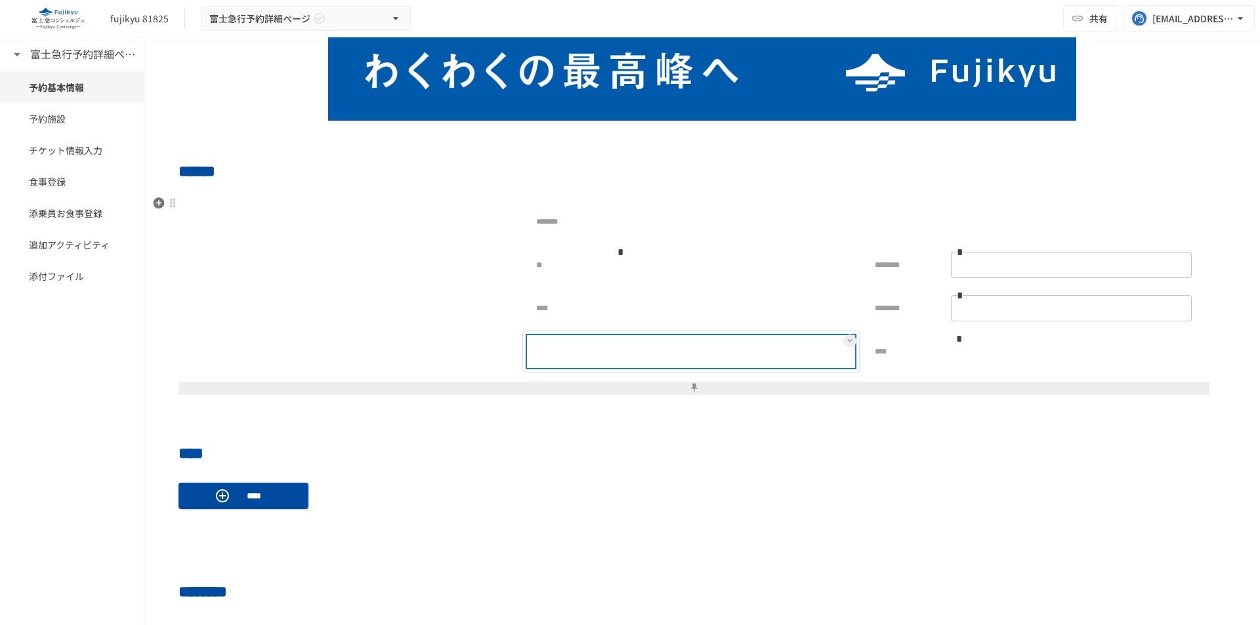
drag, startPoint x: 580, startPoint y: 344, endPoint x: 806, endPoint y: 370, distance: 227.2
click at [584, 343] on div at bounding box center [563, 352] width 71 height 26
click at [843, 346] on button at bounding box center [849, 341] width 13 height 13
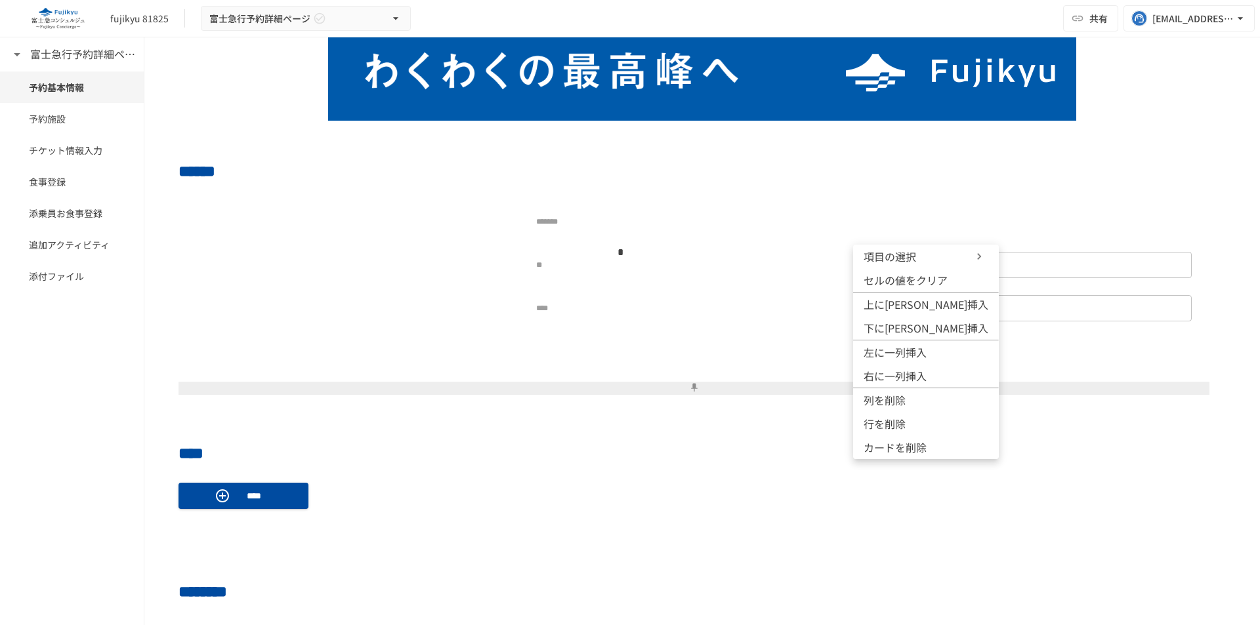
click at [901, 262] on span "項目の選択" at bounding box center [902, 257] width 79 height 16
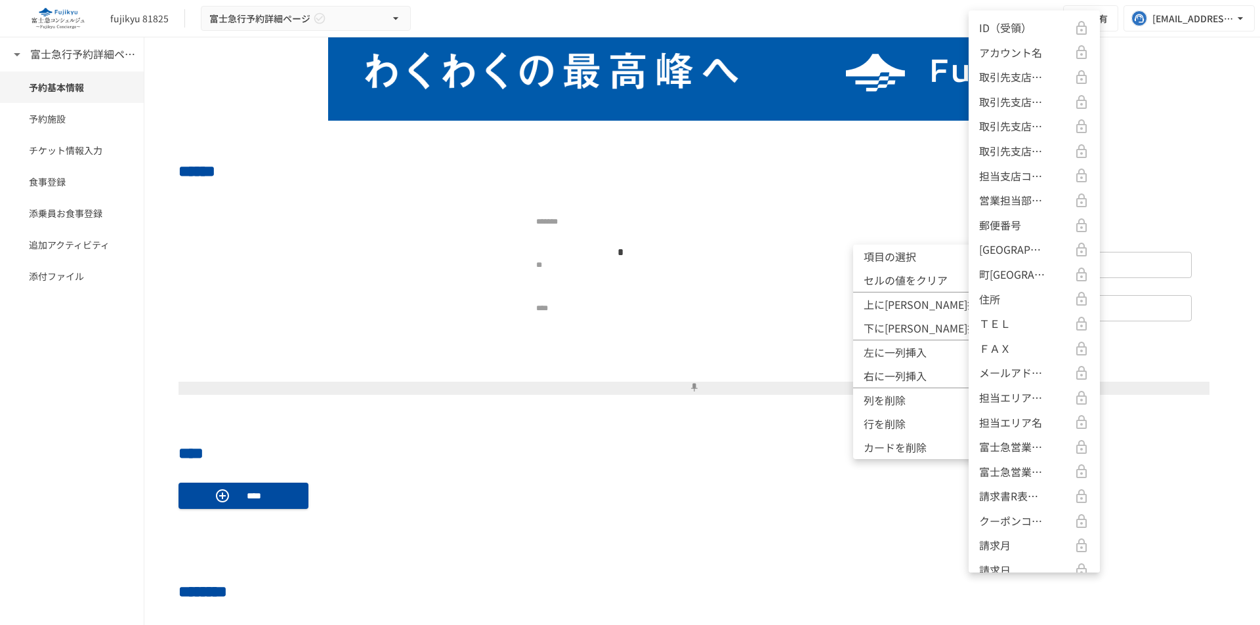
click at [1025, 57] on p "アカウント名" at bounding box center [1010, 53] width 63 height 17
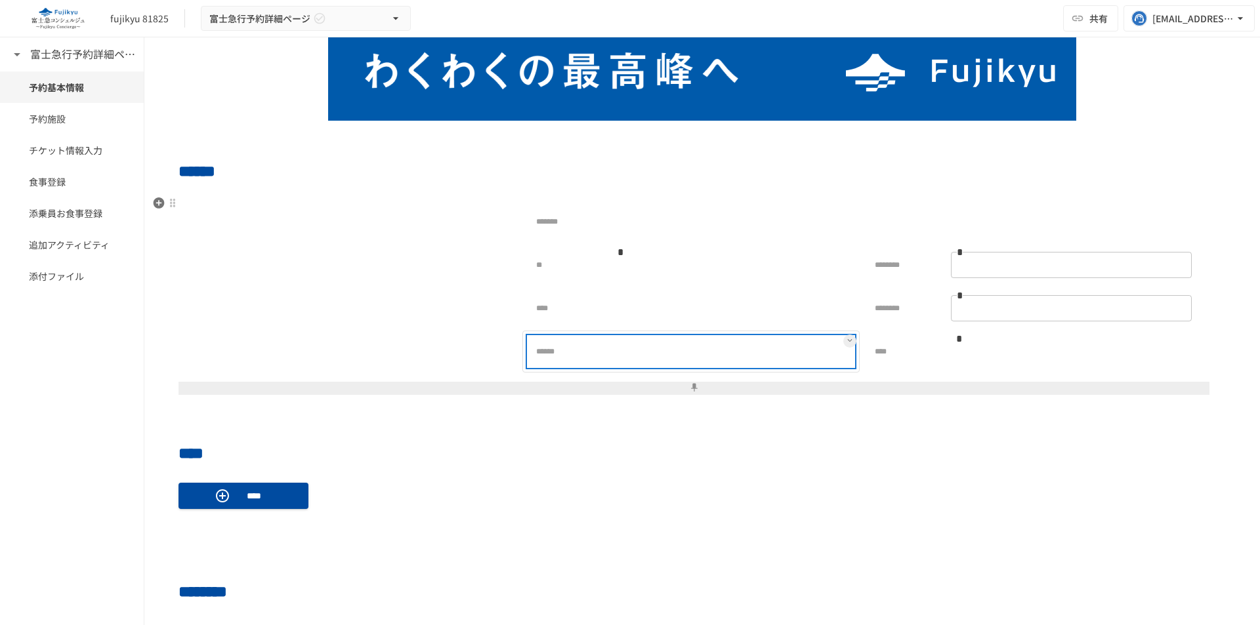
click at [713, 353] on div at bounding box center [732, 352] width 241 height 26
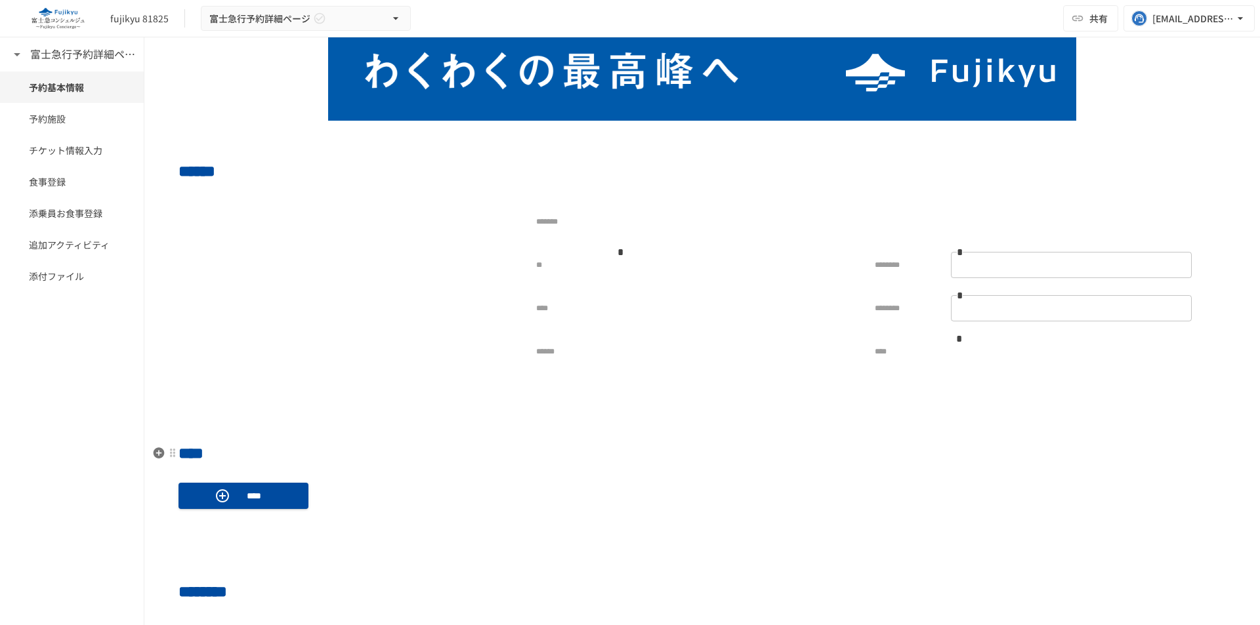
click at [728, 454] on h2 "****" at bounding box center [701, 453] width 1047 height 26
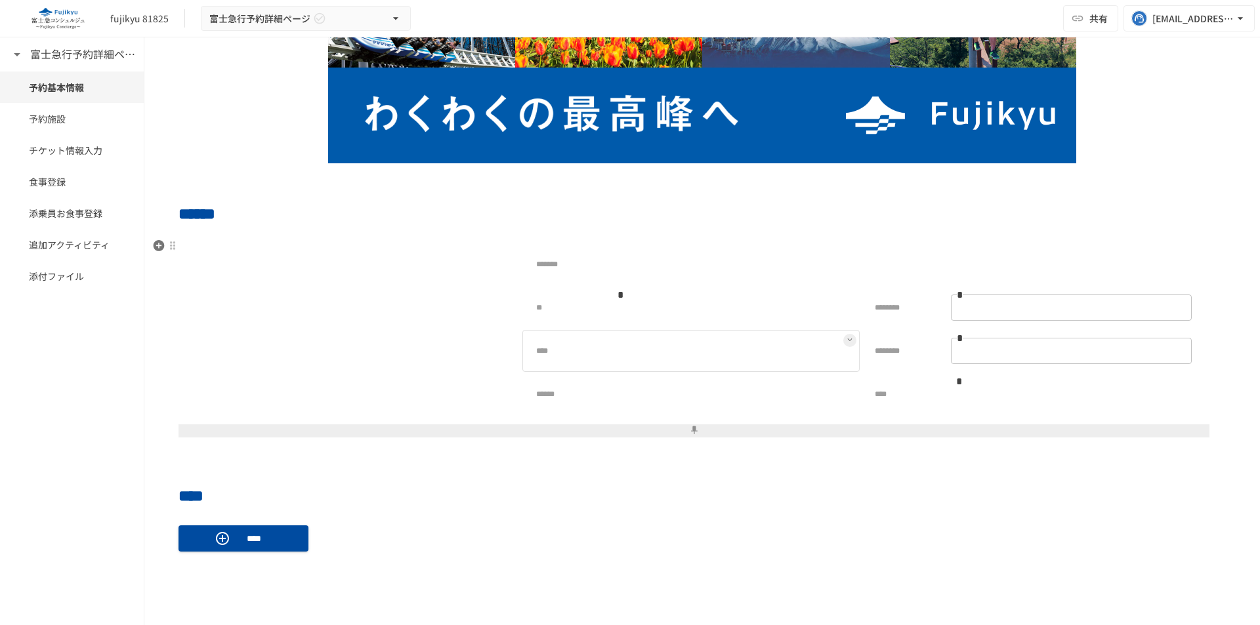
scroll to position [131, 0]
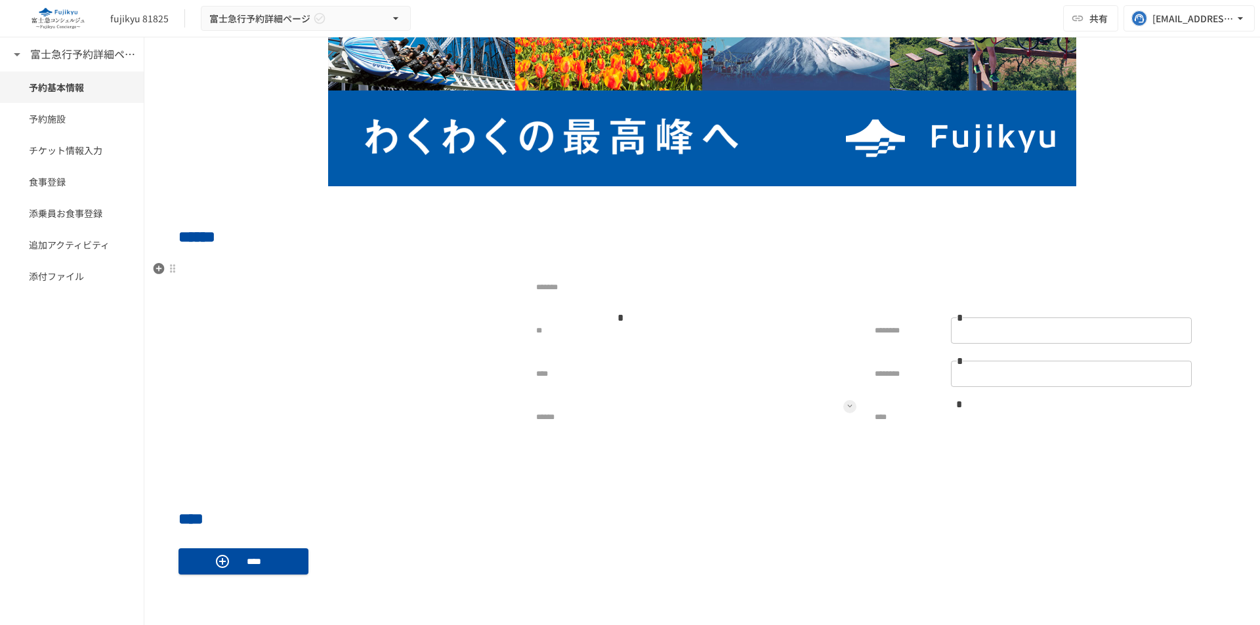
click at [847, 409] on icon at bounding box center [849, 405] width 5 height 5
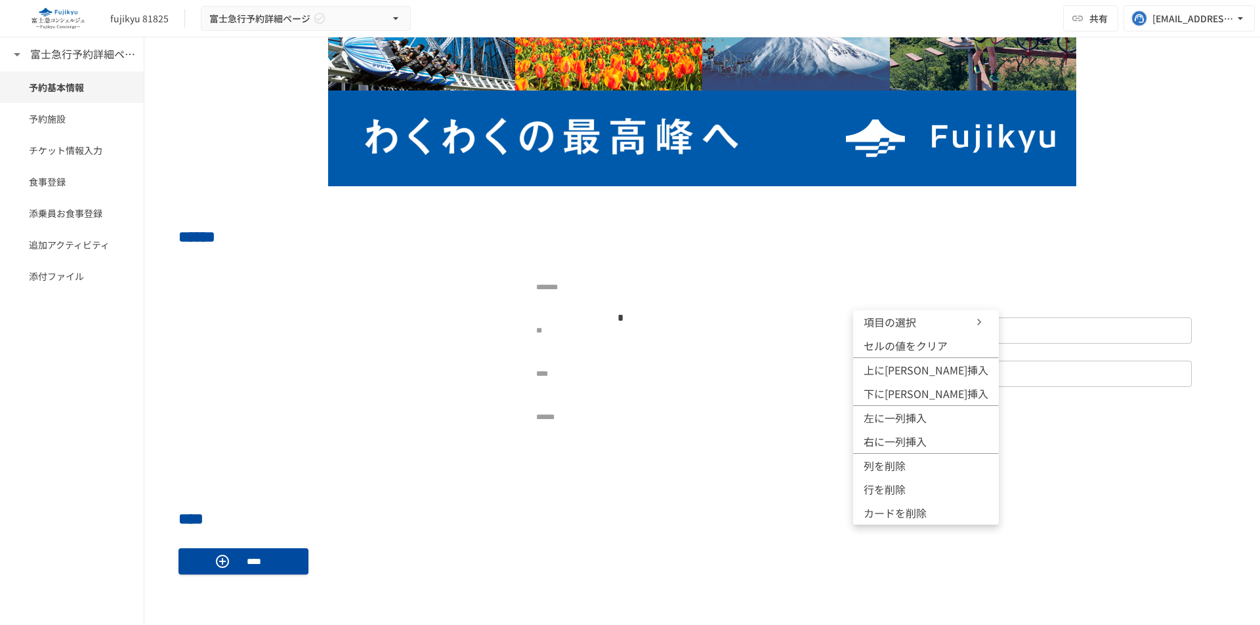
click at [935, 322] on span "項目の選択" at bounding box center [902, 322] width 79 height 16
click at [655, 285] on div at bounding box center [630, 312] width 1260 height 625
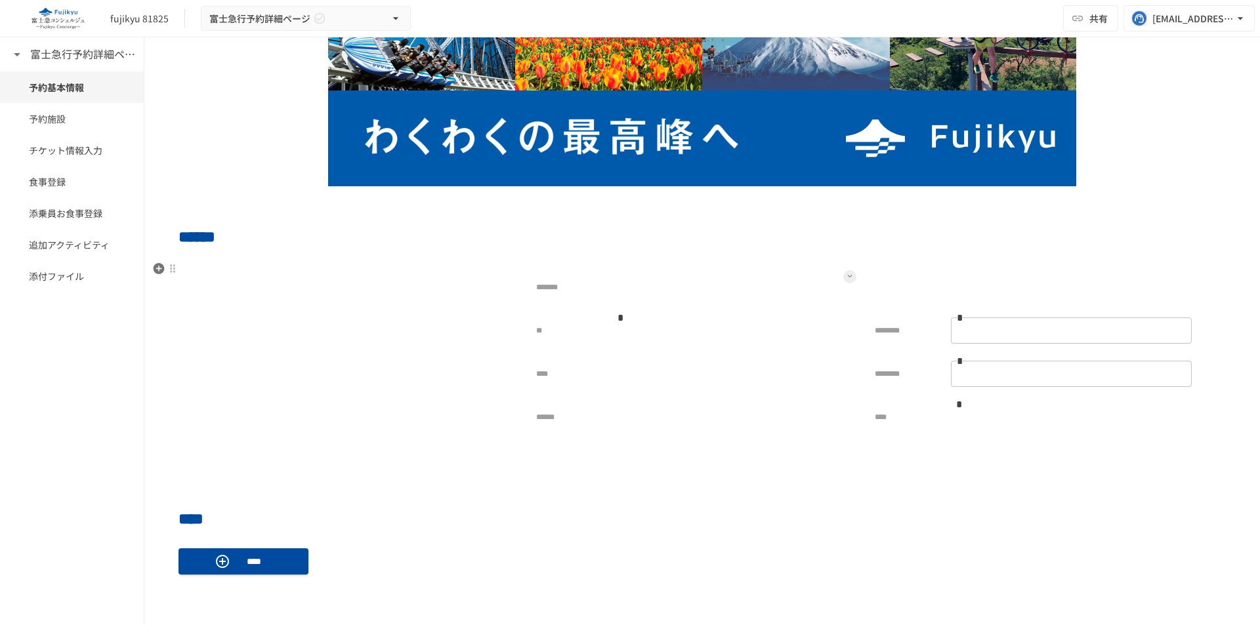
click at [847, 277] on icon at bounding box center [849, 276] width 5 height 5
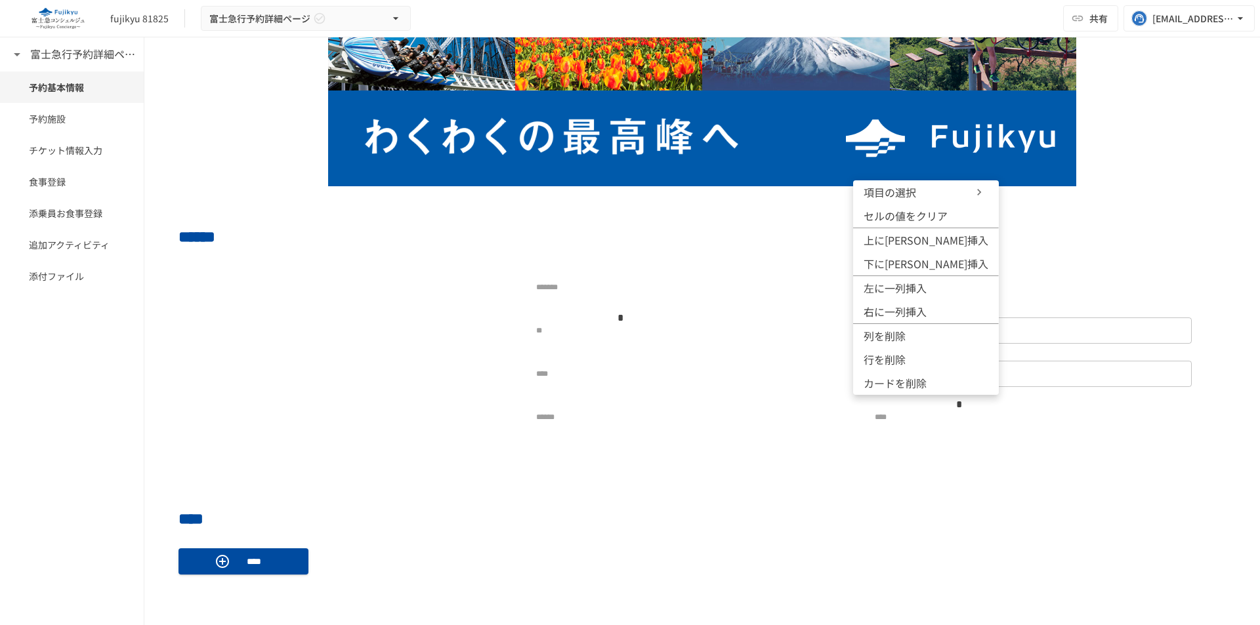
click at [919, 197] on span "項目の選択" at bounding box center [902, 192] width 79 height 16
click at [703, 553] on div at bounding box center [630, 312] width 1260 height 625
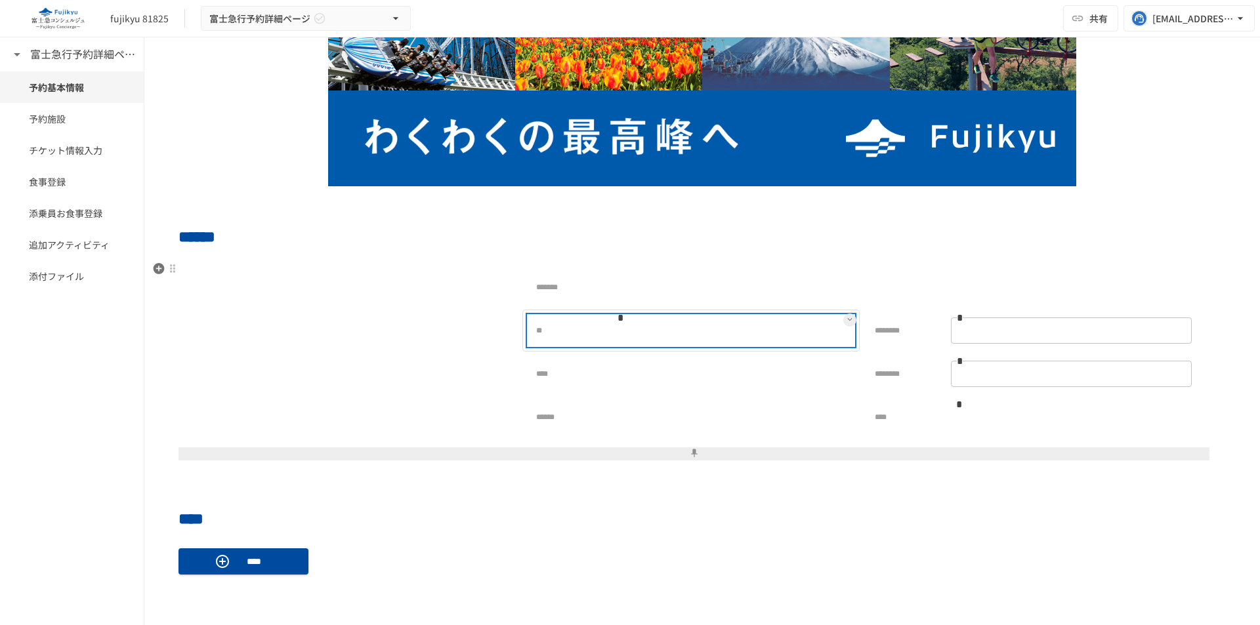
click at [608, 320] on div "** *" at bounding box center [690, 331] width 325 height 30
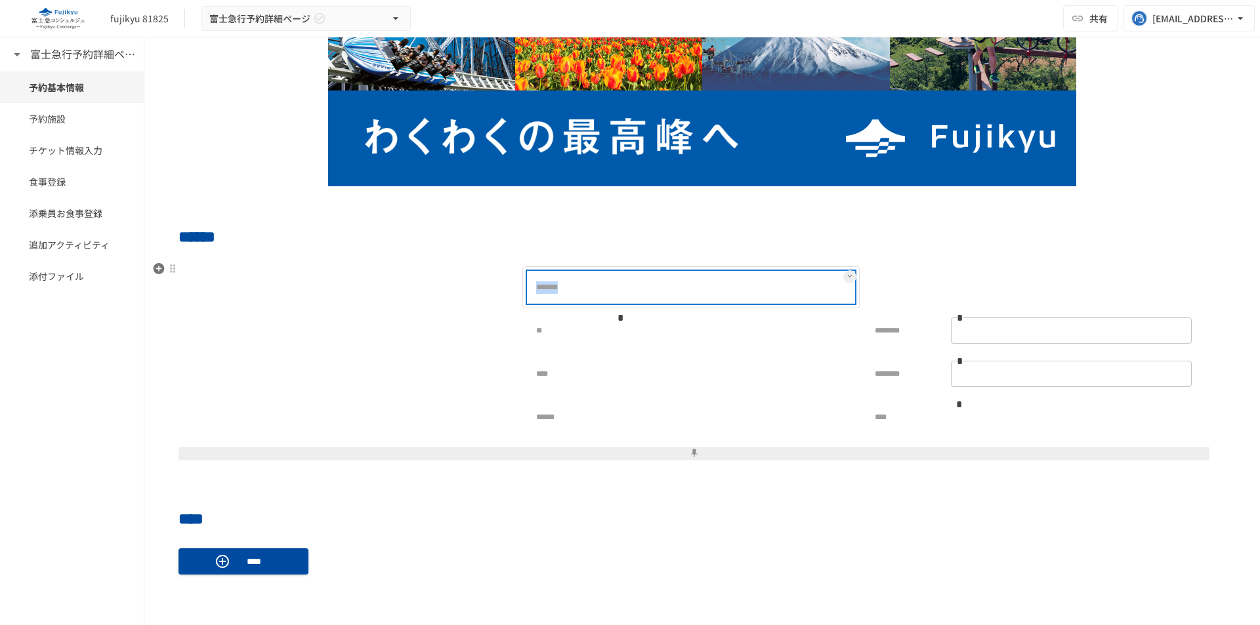
drag, startPoint x: 527, startPoint y: 287, endPoint x: 624, endPoint y: 285, distance: 96.5
click at [624, 285] on div "*******" at bounding box center [690, 287] width 325 height 30
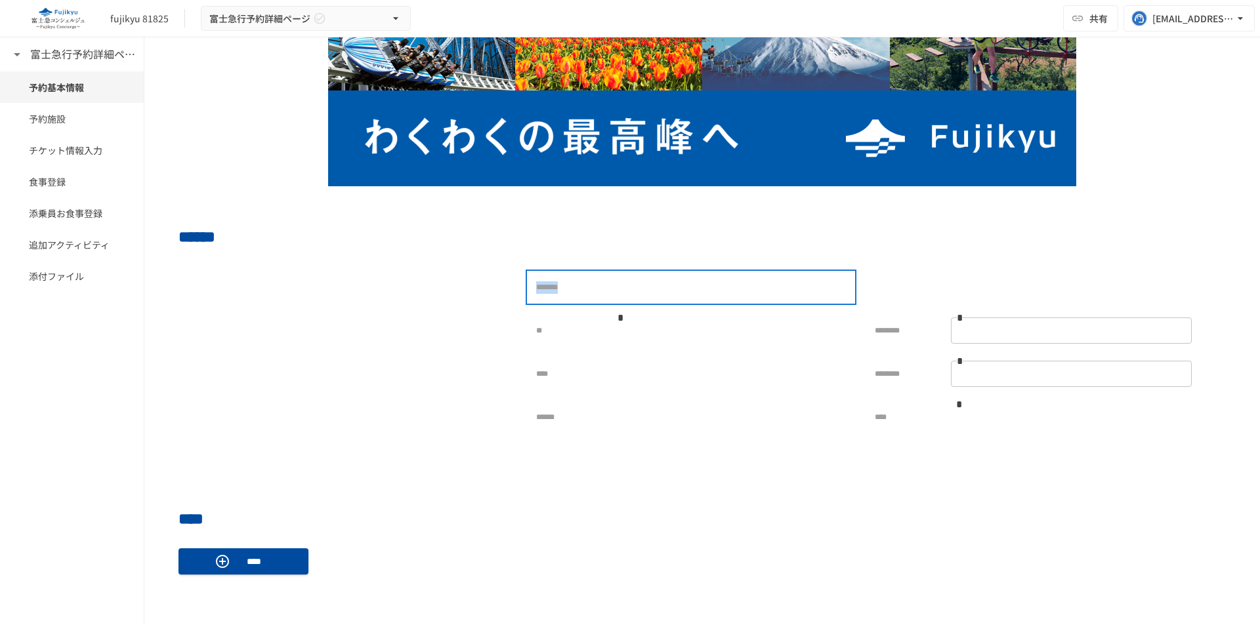
copy p "*******"
click at [642, 541] on div "****" at bounding box center [701, 561] width 1047 height 47
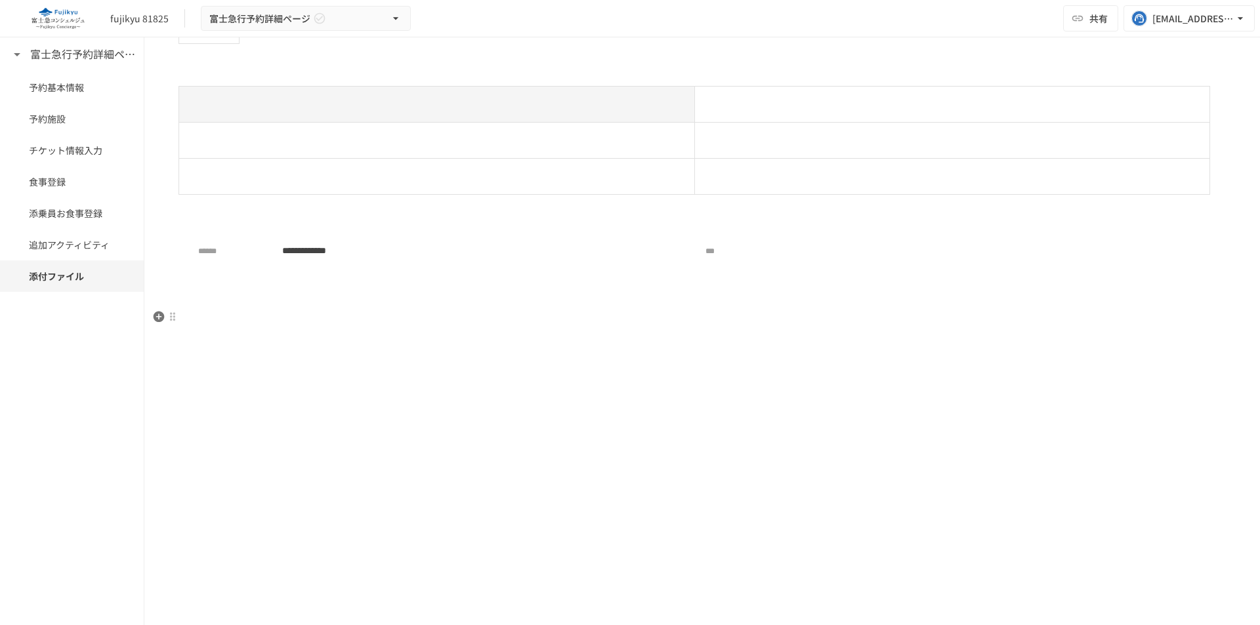
scroll to position [1641, 0]
click at [398, 277] on div "**********" at bounding box center [698, 262] width 1041 height 73
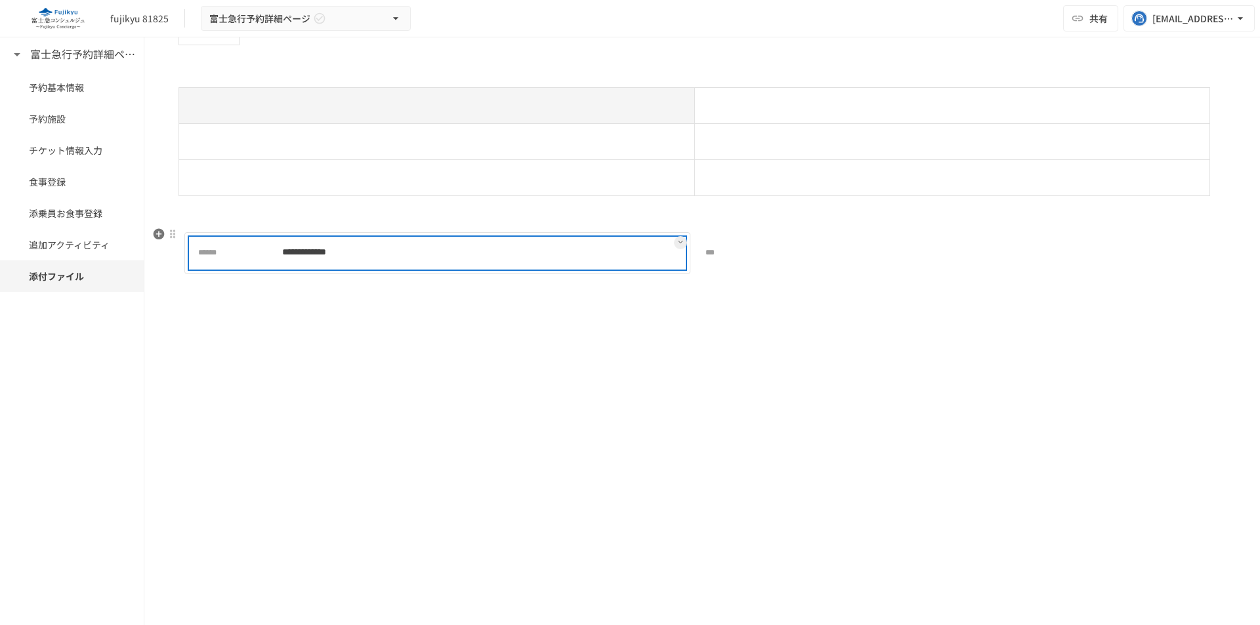
click at [392, 265] on div "**********" at bounding box center [479, 253] width 410 height 26
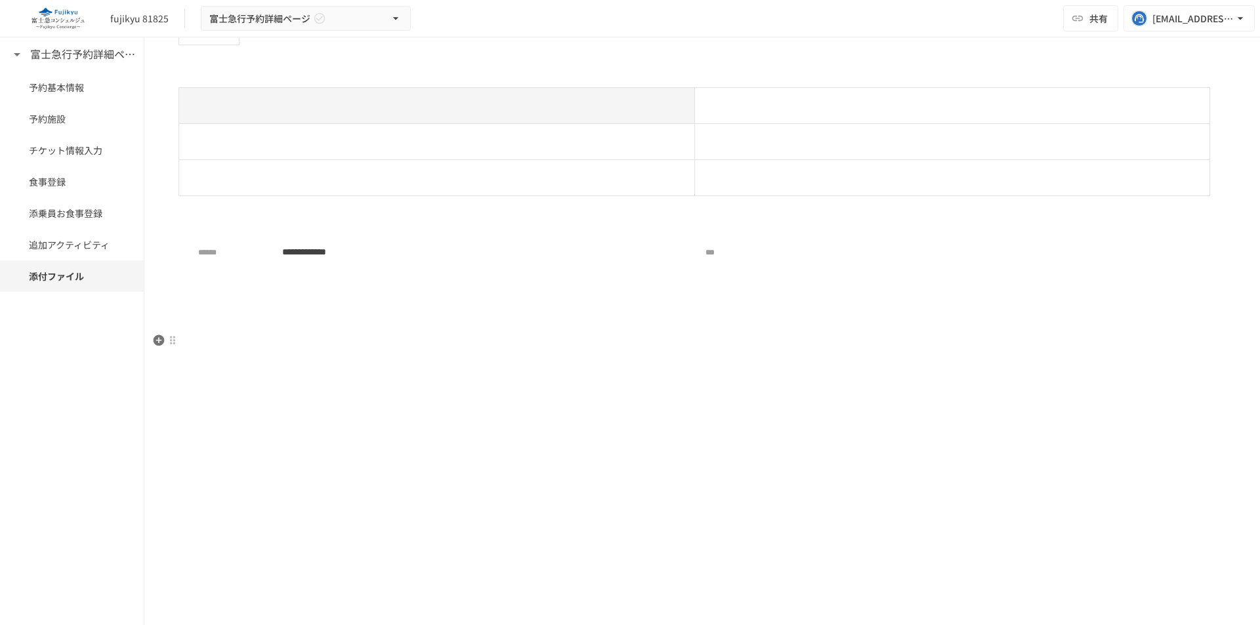
click at [382, 346] on p at bounding box center [701, 341] width 1047 height 17
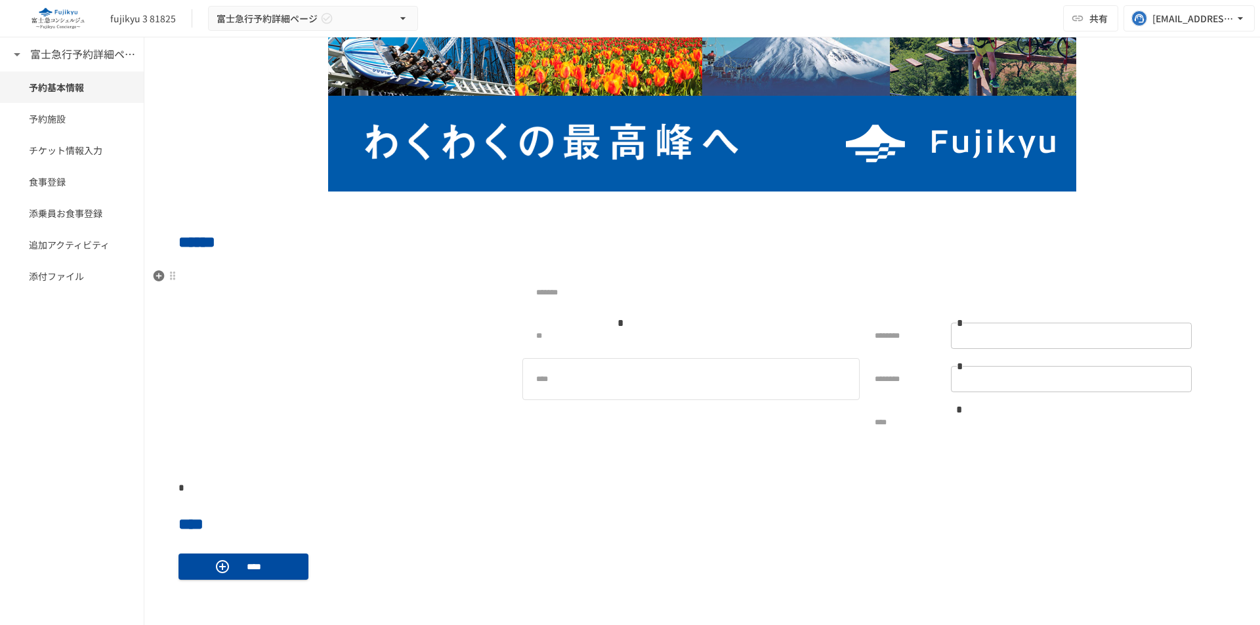
scroll to position [131, 0]
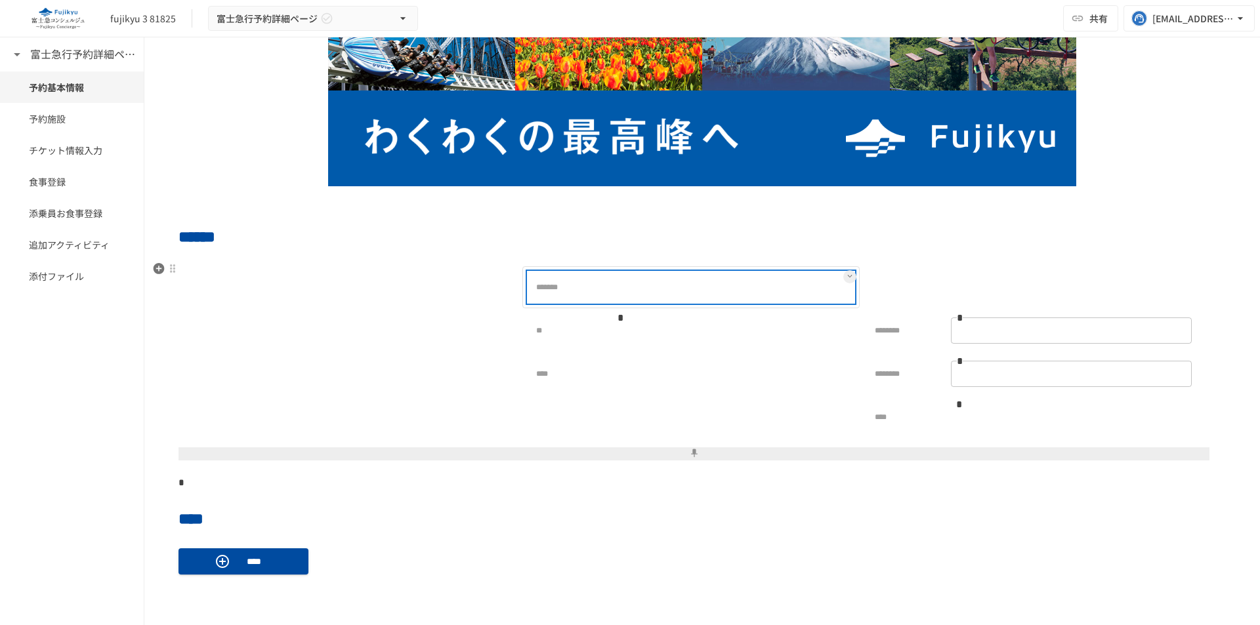
click at [619, 287] on p at bounding box center [620, 287] width 16 height 16
click at [847, 278] on icon at bounding box center [849, 276] width 5 height 5
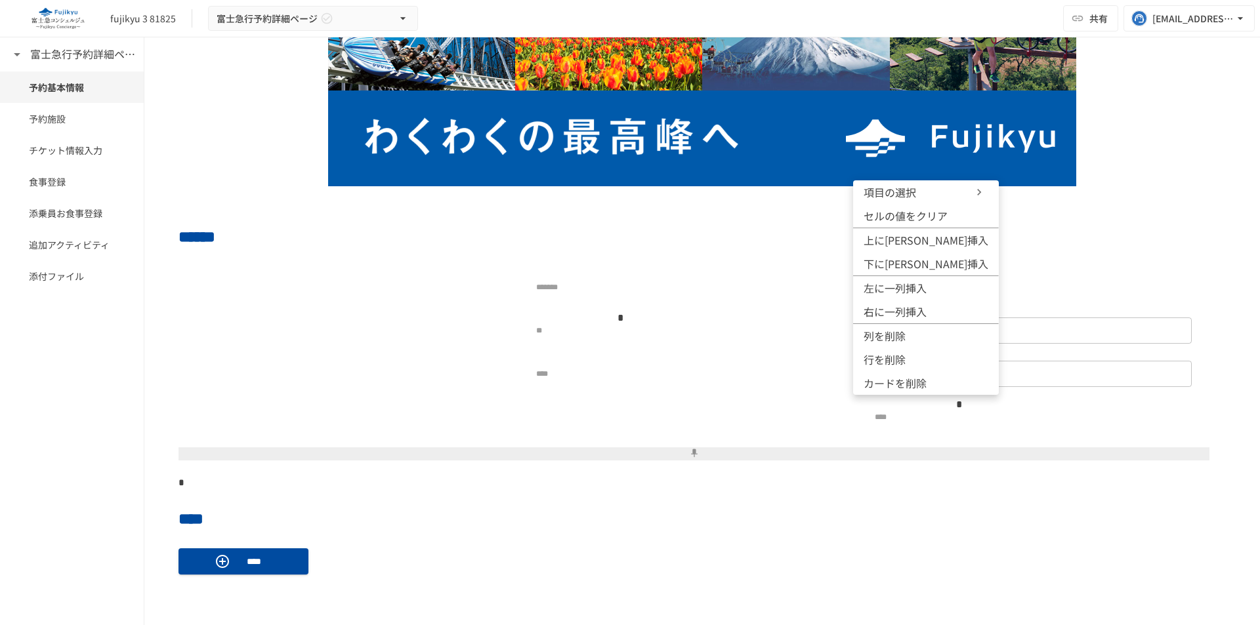
click at [901, 189] on span "項目の選択" at bounding box center [902, 192] width 79 height 16
click at [595, 330] on div at bounding box center [630, 312] width 1260 height 625
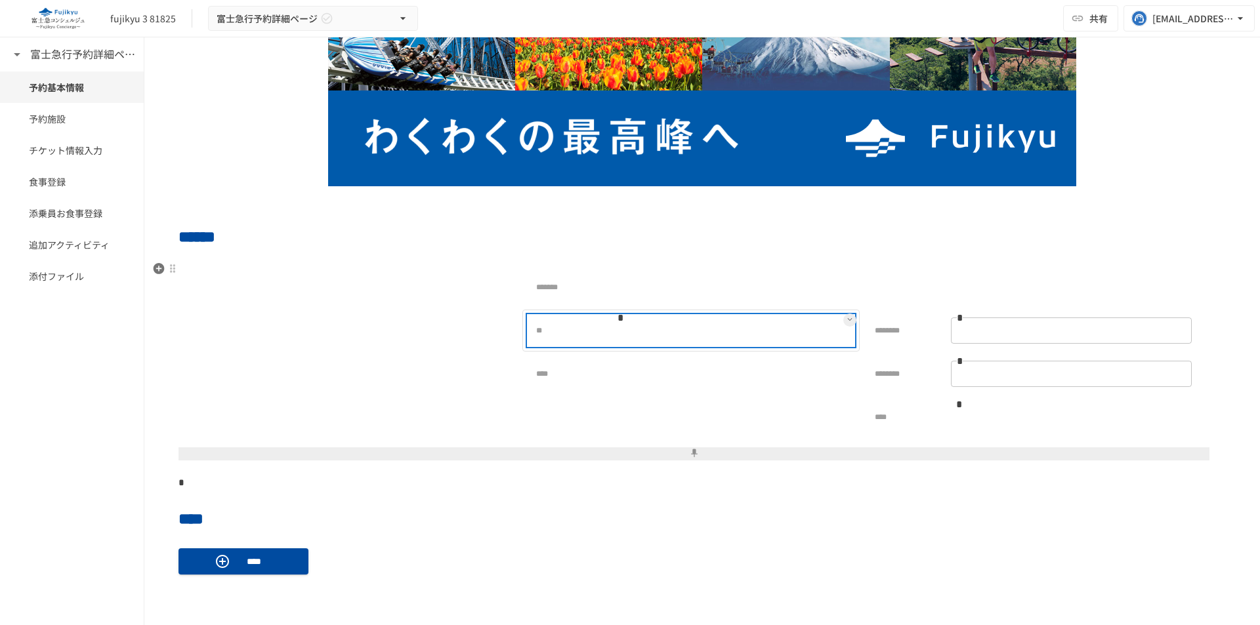
click at [588, 339] on div "**" at bounding box center [563, 331] width 71 height 26
click at [847, 321] on icon at bounding box center [849, 319] width 5 height 5
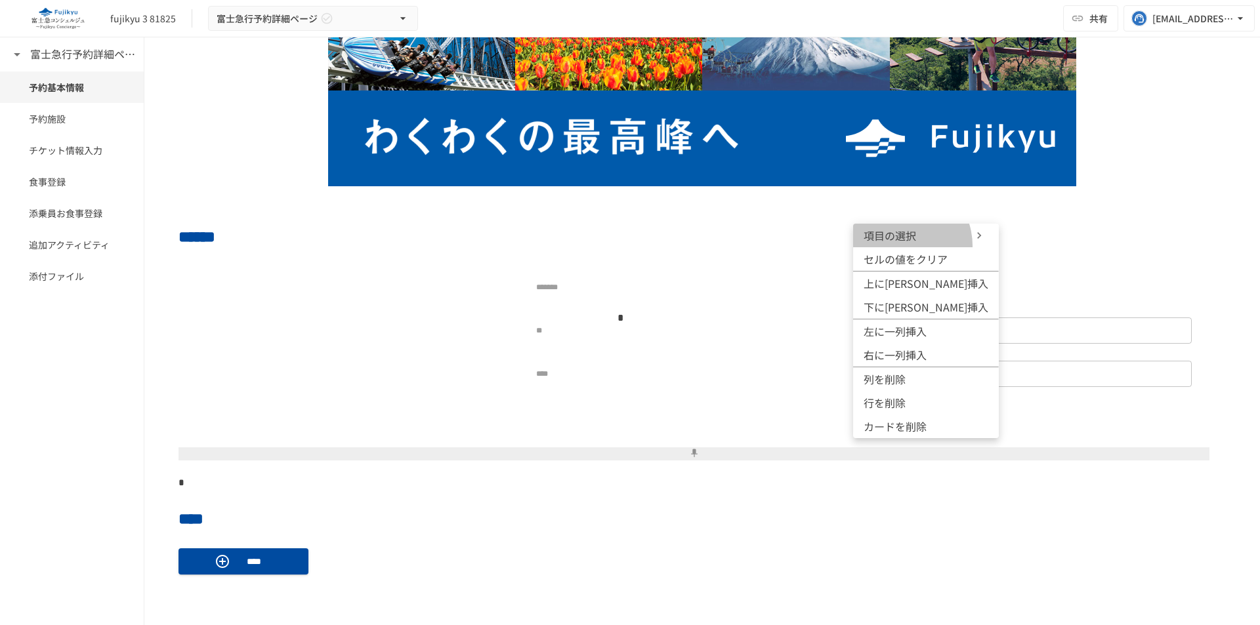
click at [896, 246] on li "項目の選択" at bounding box center [926, 236] width 146 height 24
click at [628, 397] on div at bounding box center [630, 312] width 1260 height 625
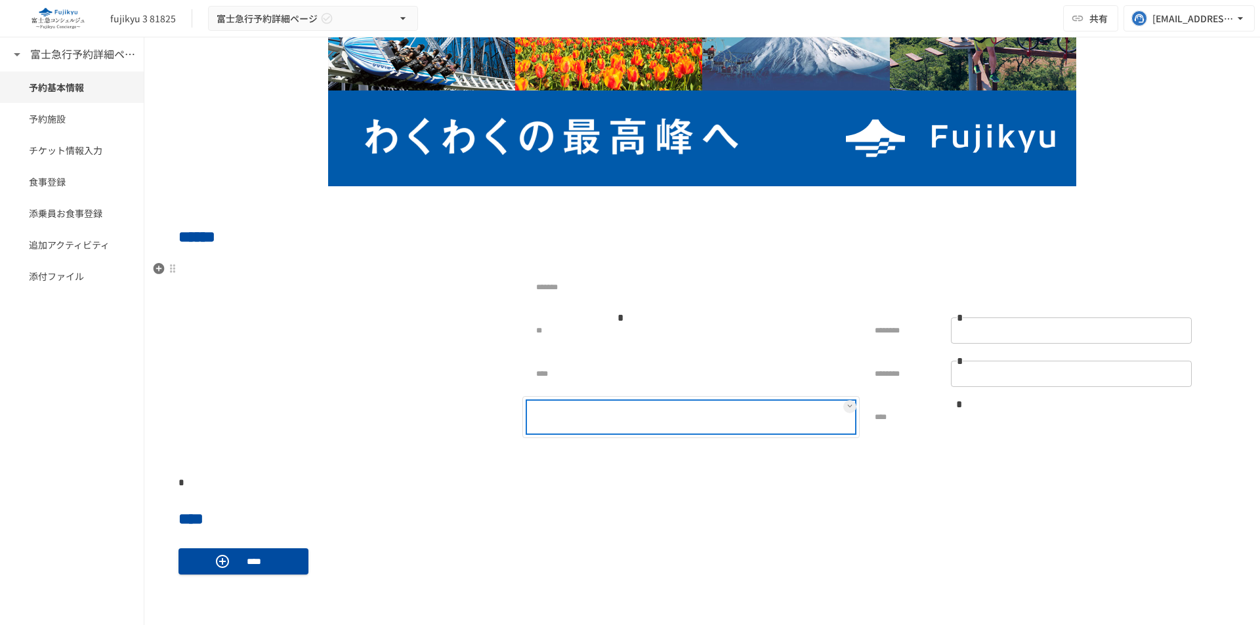
click at [608, 412] on div at bounding box center [690, 417] width 325 height 30
click at [846, 410] on button at bounding box center [849, 406] width 13 height 13
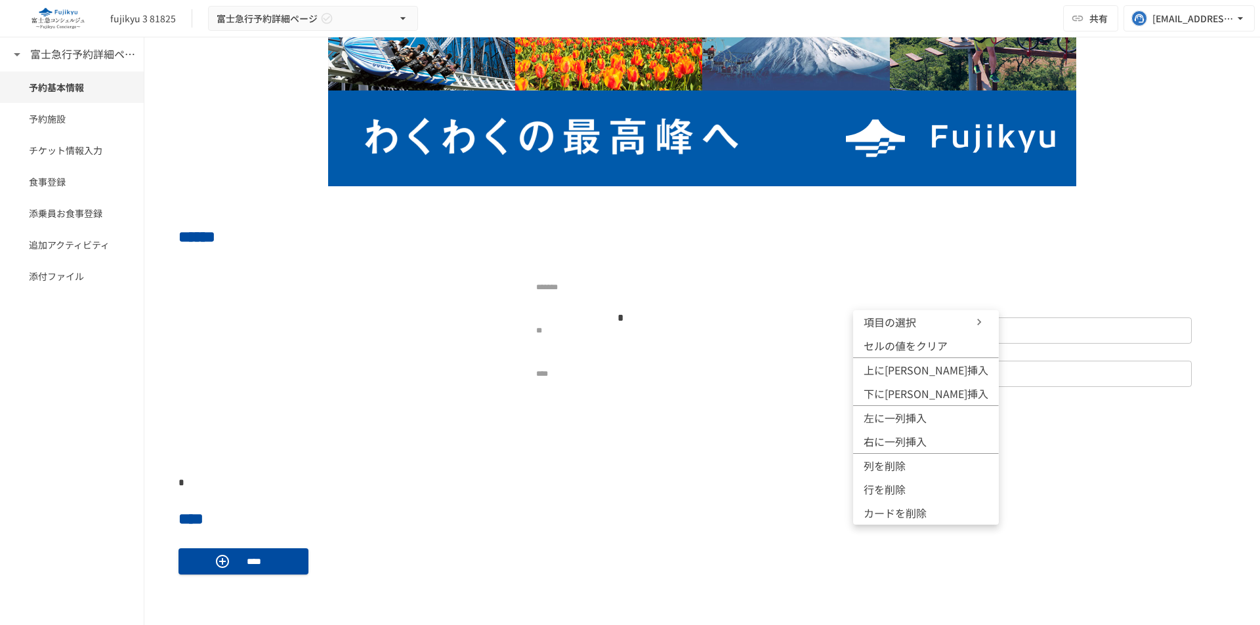
click at [888, 329] on span "項目の選択" at bounding box center [902, 322] width 79 height 16
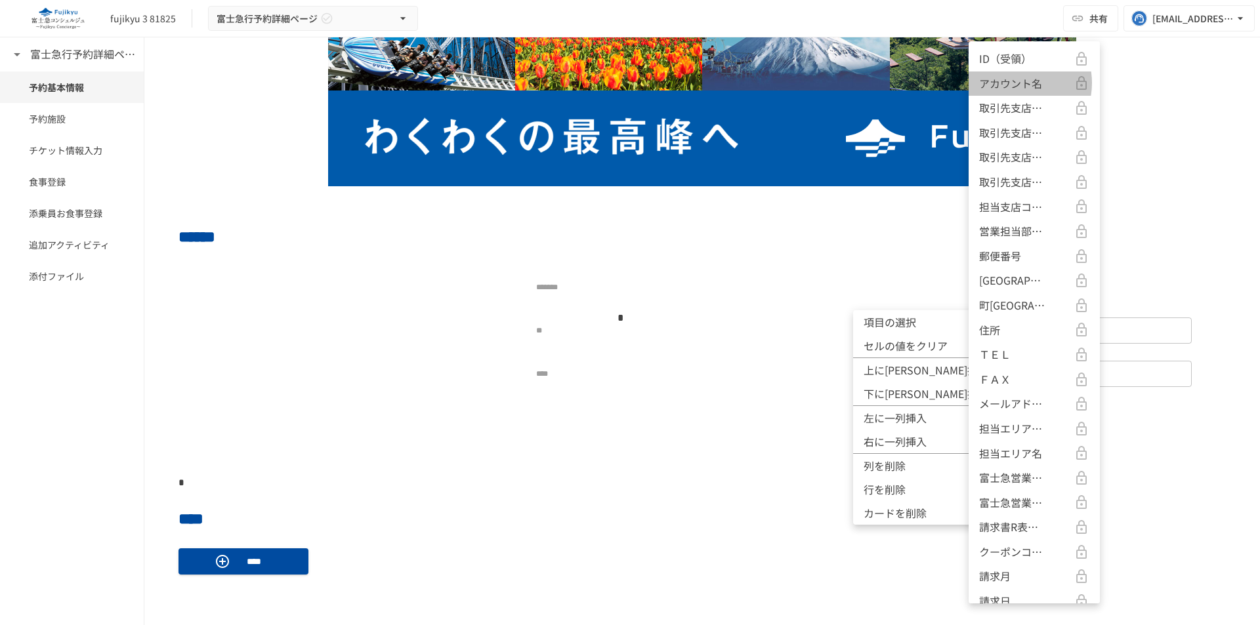
click at [1014, 83] on p "アカウント名" at bounding box center [1010, 83] width 63 height 17
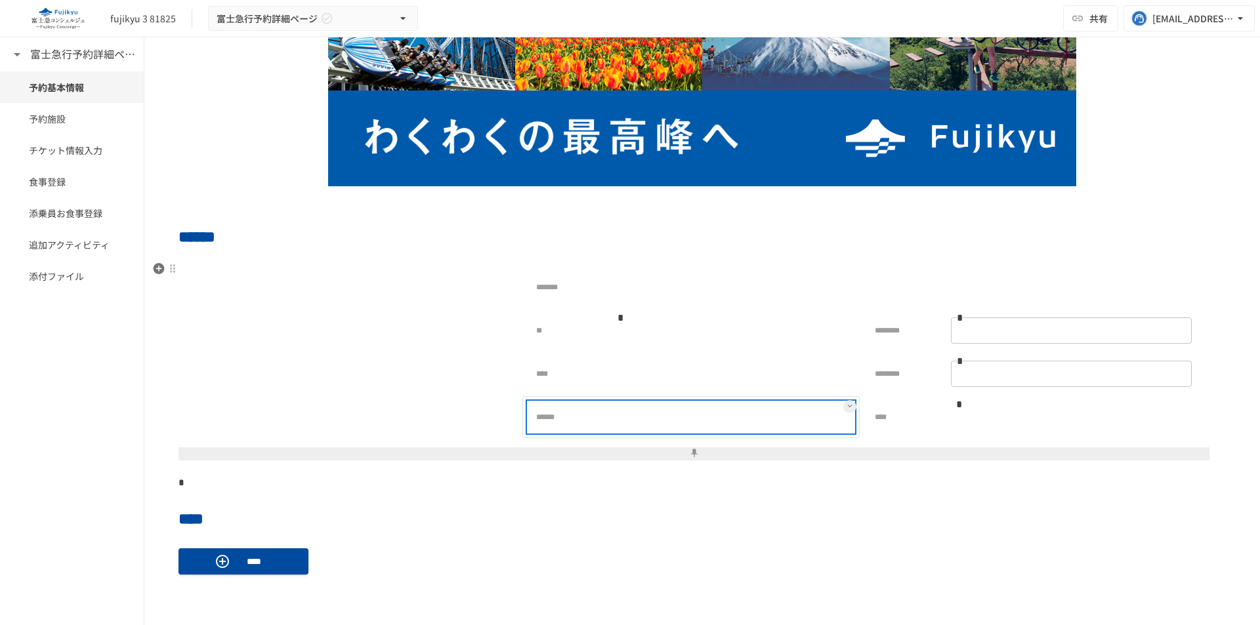
click at [716, 417] on div at bounding box center [732, 417] width 241 height 26
click at [843, 405] on button at bounding box center [849, 406] width 13 height 13
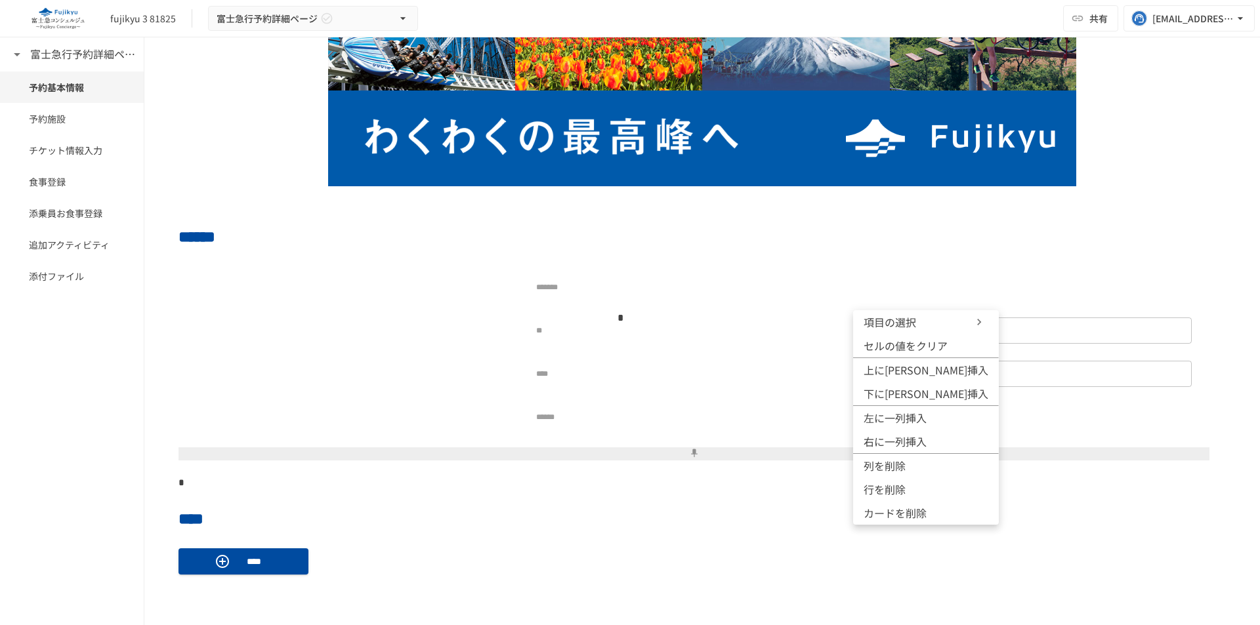
click at [884, 329] on span "項目の選択" at bounding box center [902, 322] width 79 height 16
click at [688, 400] on div at bounding box center [630, 312] width 1260 height 625
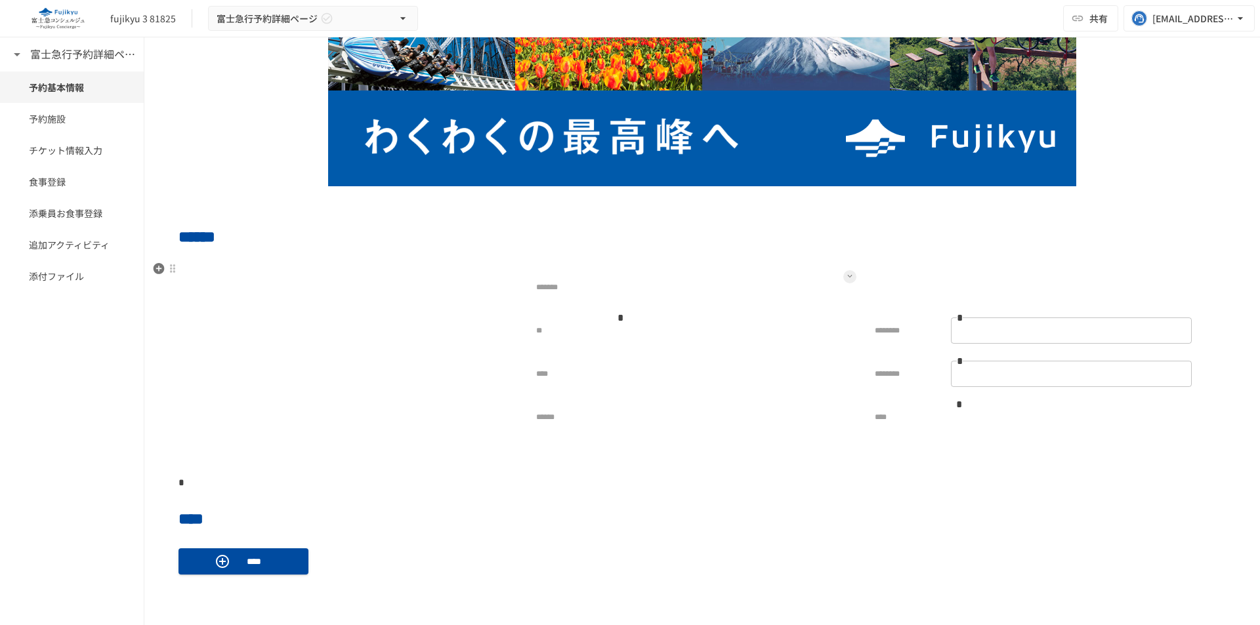
click at [847, 279] on icon at bounding box center [849, 276] width 5 height 5
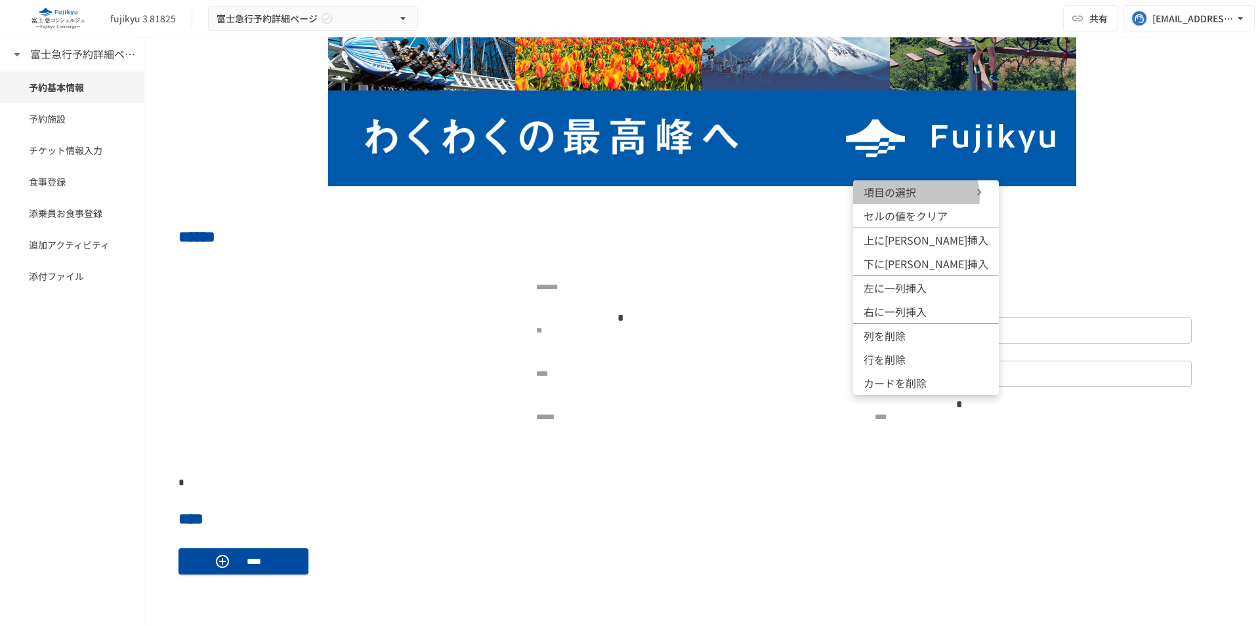
click at [915, 197] on span "項目の選択" at bounding box center [902, 192] width 79 height 16
click at [739, 491] on div at bounding box center [630, 312] width 1260 height 625
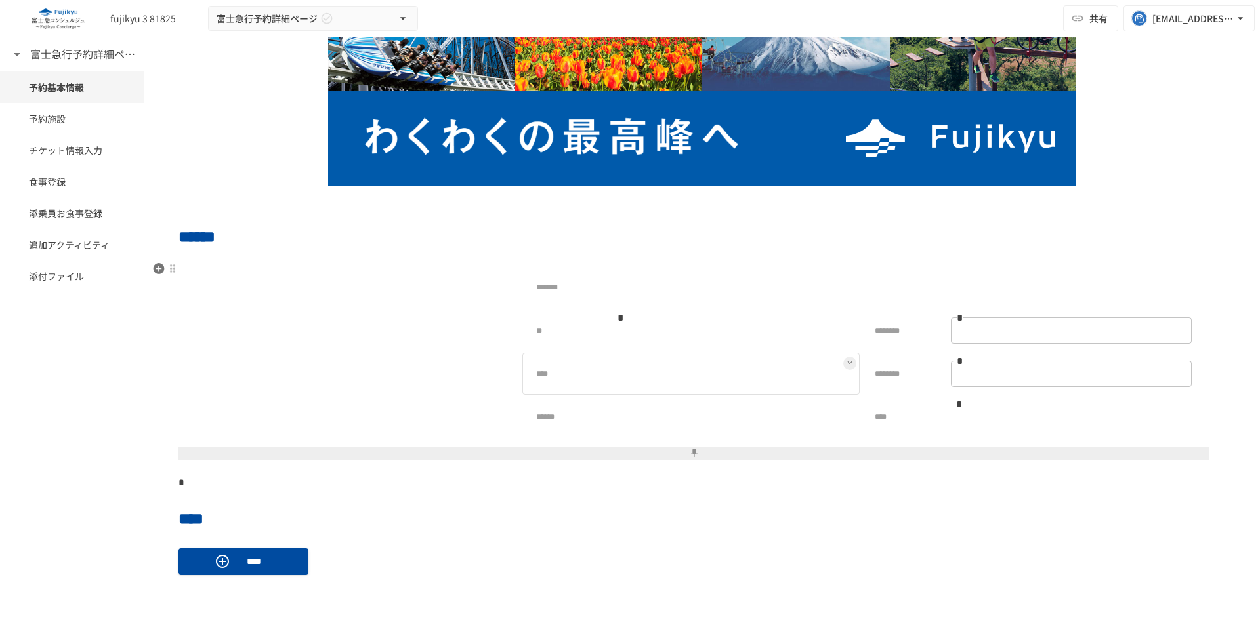
scroll to position [197, 0]
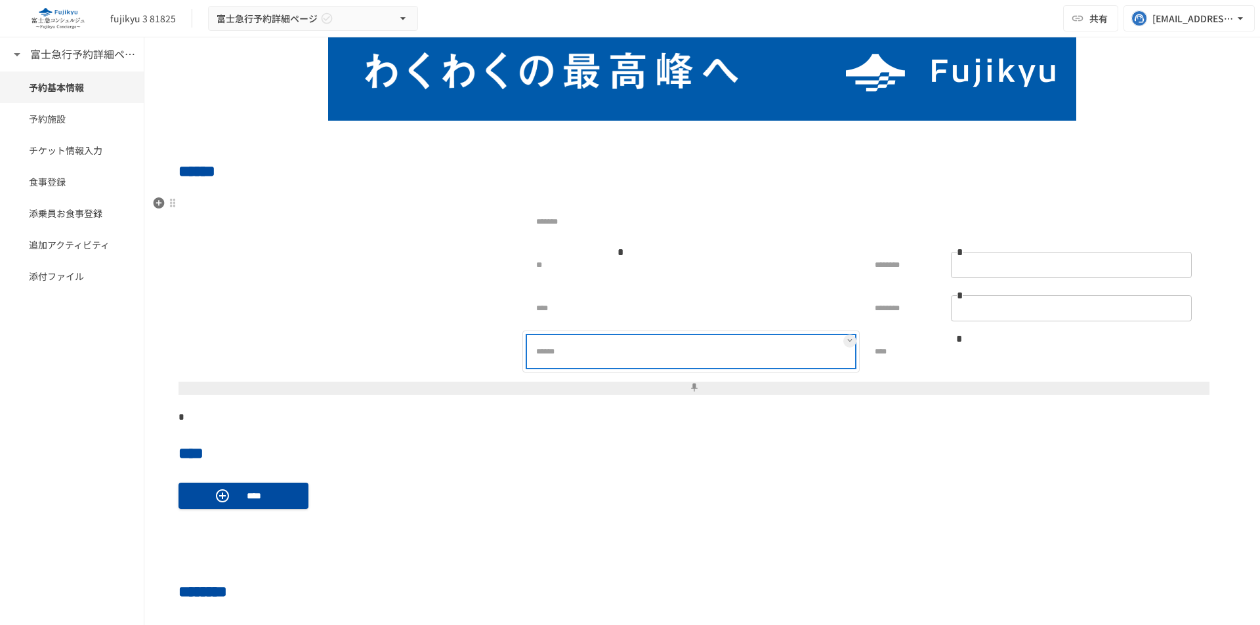
click at [676, 349] on div at bounding box center [732, 352] width 241 height 26
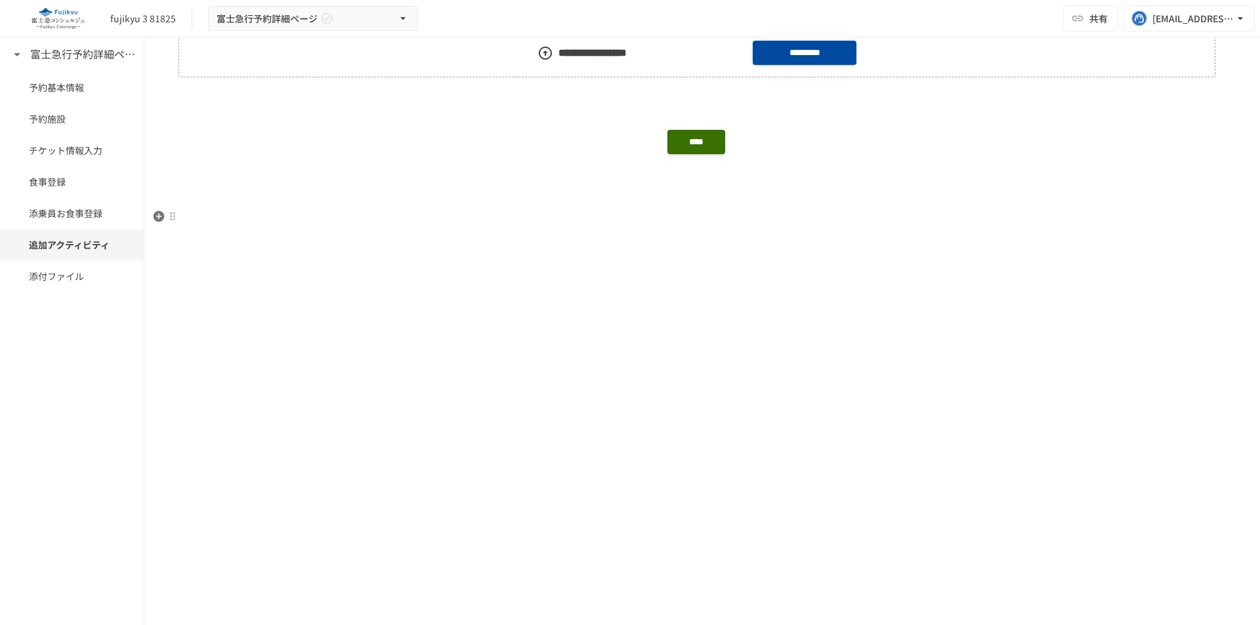
scroll to position [1040, 0]
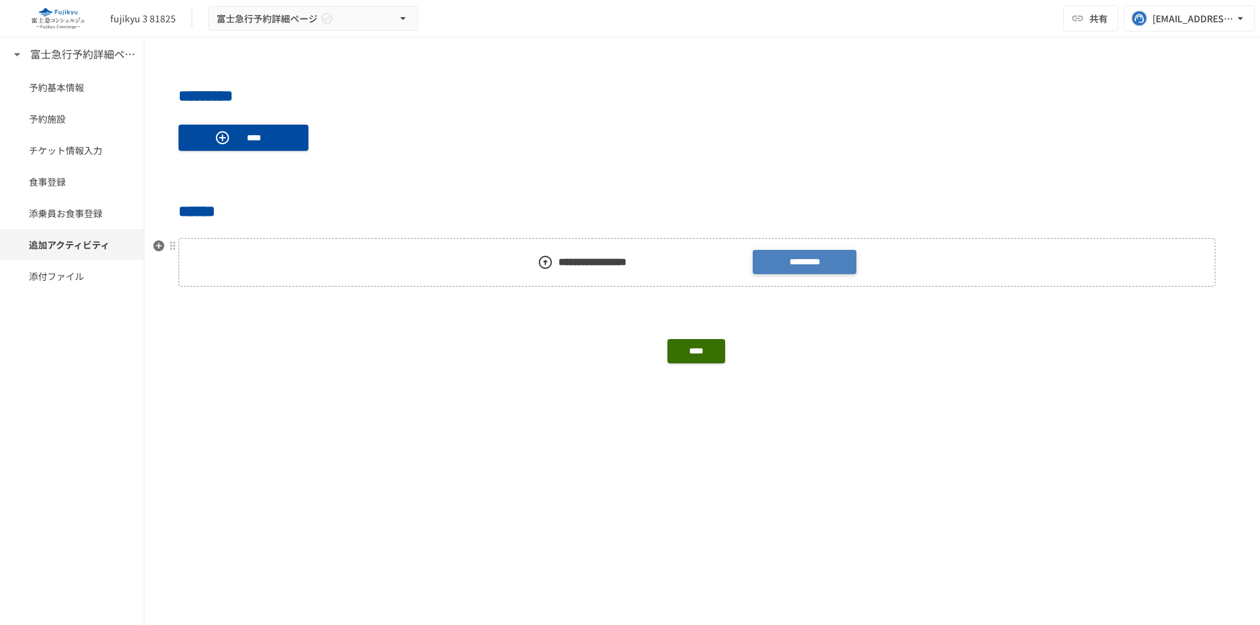
click at [803, 257] on label "*********" at bounding box center [805, 262] width 104 height 24
click at [0, 0] on input "*********" at bounding box center [0, 0] width 0 height 0
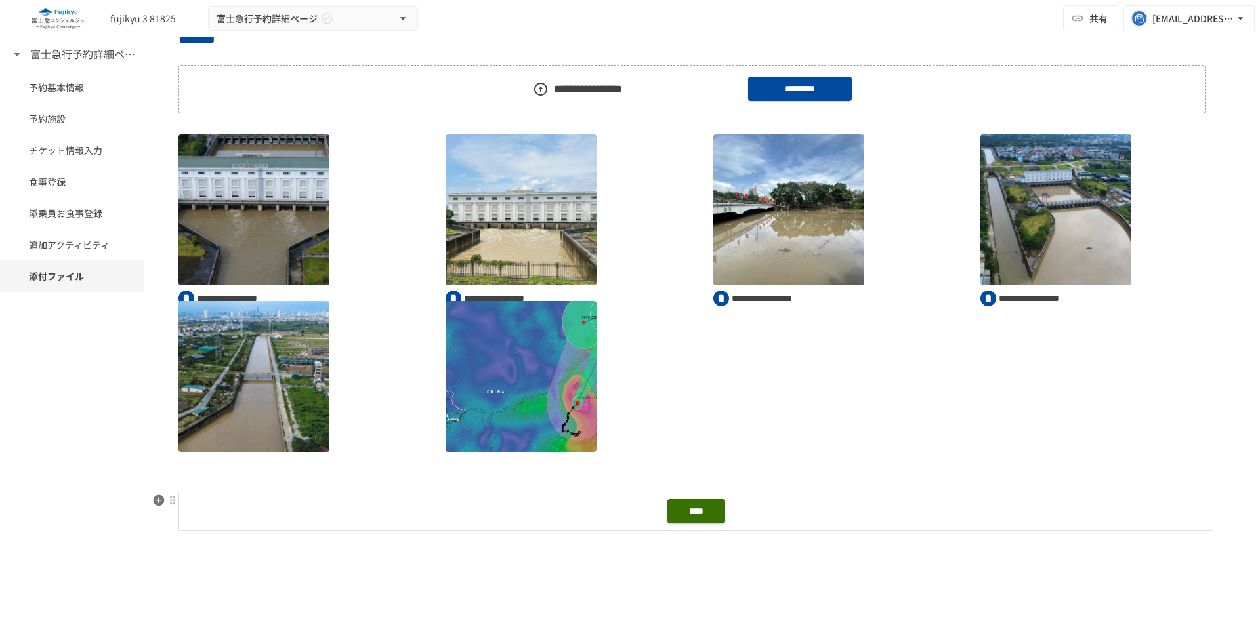
scroll to position [1237, 0]
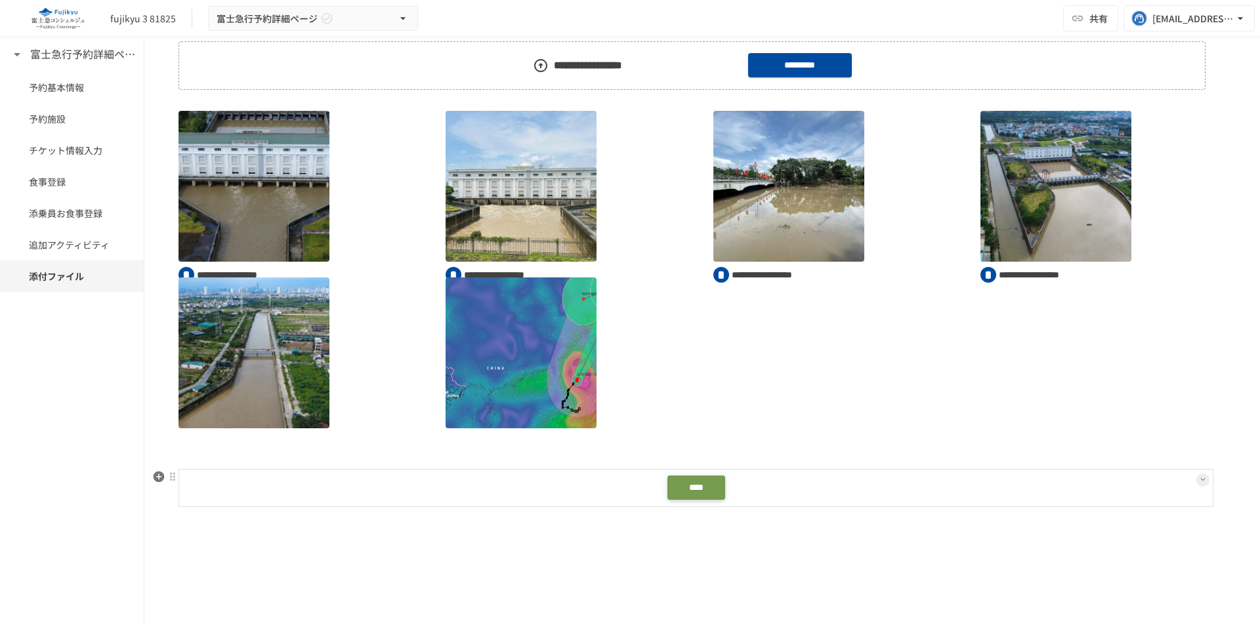
click at [702, 485] on button "****" at bounding box center [696, 488] width 58 height 24
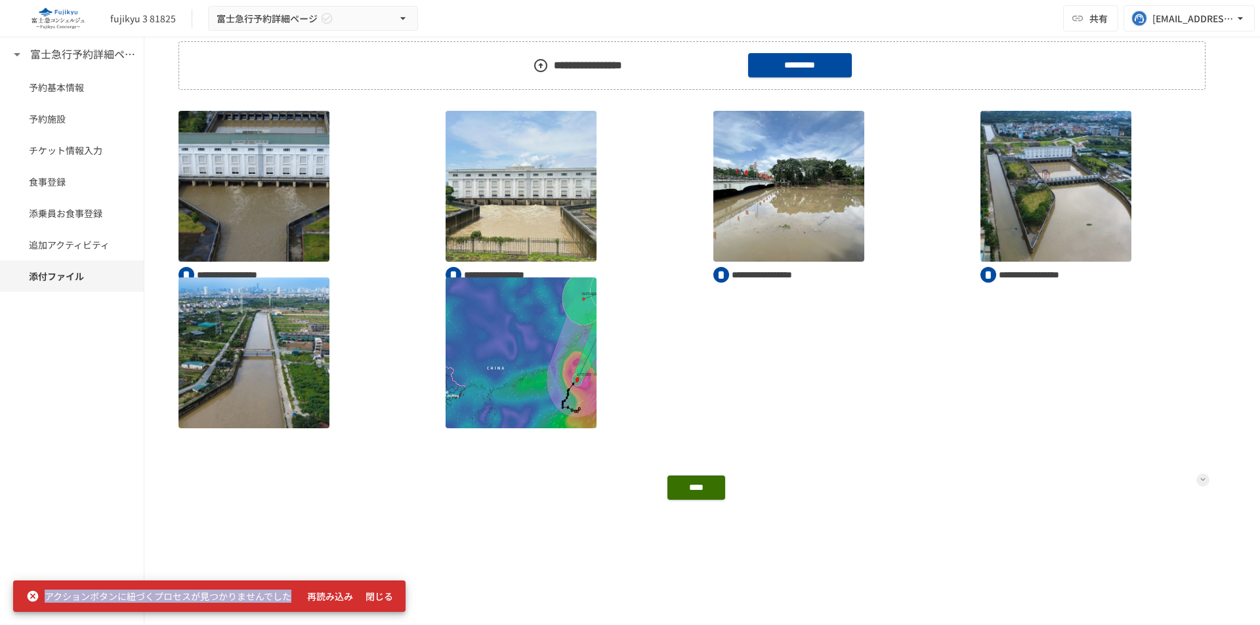
drag, startPoint x: 44, startPoint y: 598, endPoint x: 289, endPoint y: 594, distance: 245.4
click at [289, 594] on div "アクションボタンに紐づくプロセスが見つかりませんでした" at bounding box center [158, 597] width 265 height 24
click at [536, 583] on p at bounding box center [701, 585] width 1047 height 17
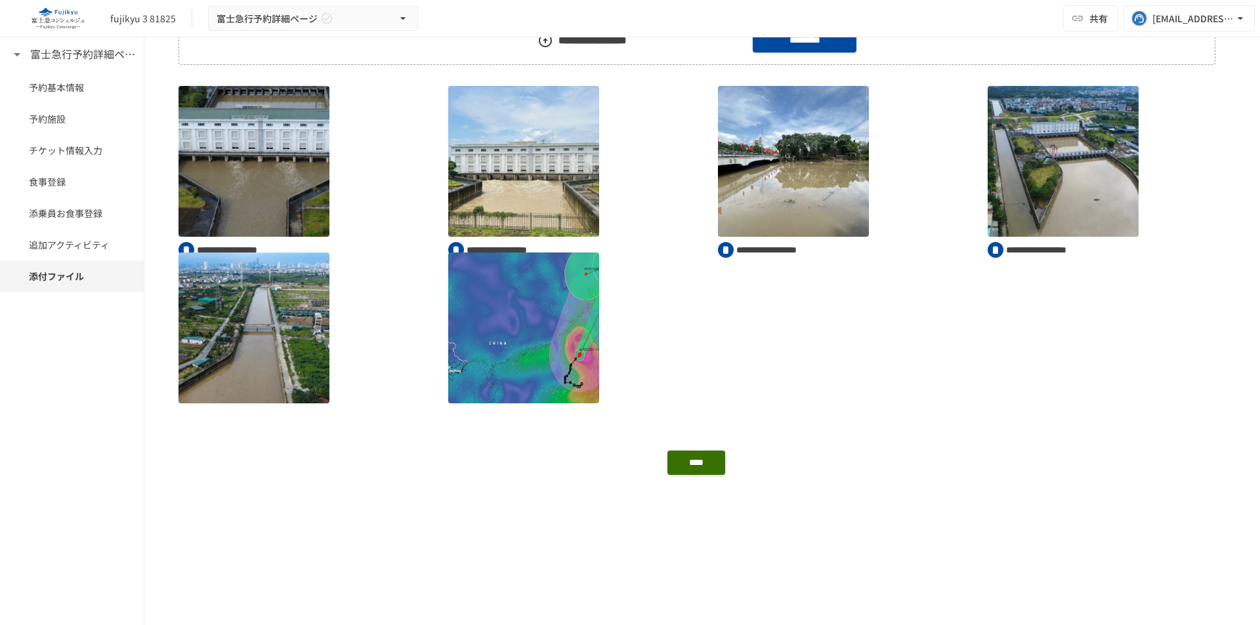
scroll to position [1232, 0]
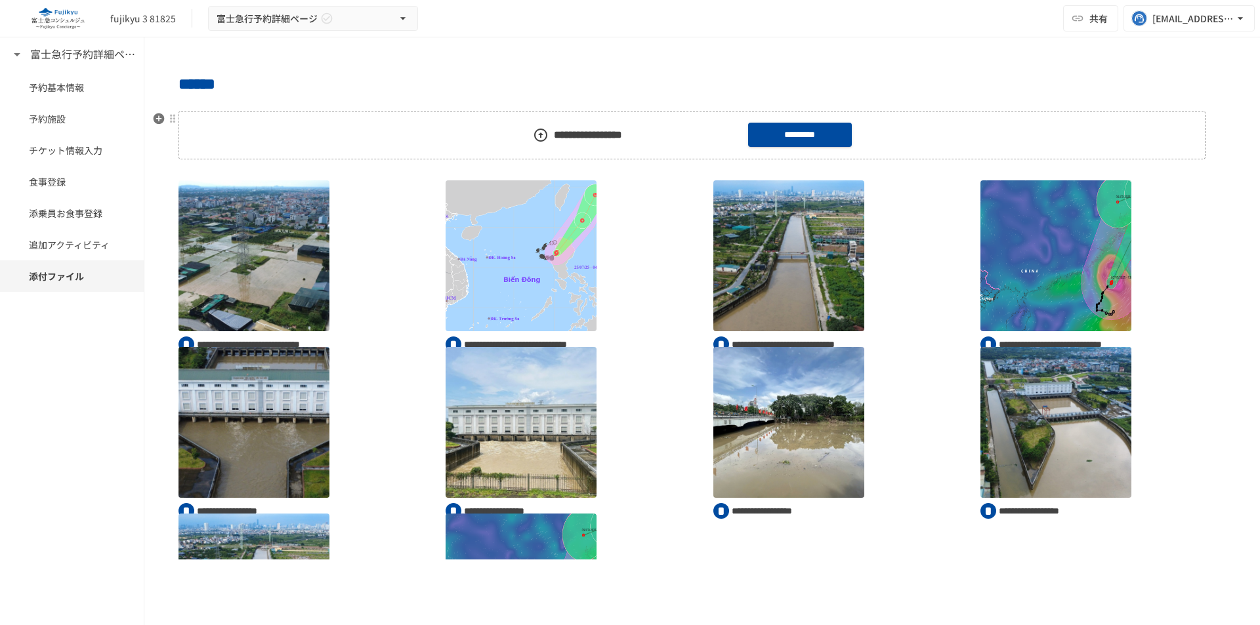
scroll to position [66, 0]
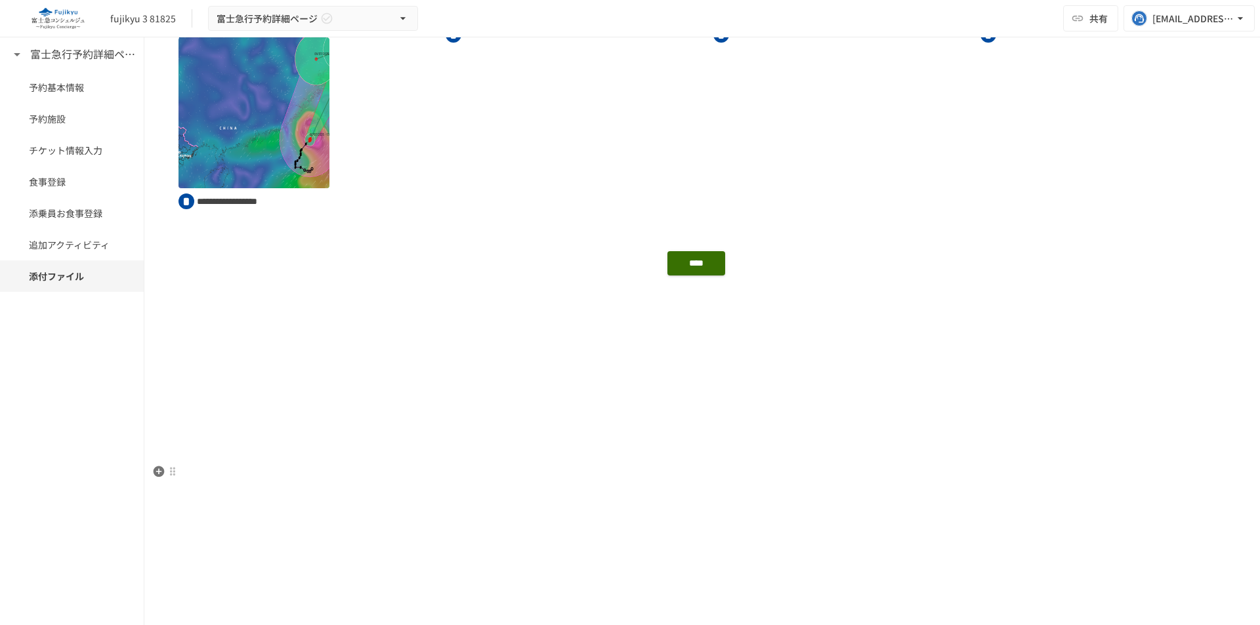
scroll to position [1575, 0]
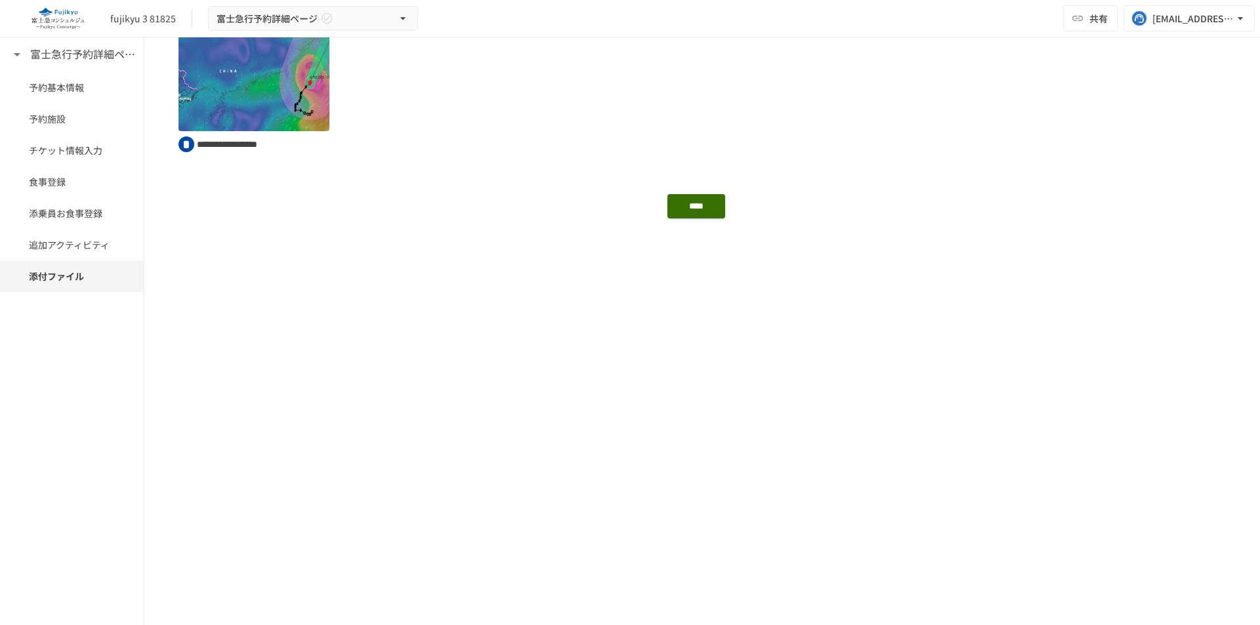
click at [161, 321] on icon "button" at bounding box center [159, 325] width 11 height 11
click at [243, 410] on span "カード" at bounding box center [269, 412] width 113 height 12
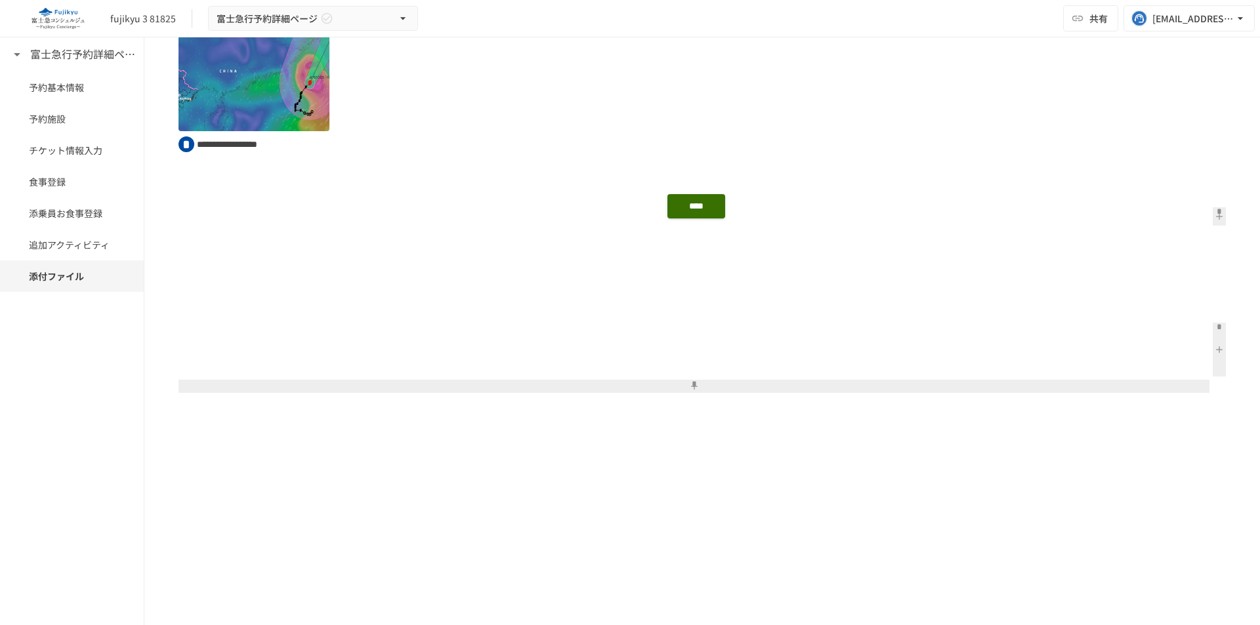
click at [1212, 360] on button at bounding box center [1218, 350] width 13 height 54
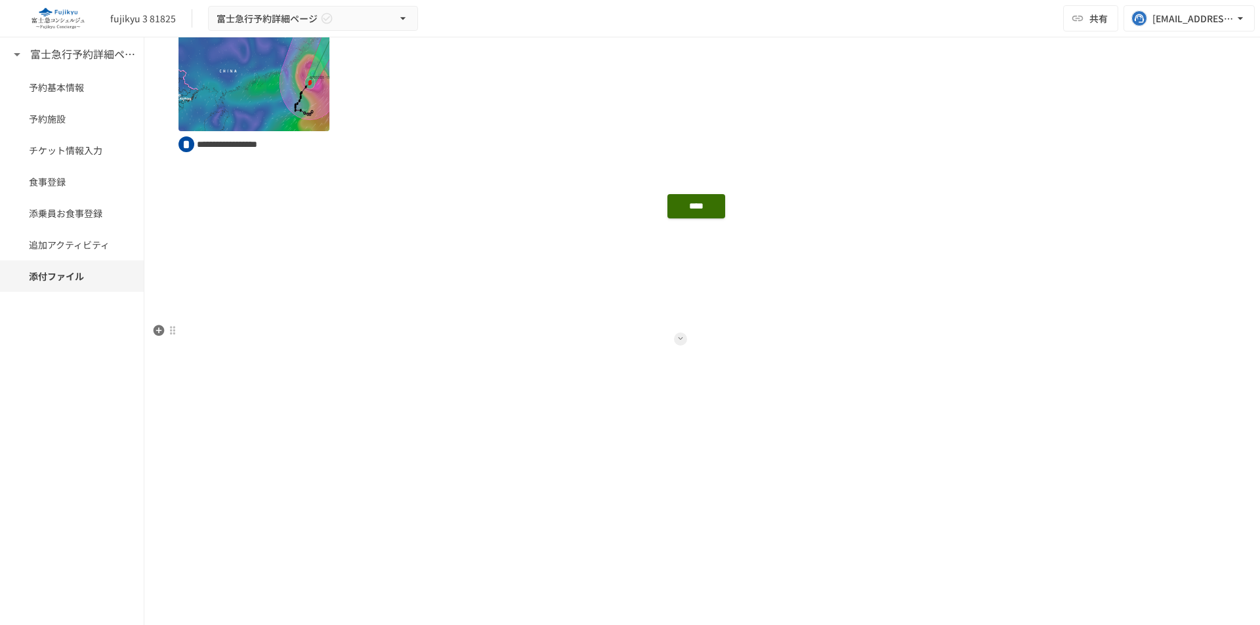
click at [674, 337] on button at bounding box center [680, 339] width 13 height 13
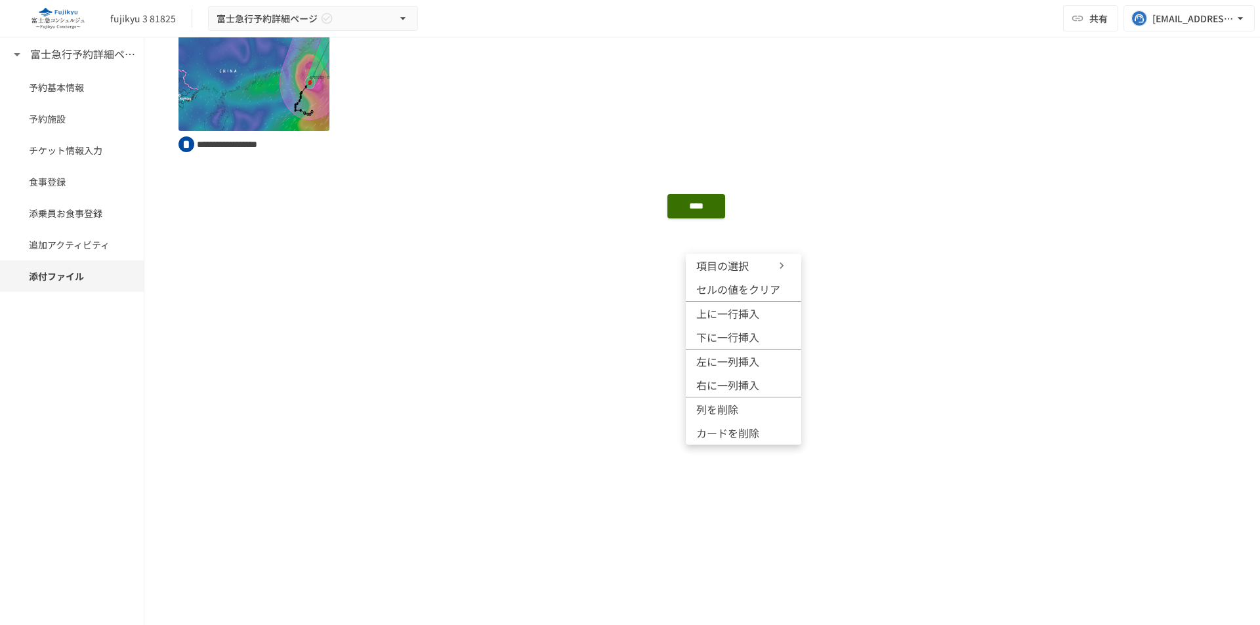
click at [746, 276] on li "項目の選択" at bounding box center [743, 266] width 115 height 24
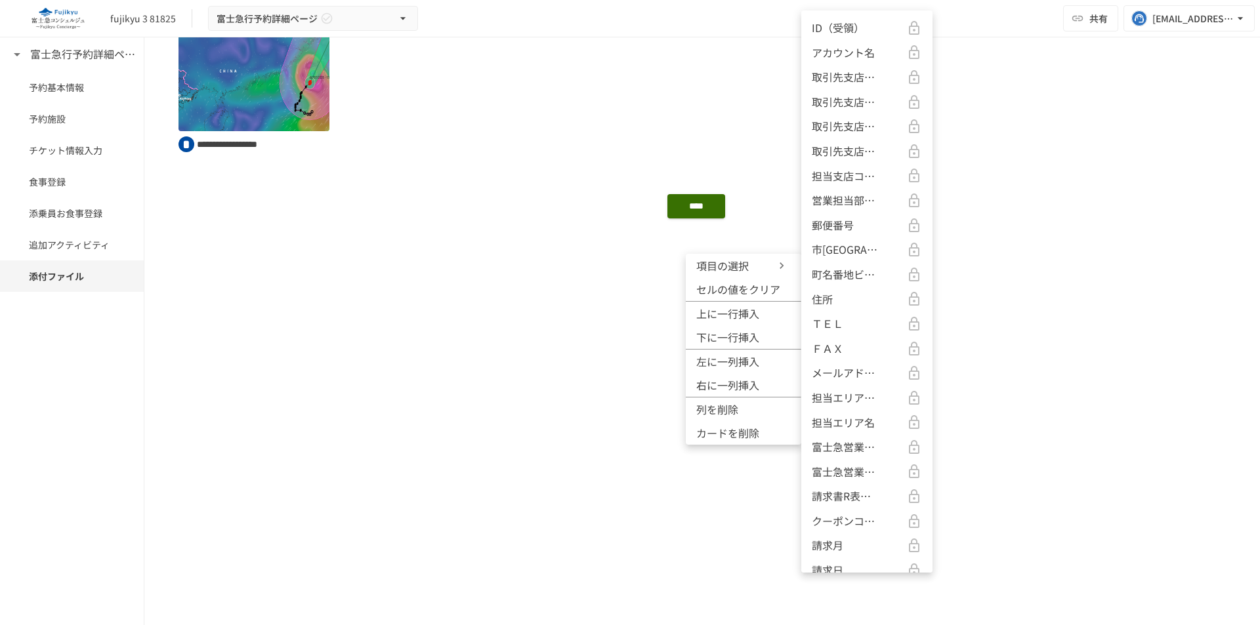
click at [836, 51] on p "アカウント名" at bounding box center [843, 53] width 63 height 17
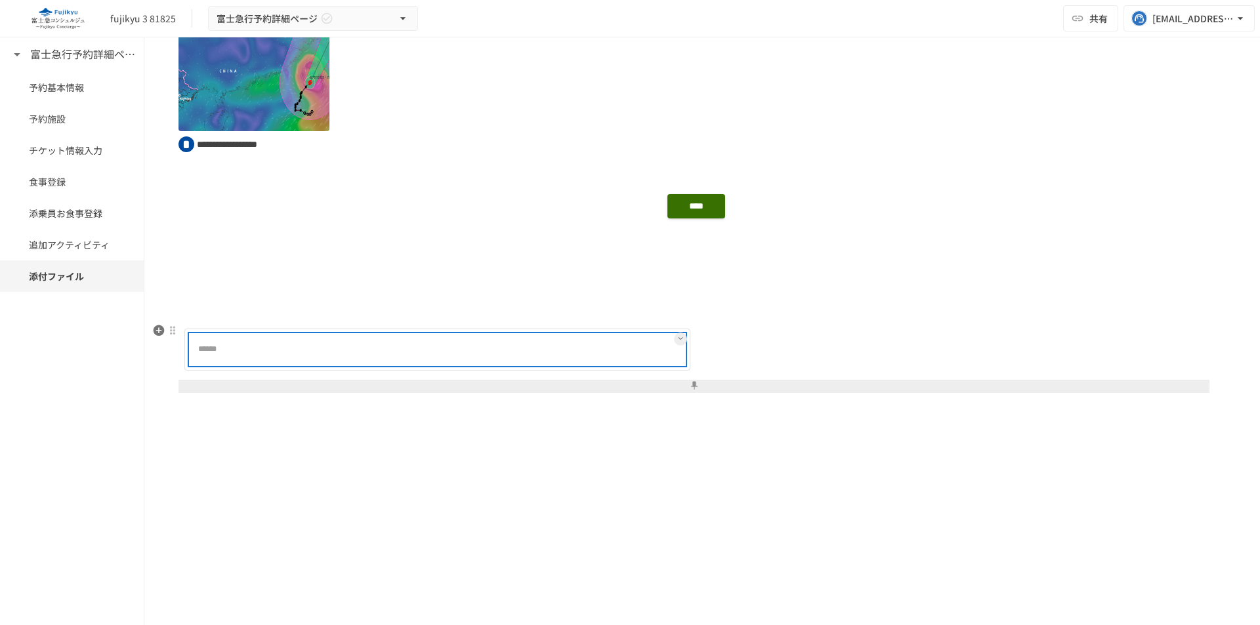
click at [463, 351] on div at bounding box center [479, 350] width 410 height 26
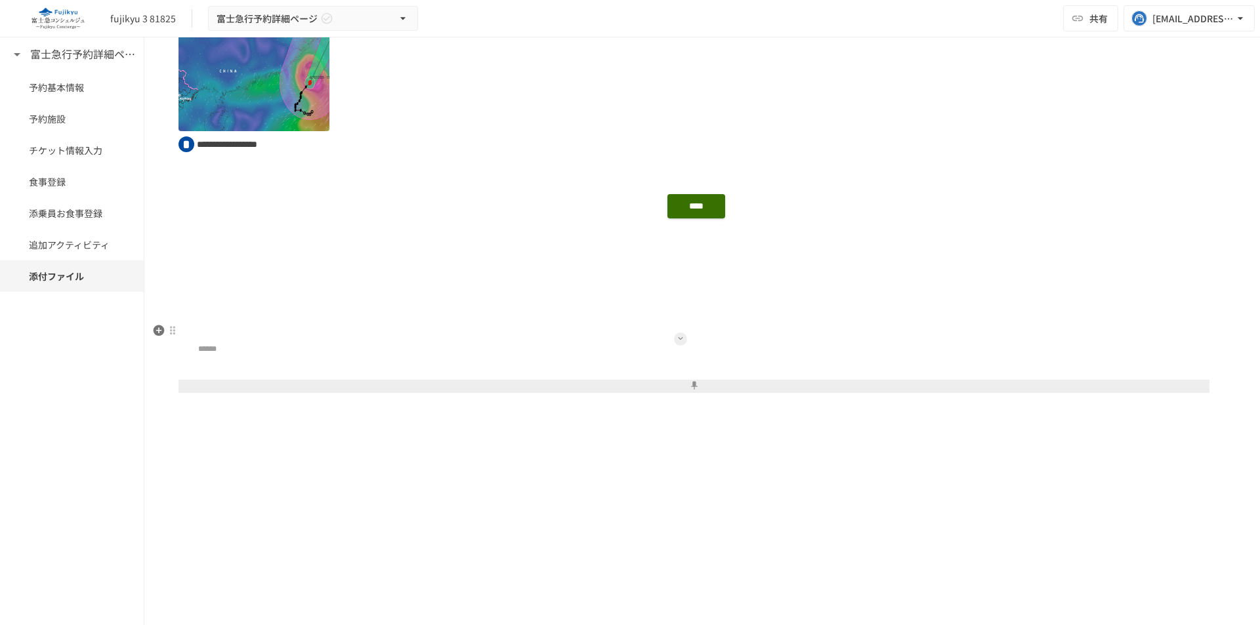
click at [676, 344] on button at bounding box center [680, 339] width 13 height 13
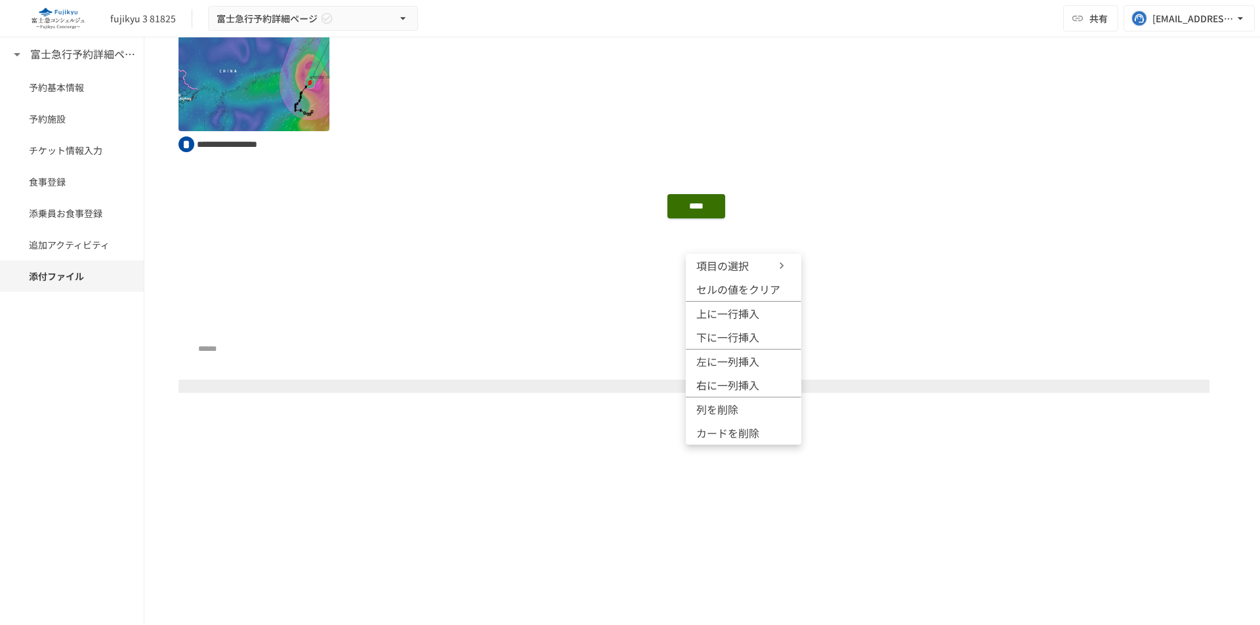
click at [750, 270] on span "項目の選択" at bounding box center [735, 266] width 79 height 16
click at [381, 423] on div at bounding box center [630, 312] width 1260 height 625
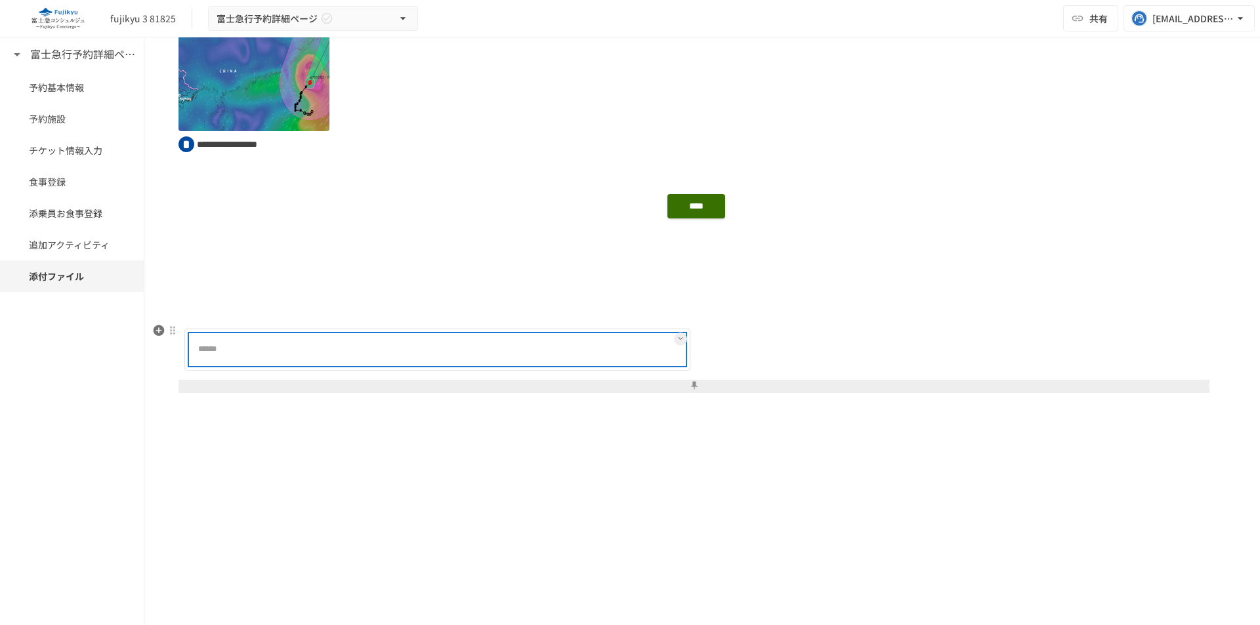
click at [406, 358] on div at bounding box center [479, 350] width 410 height 26
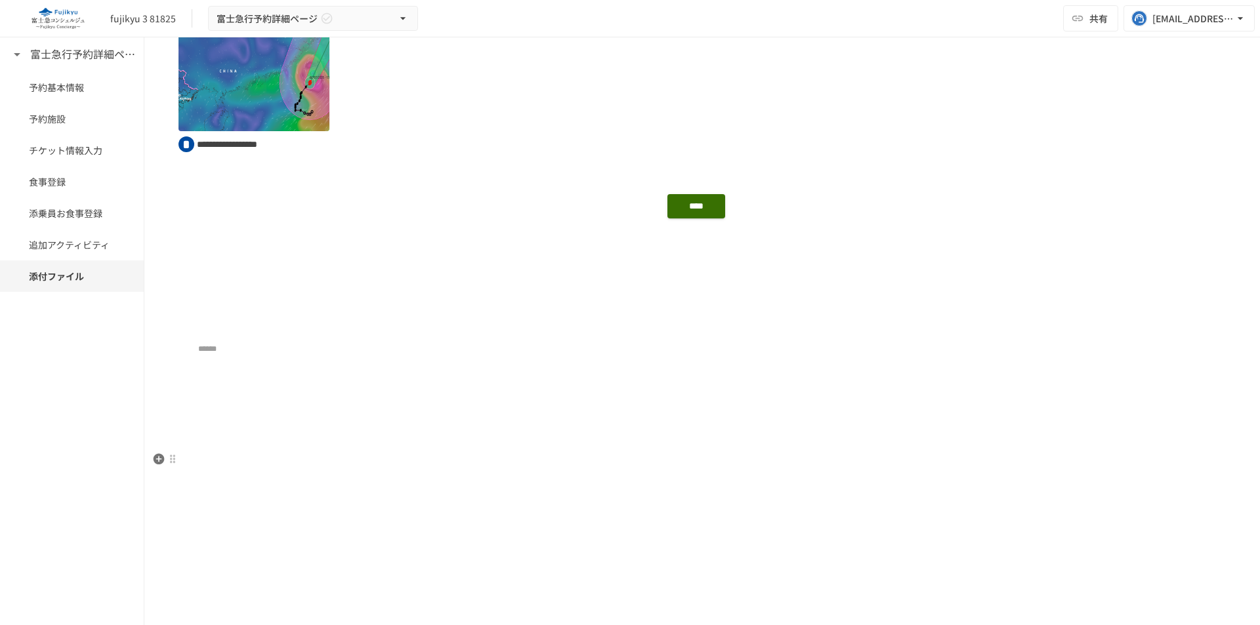
click at [406, 487] on p at bounding box center [701, 482] width 1047 height 17
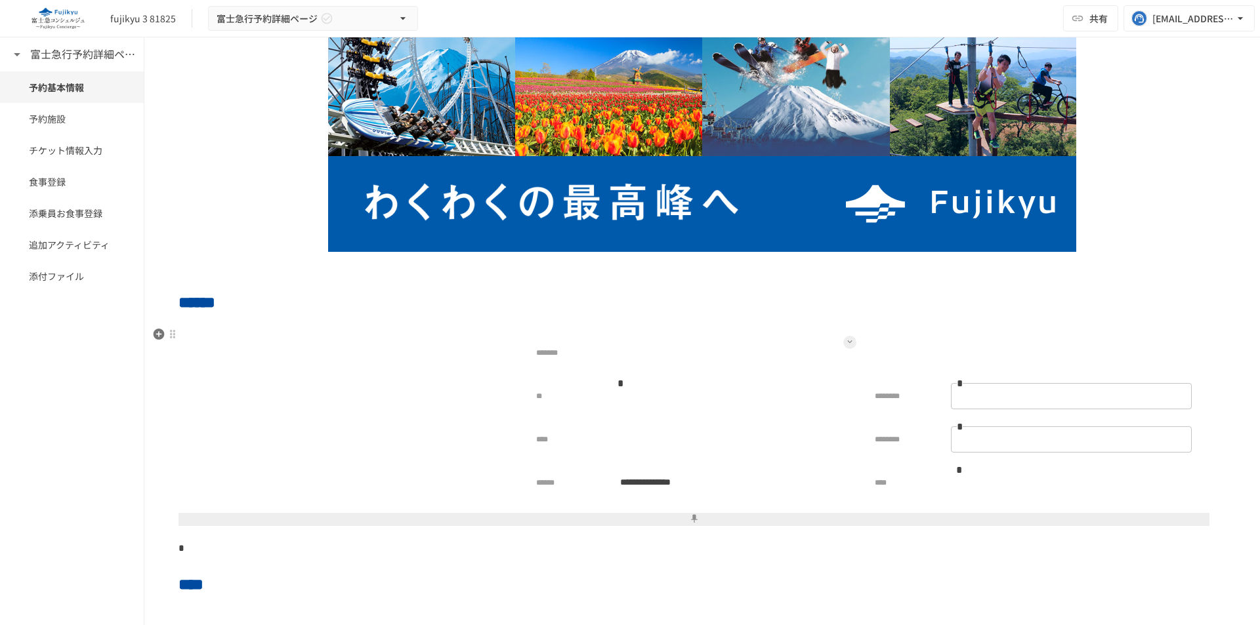
click at [843, 346] on button at bounding box center [849, 342] width 13 height 13
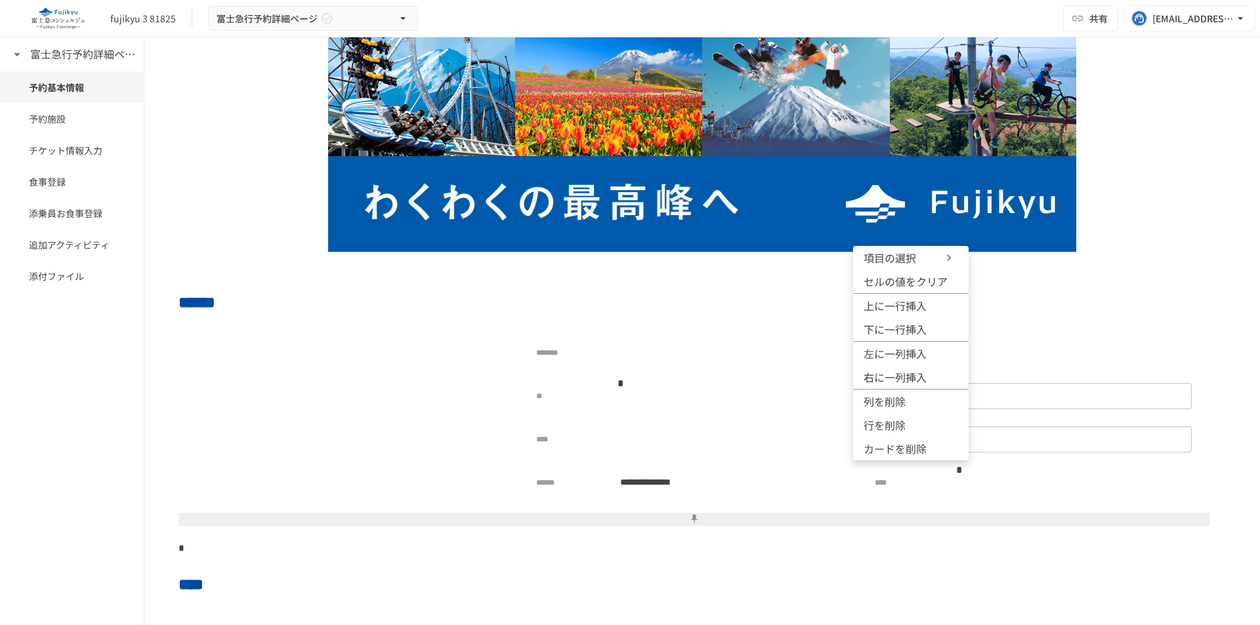
click at [890, 258] on span "項目の選択" at bounding box center [902, 258] width 79 height 16
drag, startPoint x: 802, startPoint y: 484, endPoint x: 942, endPoint y: 468, distance: 141.2
click at [802, 487] on div at bounding box center [630, 312] width 1260 height 625
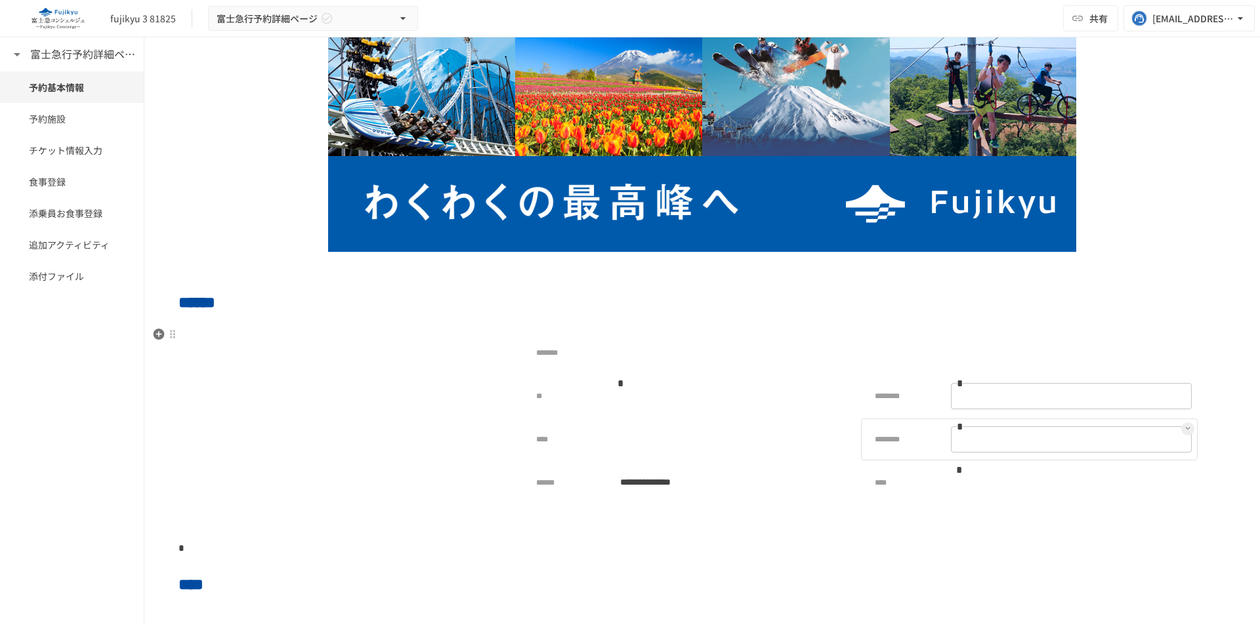
click at [1007, 445] on input "*" at bounding box center [1071, 440] width 241 height 24
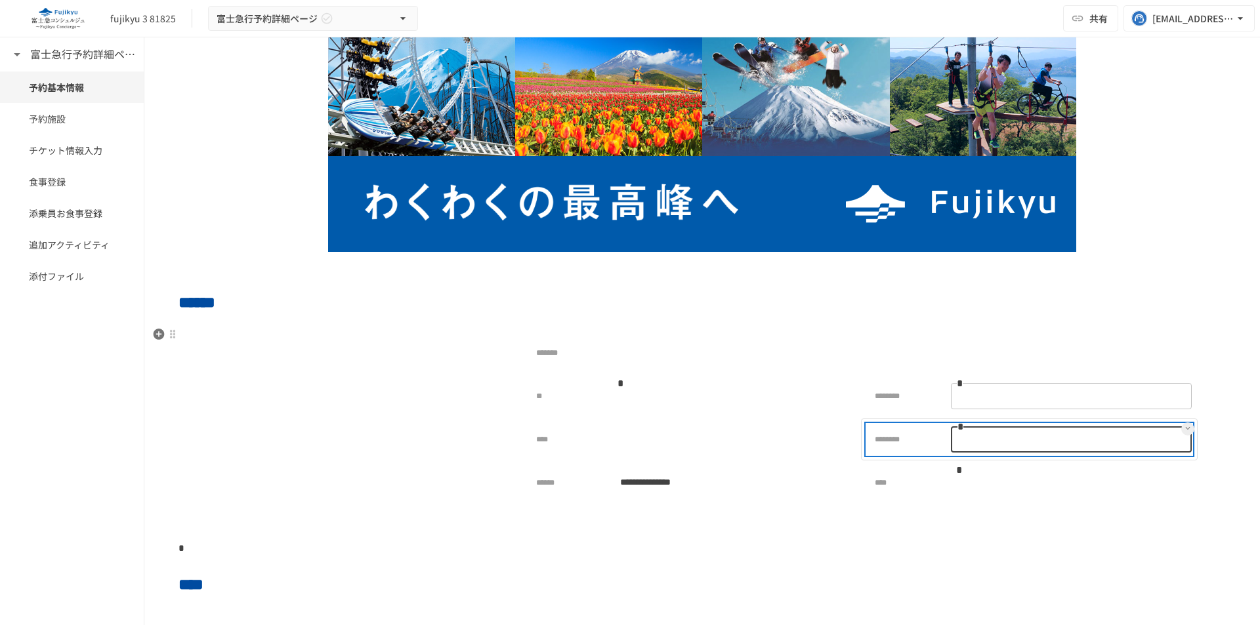
click at [910, 449] on p "********" at bounding box center [902, 442] width 71 height 16
click at [913, 441] on p "********" at bounding box center [902, 442] width 71 height 16
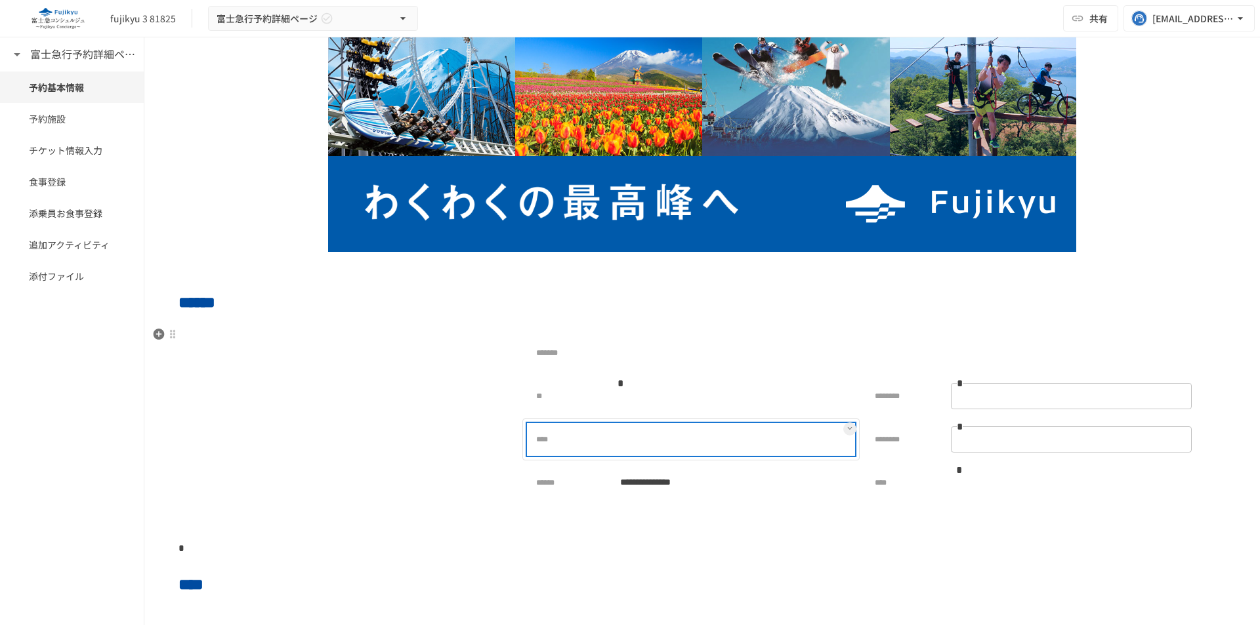
click at [602, 451] on div "****" at bounding box center [690, 439] width 325 height 30
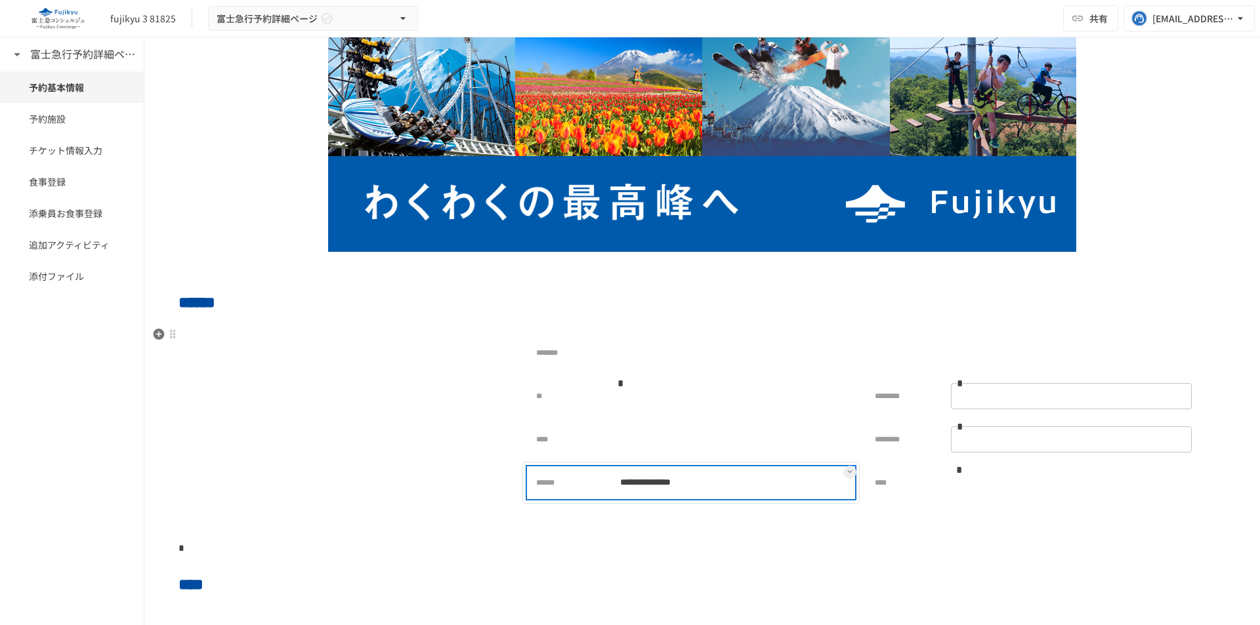
click at [661, 497] on div "**********" at bounding box center [690, 483] width 325 height 30
click at [710, 482] on div "**********" at bounding box center [732, 483] width 241 height 26
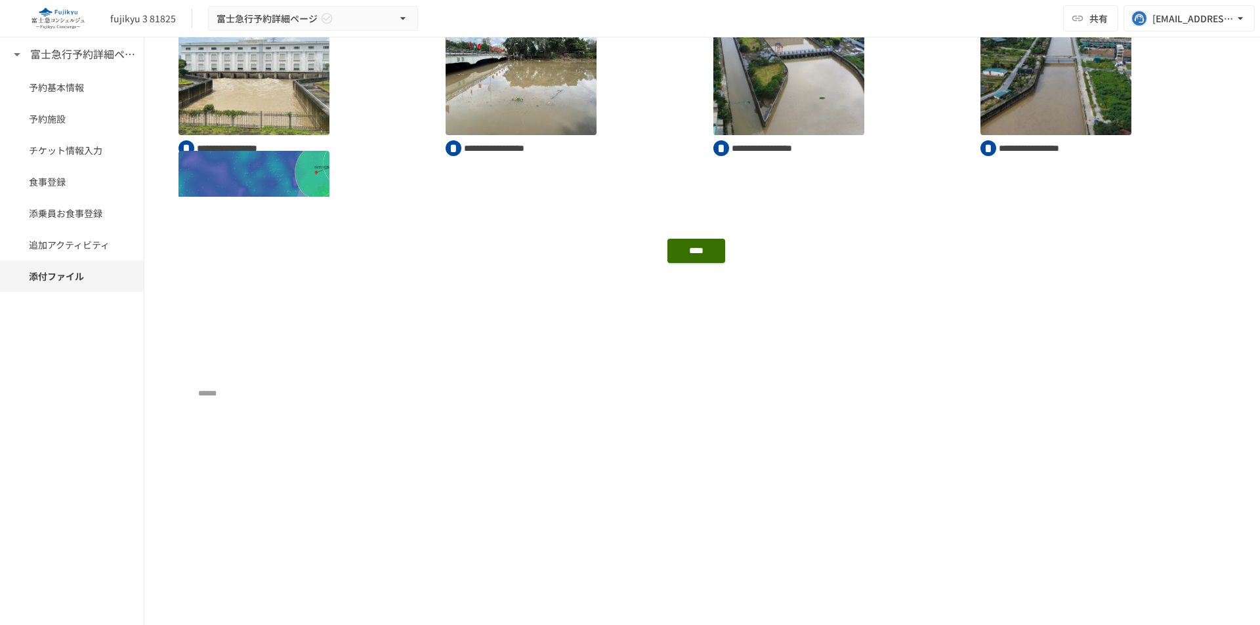
scroll to position [1453, 0]
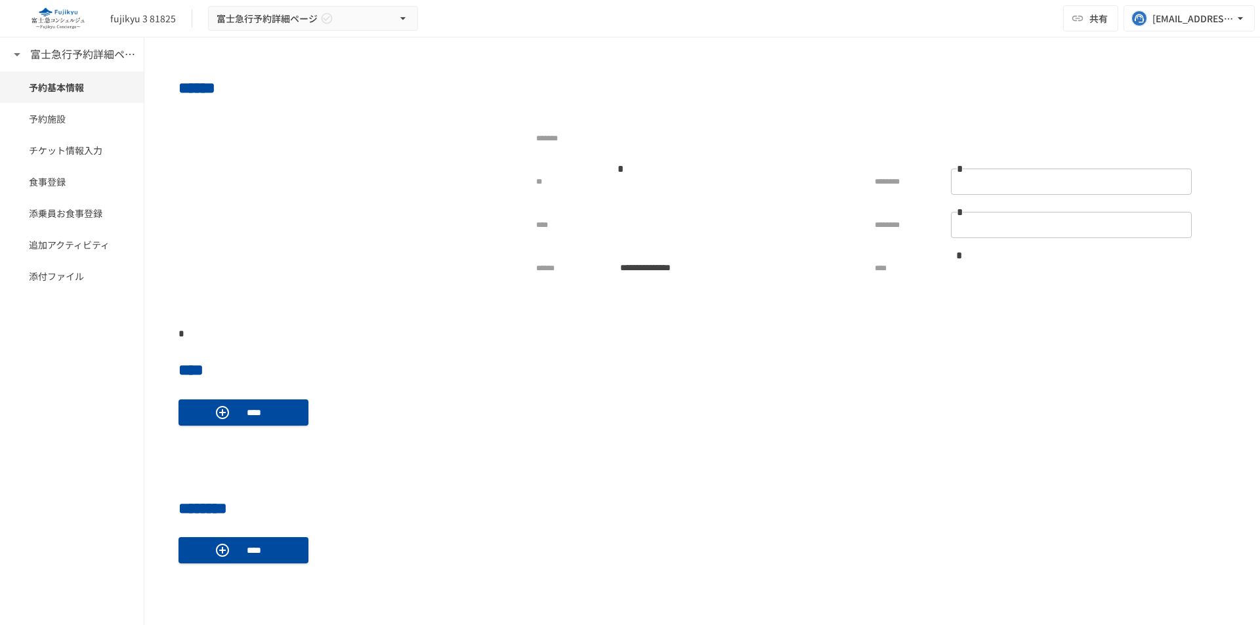
scroll to position [117, 0]
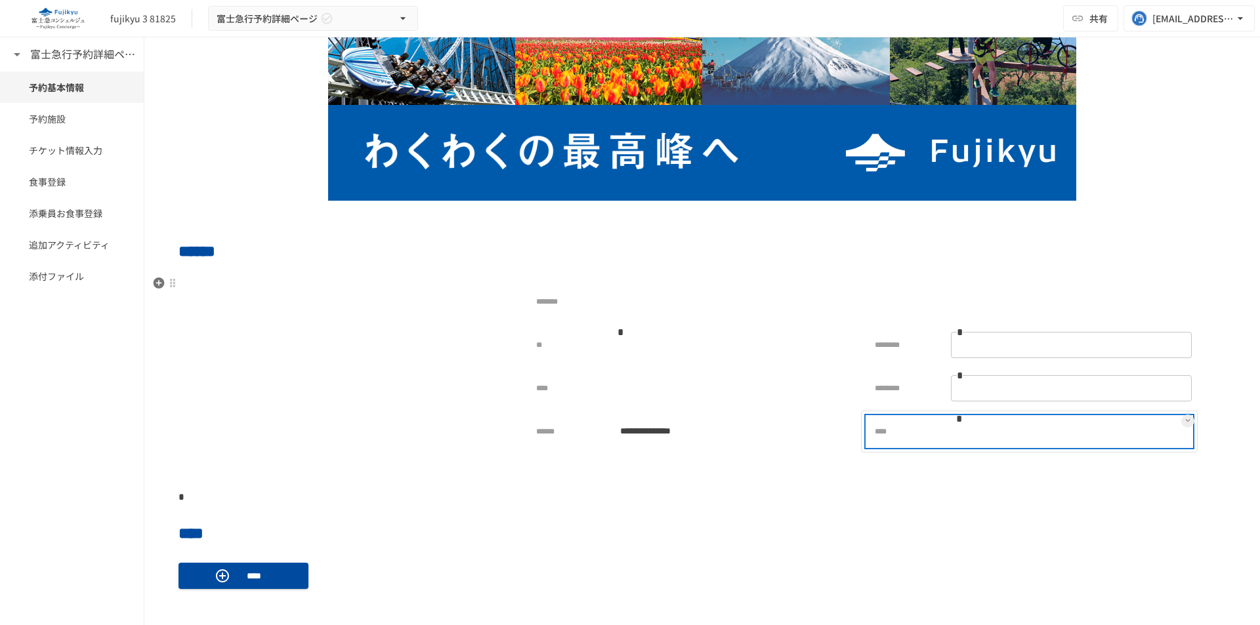
click at [910, 442] on div "****" at bounding box center [902, 432] width 71 height 26
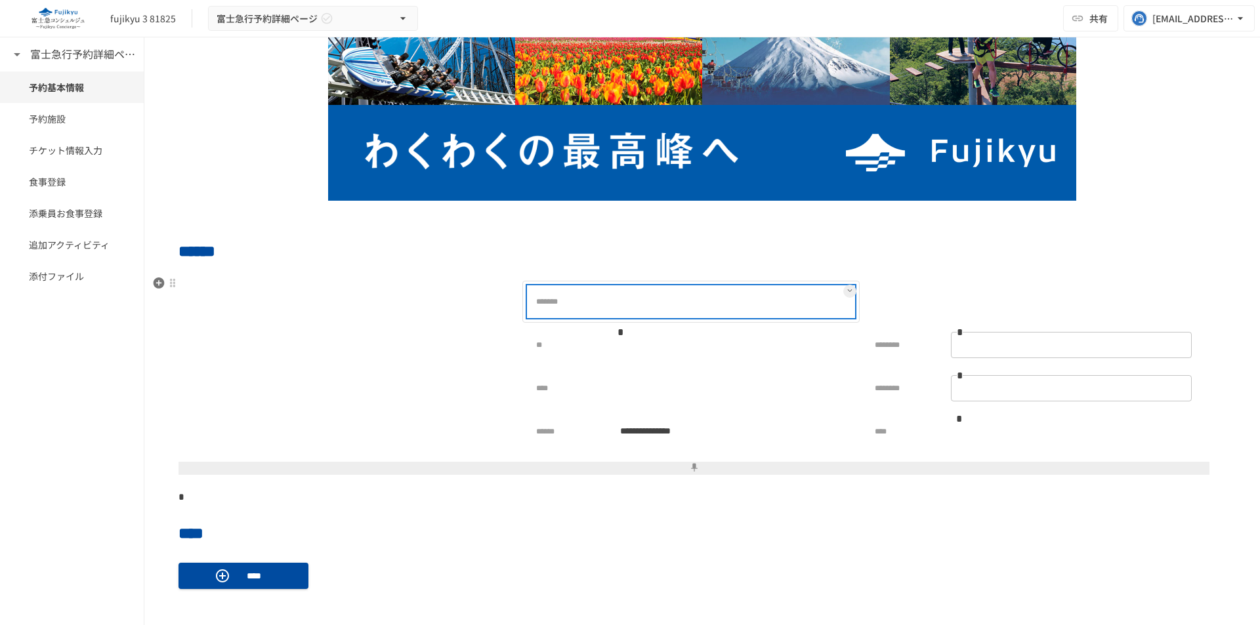
click at [571, 306] on p "*******" at bounding box center [563, 304] width 71 height 16
drag, startPoint x: 583, startPoint y: 302, endPoint x: 510, endPoint y: 300, distance: 72.2
click at [510, 300] on tr "*******" at bounding box center [691, 301] width 1014 height 43
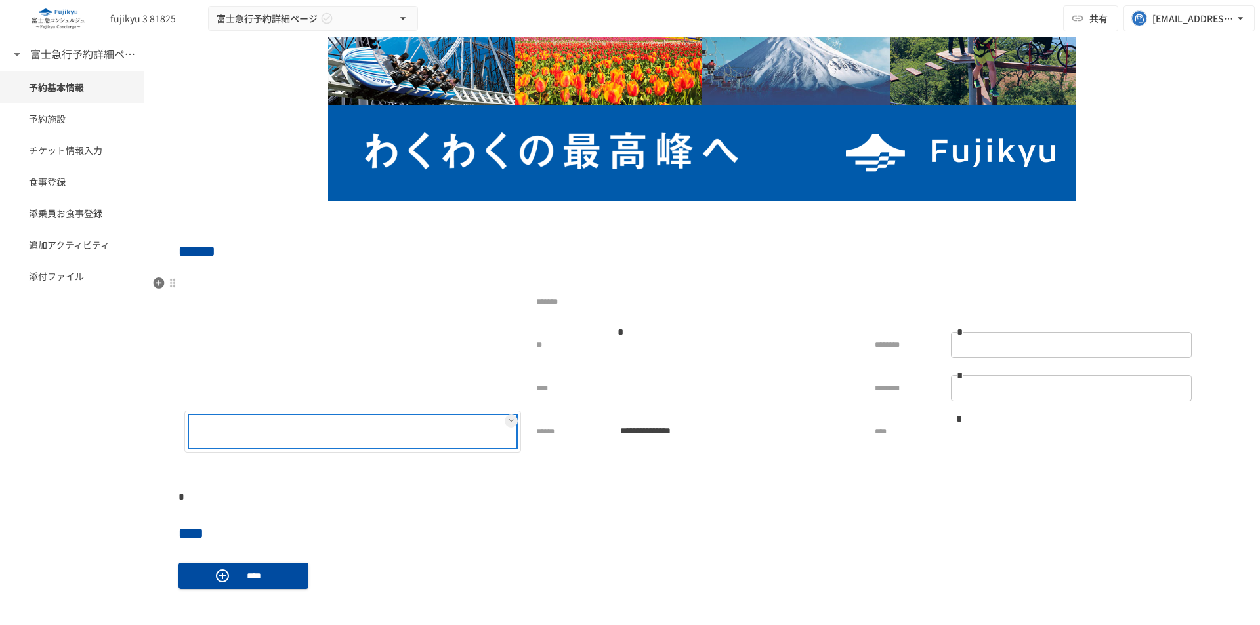
click at [412, 432] on div at bounding box center [394, 432] width 241 height 26
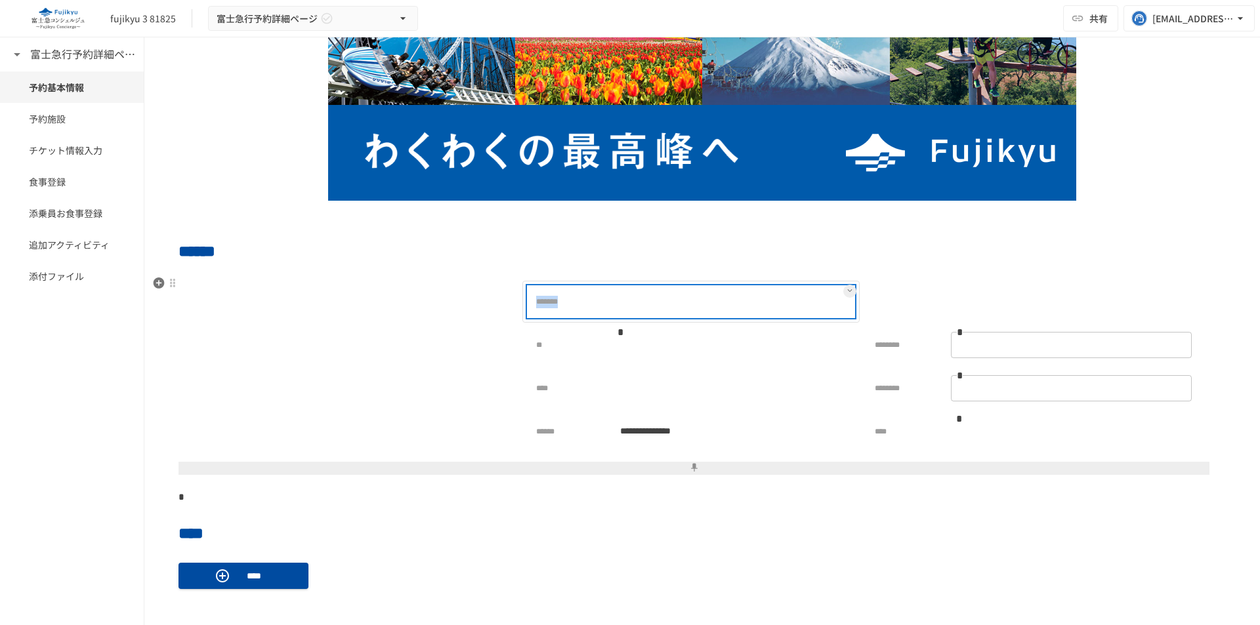
drag, startPoint x: 531, startPoint y: 306, endPoint x: 604, endPoint y: 305, distance: 72.8
click at [604, 305] on div "*******" at bounding box center [690, 302] width 325 height 30
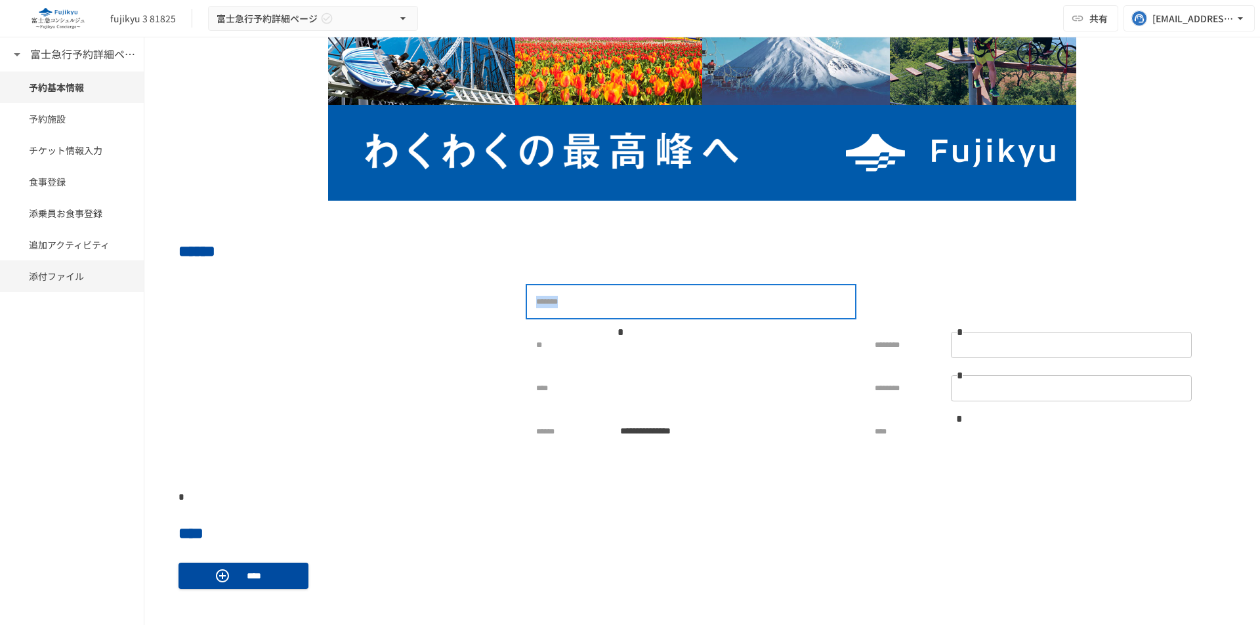
copy p "*******"
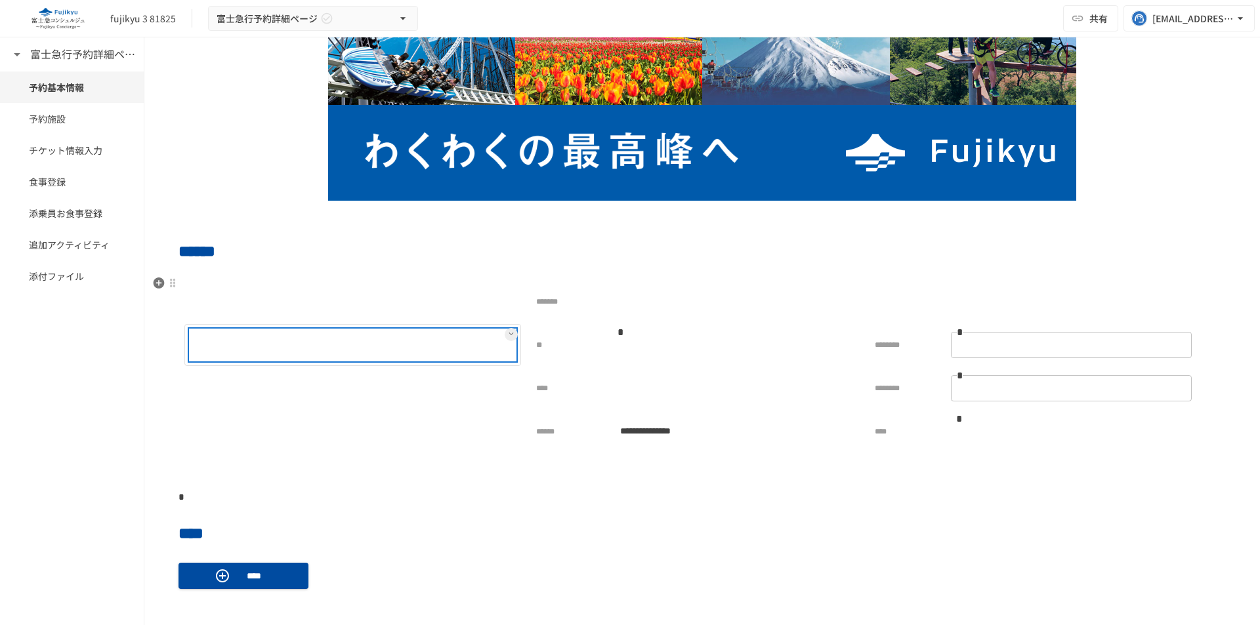
click at [340, 353] on div at bounding box center [394, 345] width 241 height 26
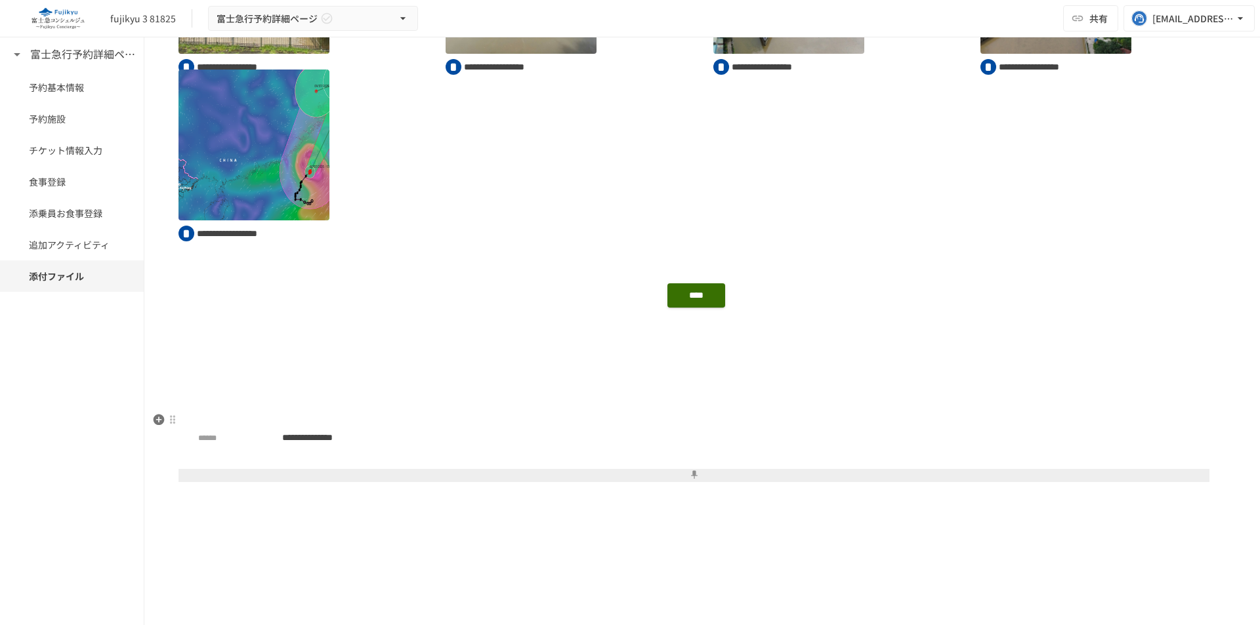
scroll to position [1560, 0]
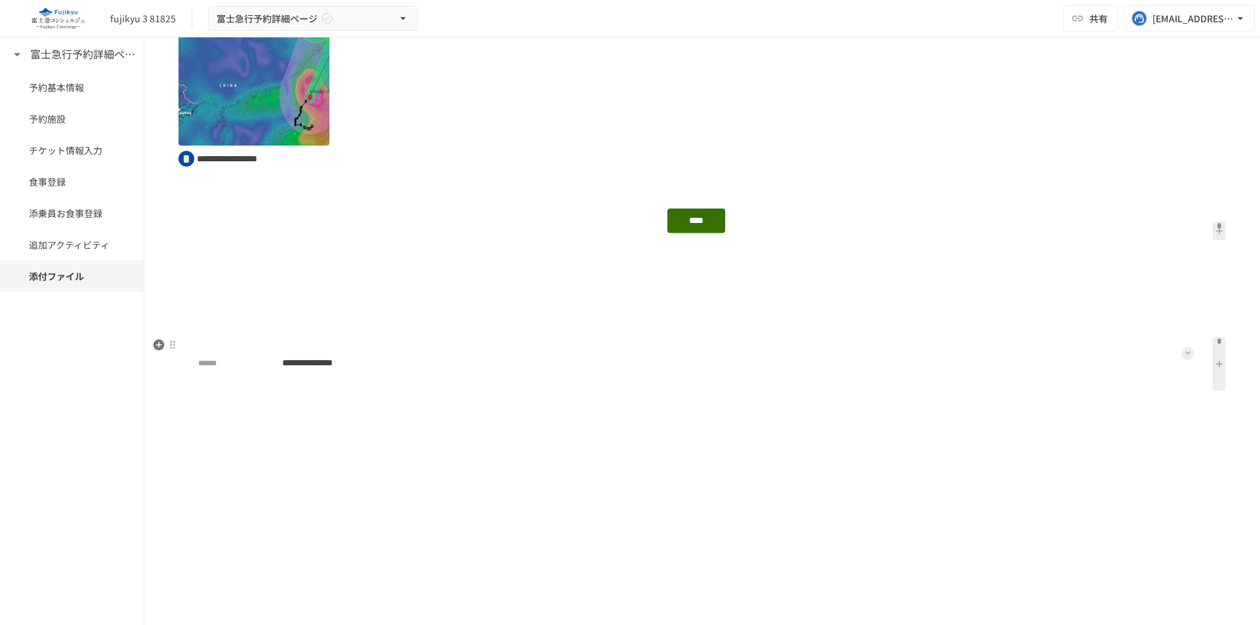
click at [1181, 348] on button at bounding box center [1187, 353] width 13 height 13
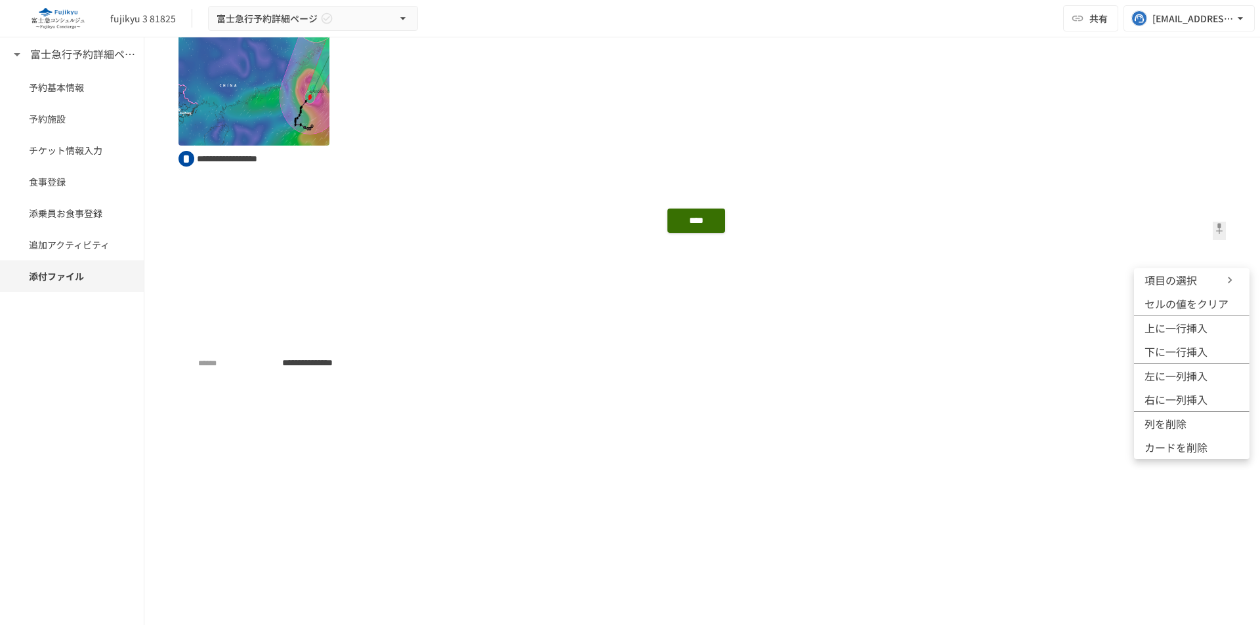
click at [1195, 283] on span "項目の選択" at bounding box center [1183, 280] width 79 height 16
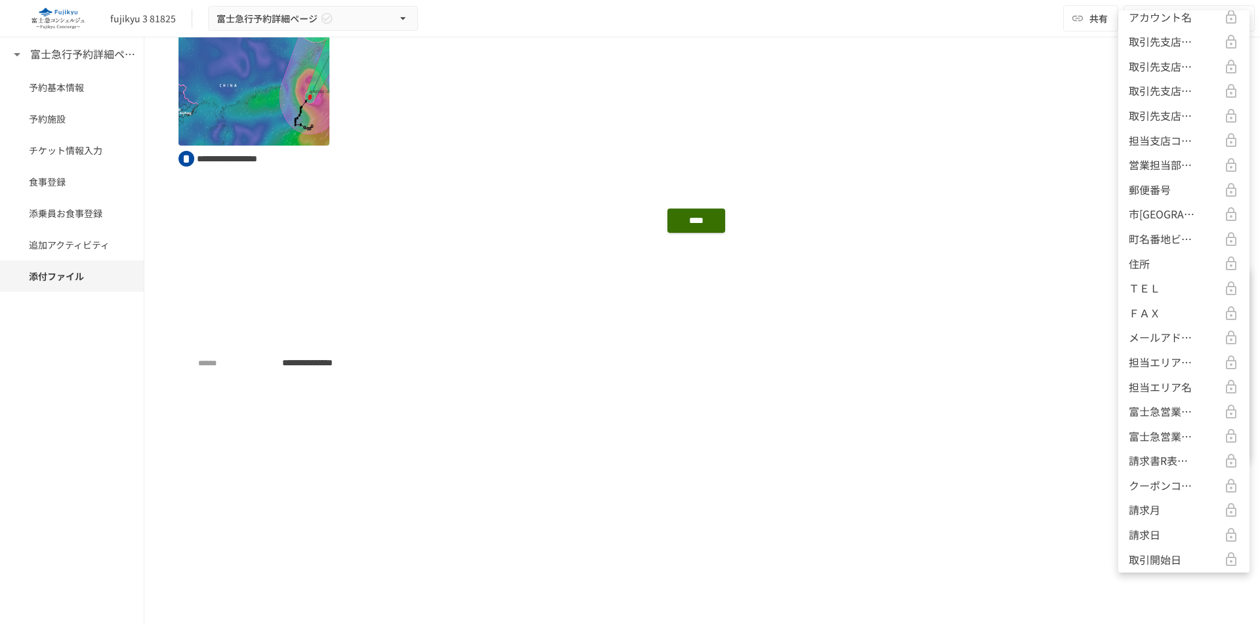
scroll to position [66, 0]
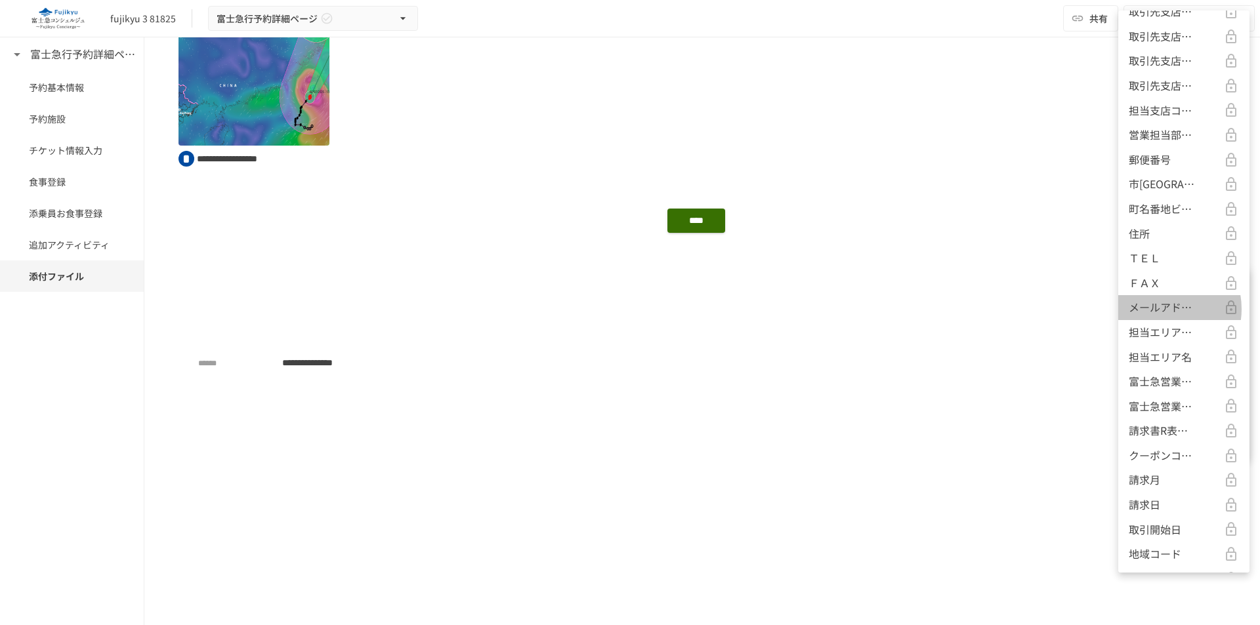
click at [1160, 309] on p "メールアドレス" at bounding box center [1161, 307] width 66 height 17
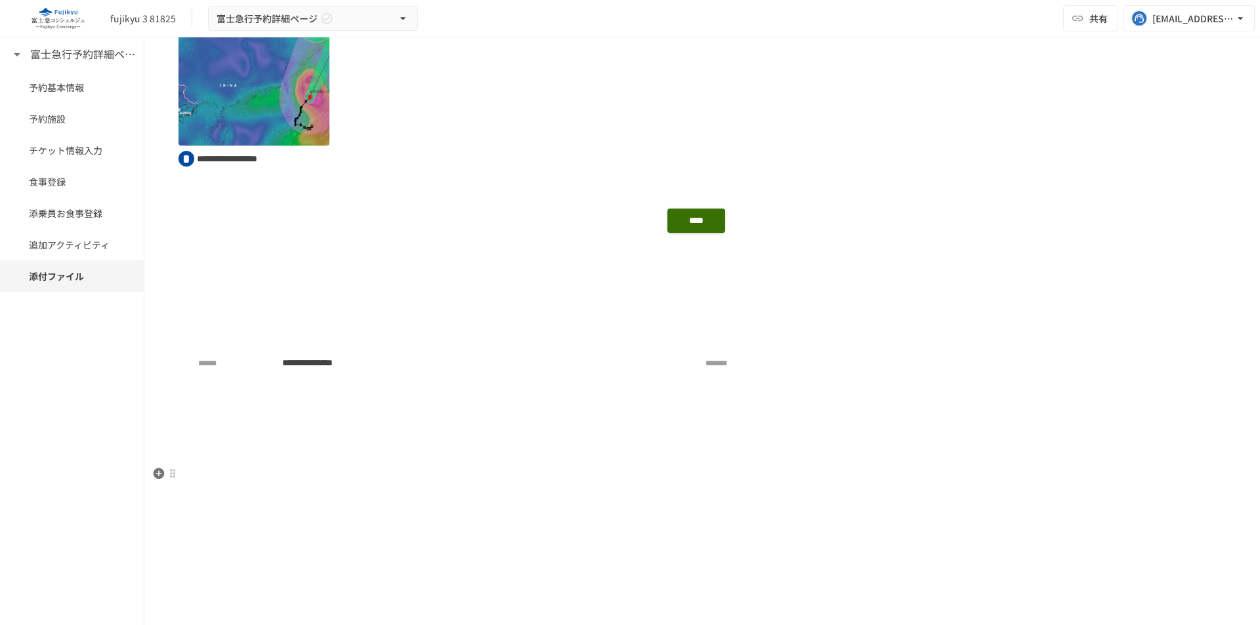
click at [817, 466] on p at bounding box center [701, 474] width 1047 height 17
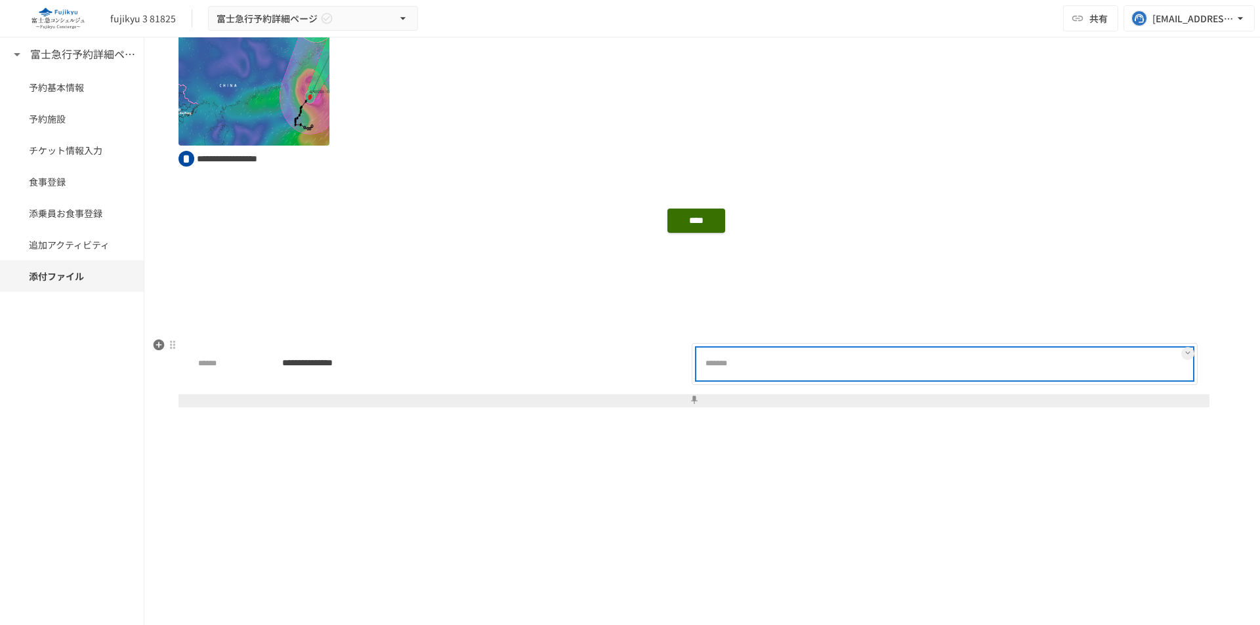
click at [948, 373] on div at bounding box center [986, 364] width 410 height 26
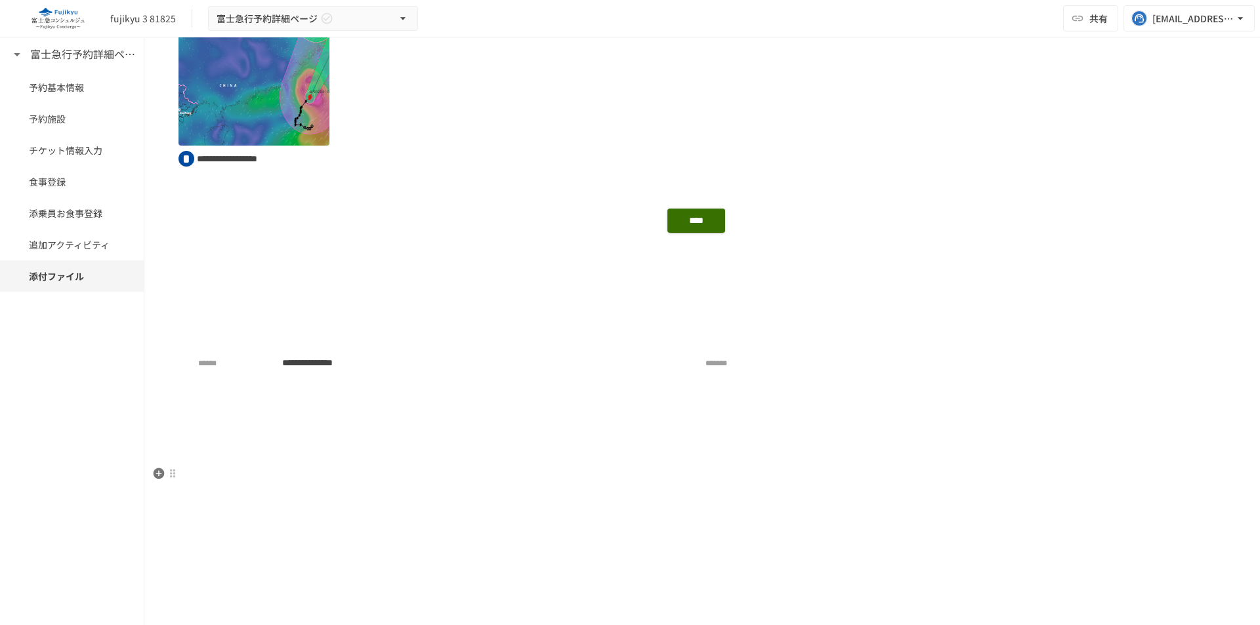
click at [945, 478] on p at bounding box center [701, 474] width 1047 height 17
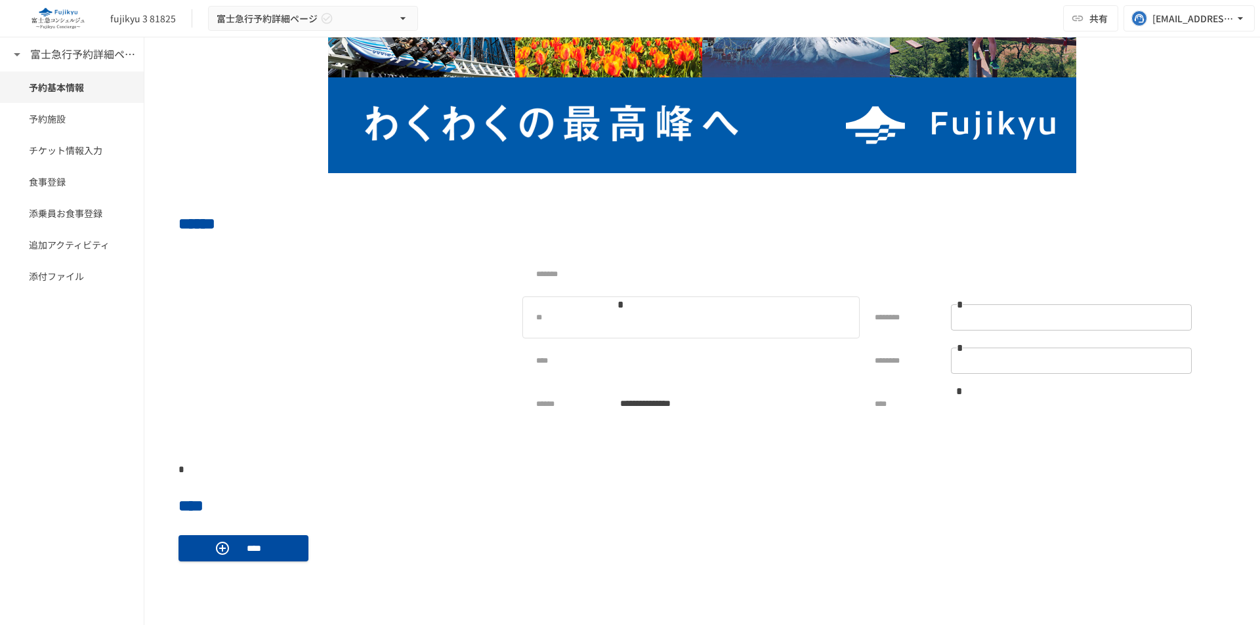
scroll to position [141, 0]
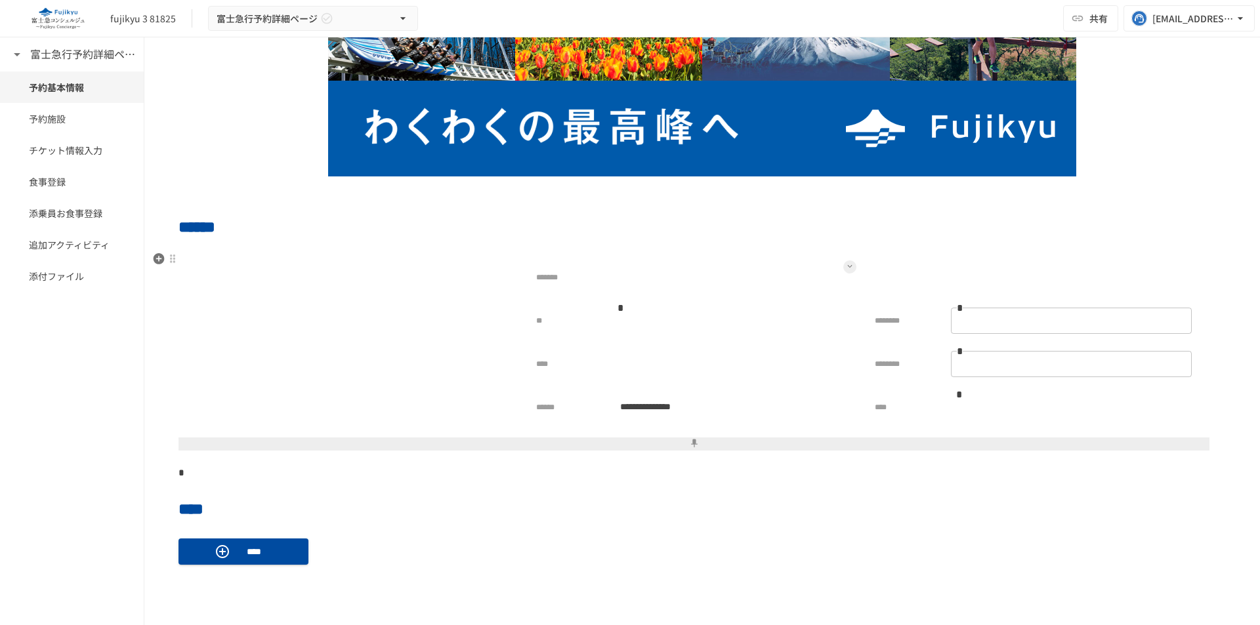
click at [847, 269] on icon at bounding box center [849, 266] width 5 height 5
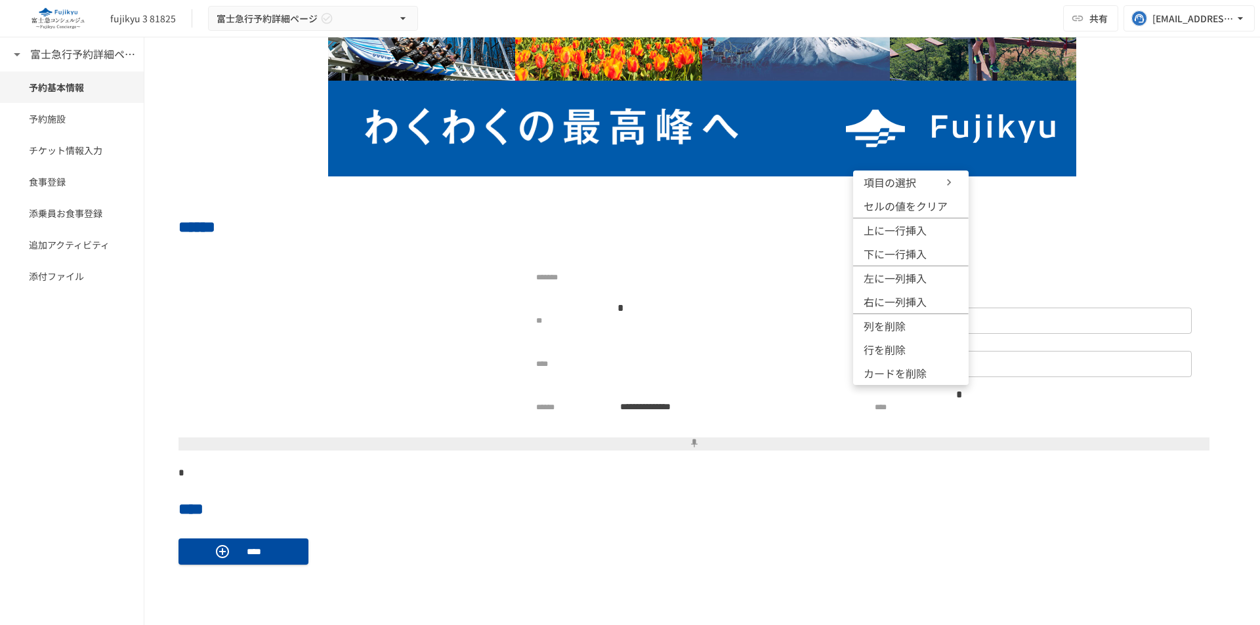
click at [922, 185] on span "項目の選択" at bounding box center [902, 183] width 79 height 16
click at [622, 281] on div at bounding box center [630, 312] width 1260 height 625
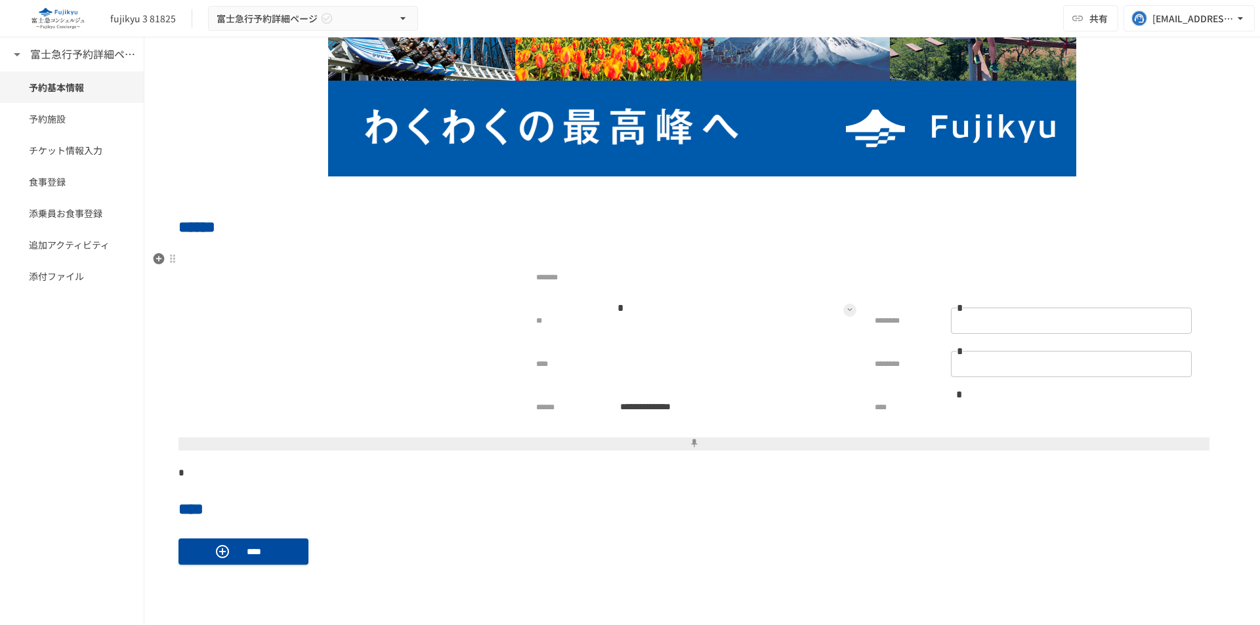
click at [847, 311] on icon at bounding box center [849, 309] width 5 height 5
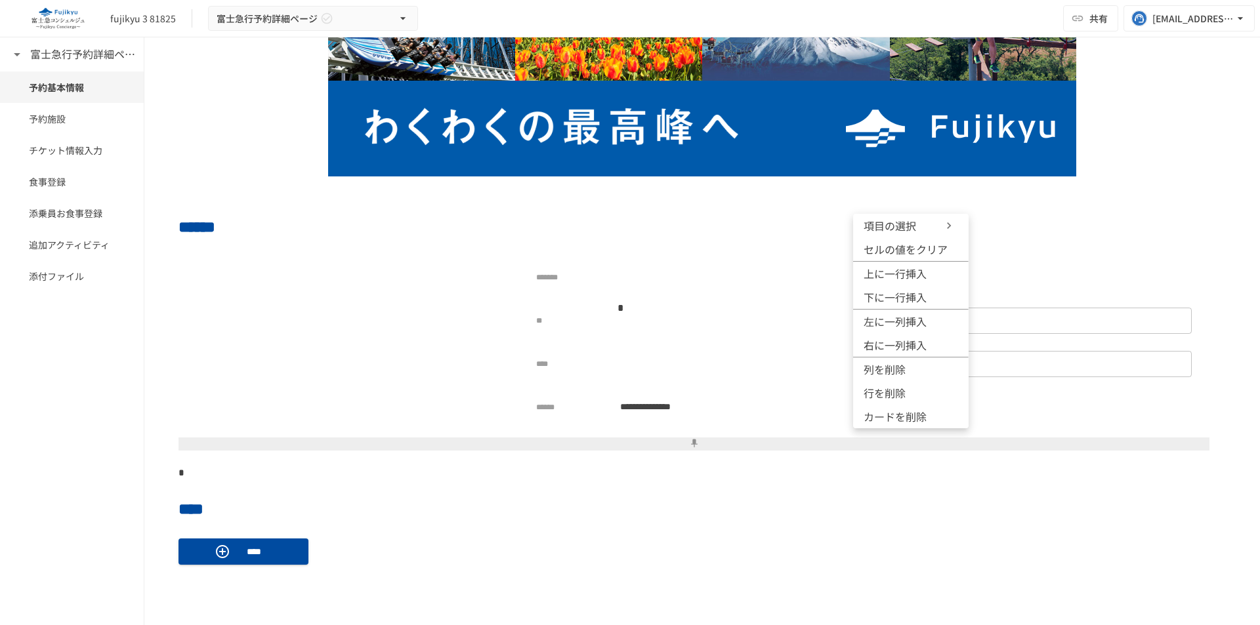
click at [923, 228] on span "項目の選択" at bounding box center [902, 226] width 79 height 16
click at [403, 476] on div at bounding box center [630, 312] width 1260 height 625
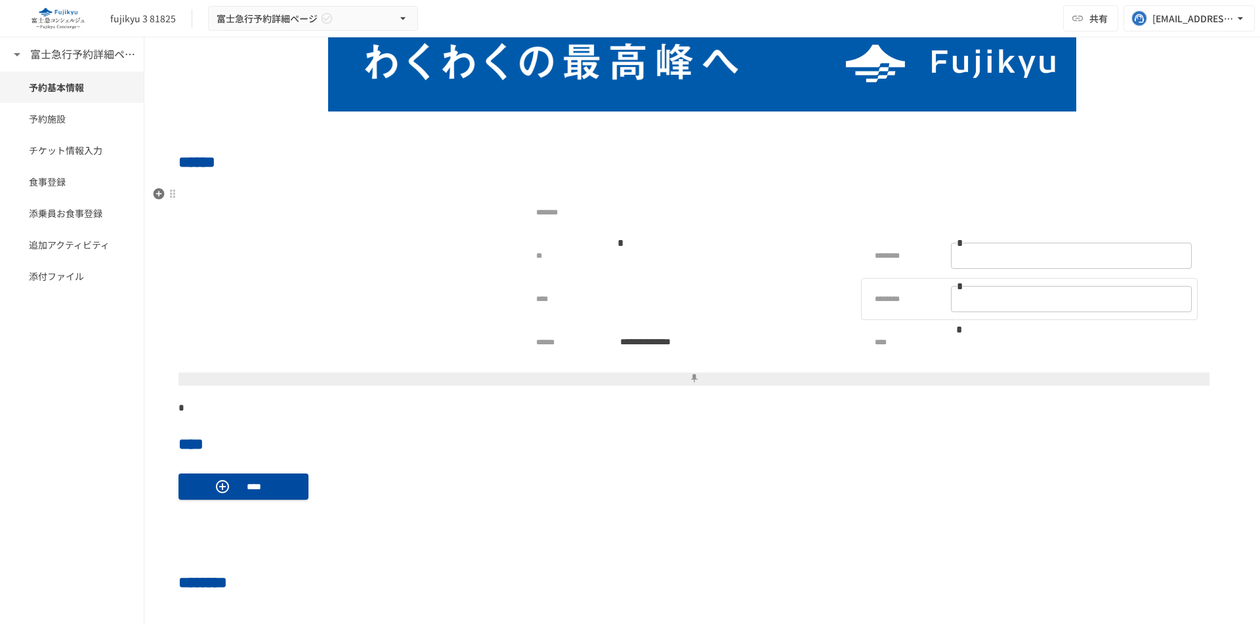
scroll to position [207, 0]
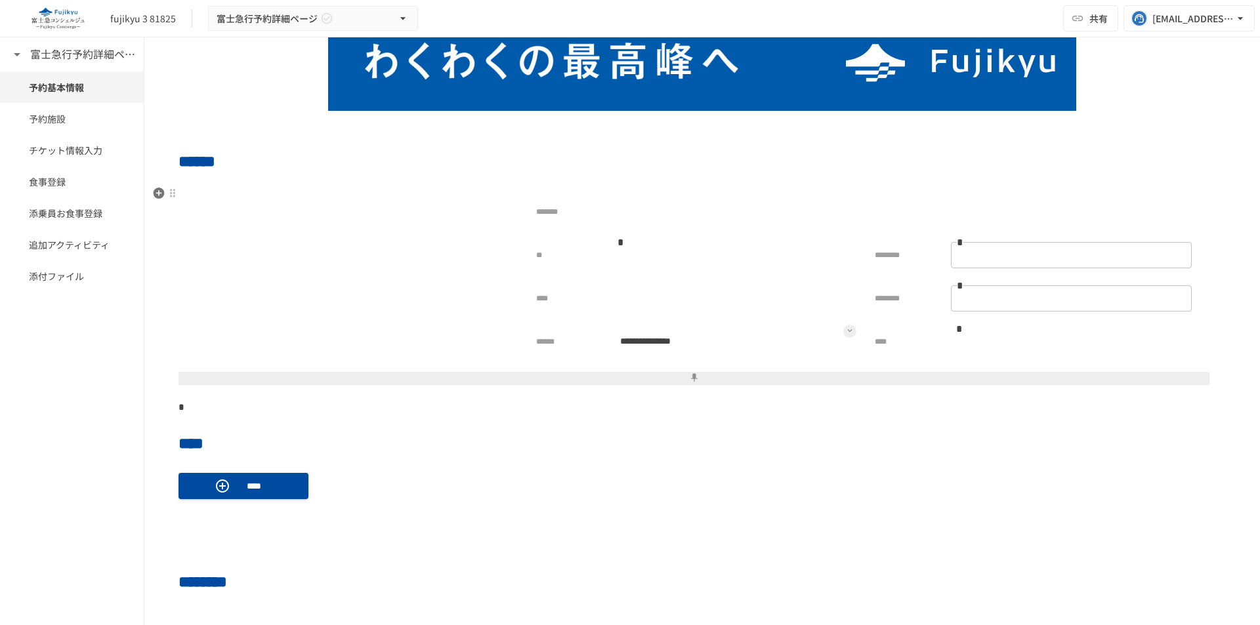
click at [847, 332] on icon at bounding box center [849, 330] width 5 height 5
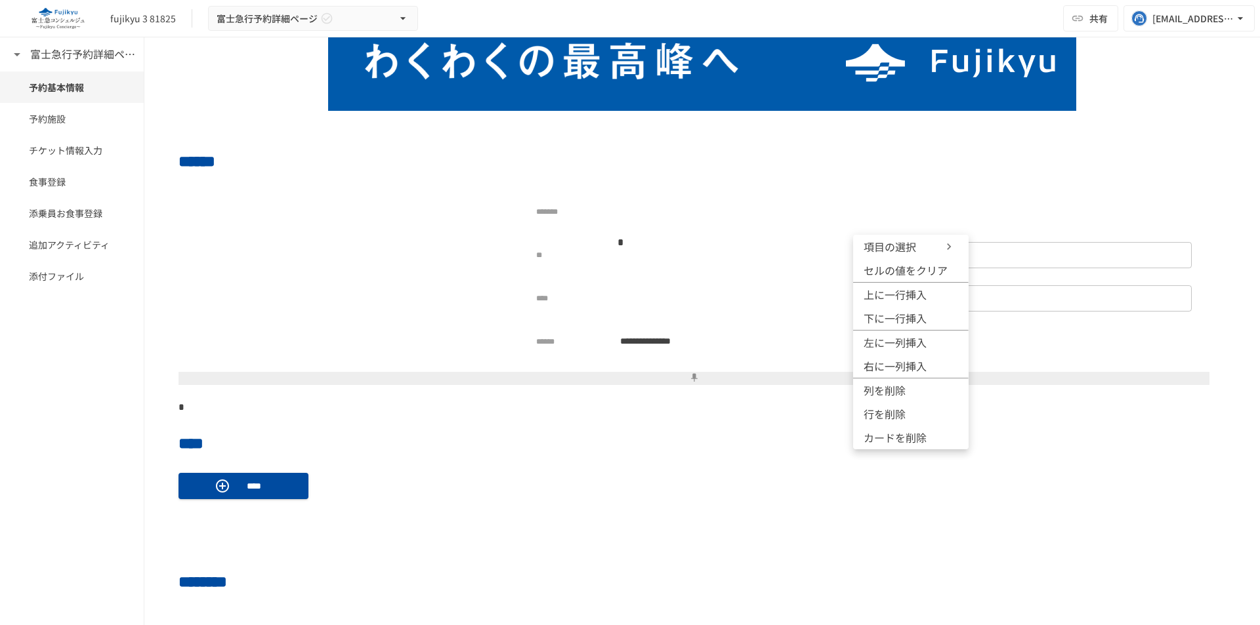
click at [917, 253] on span "項目の選択" at bounding box center [902, 247] width 79 height 16
click at [699, 216] on div at bounding box center [630, 312] width 1260 height 625
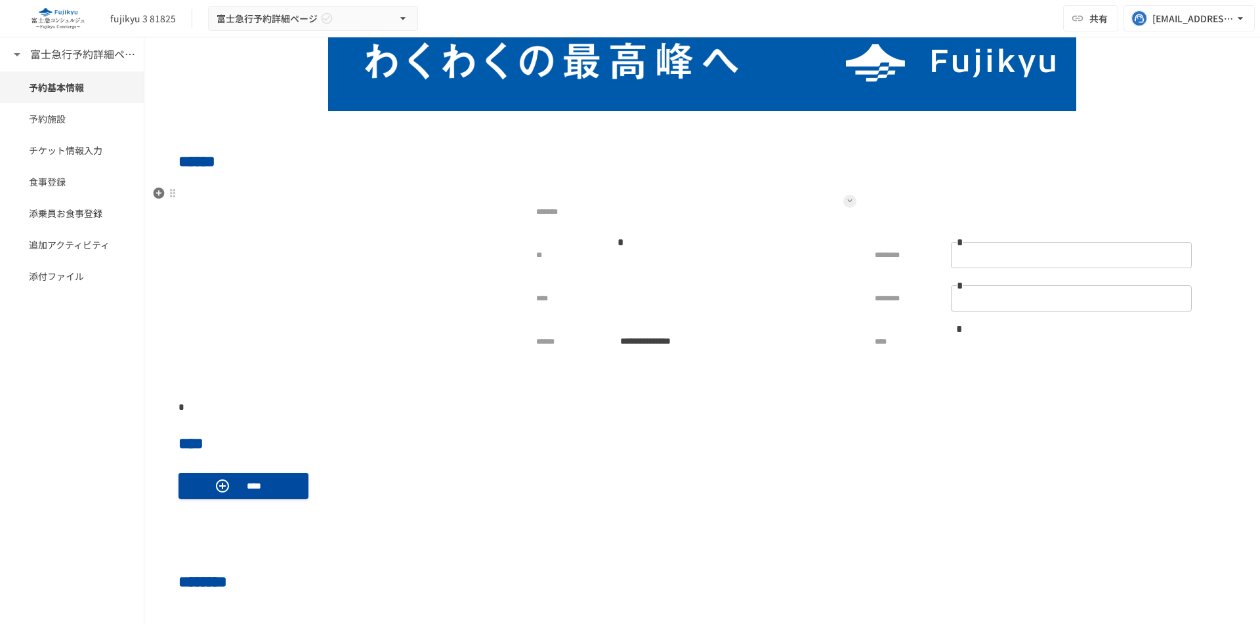
click at [843, 203] on button at bounding box center [849, 201] width 13 height 13
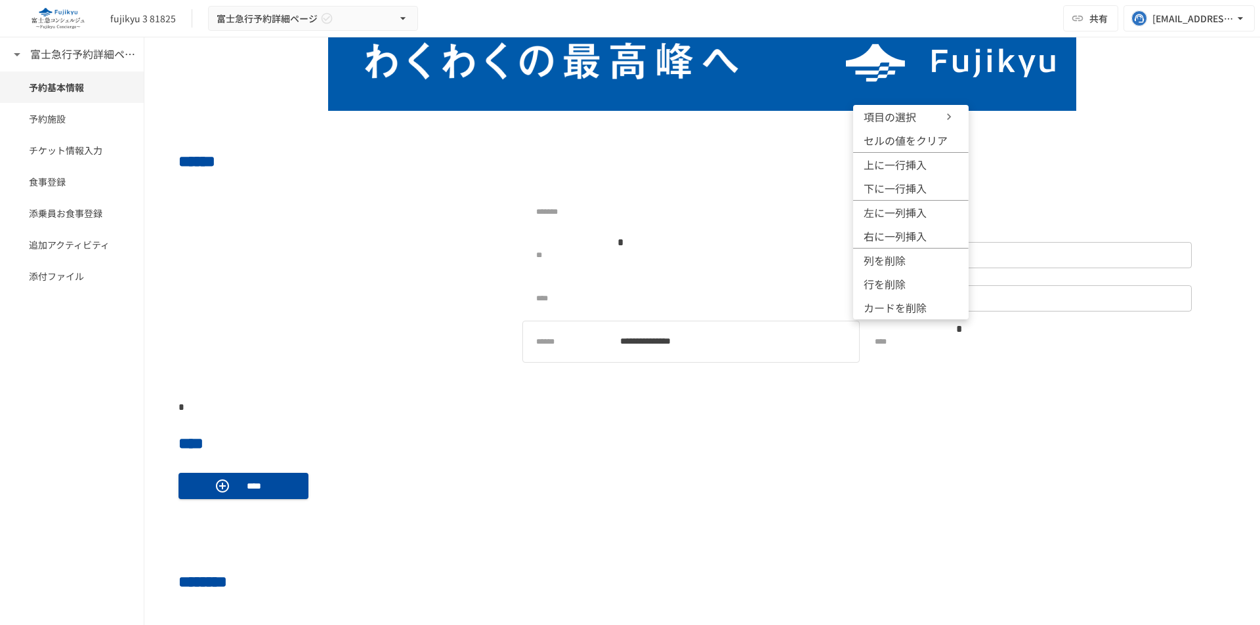
drag, startPoint x: 691, startPoint y: 390, endPoint x: 682, endPoint y: 354, distance: 37.9
click at [686, 371] on div at bounding box center [630, 312] width 1260 height 625
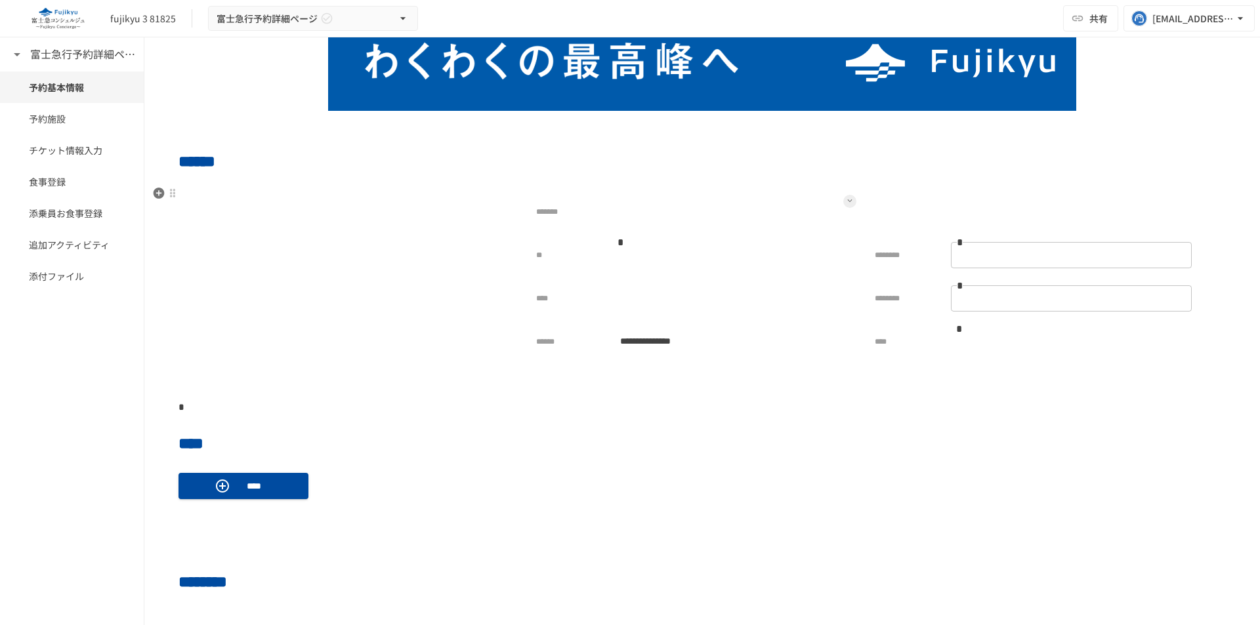
click at [847, 203] on icon at bounding box center [849, 200] width 5 height 5
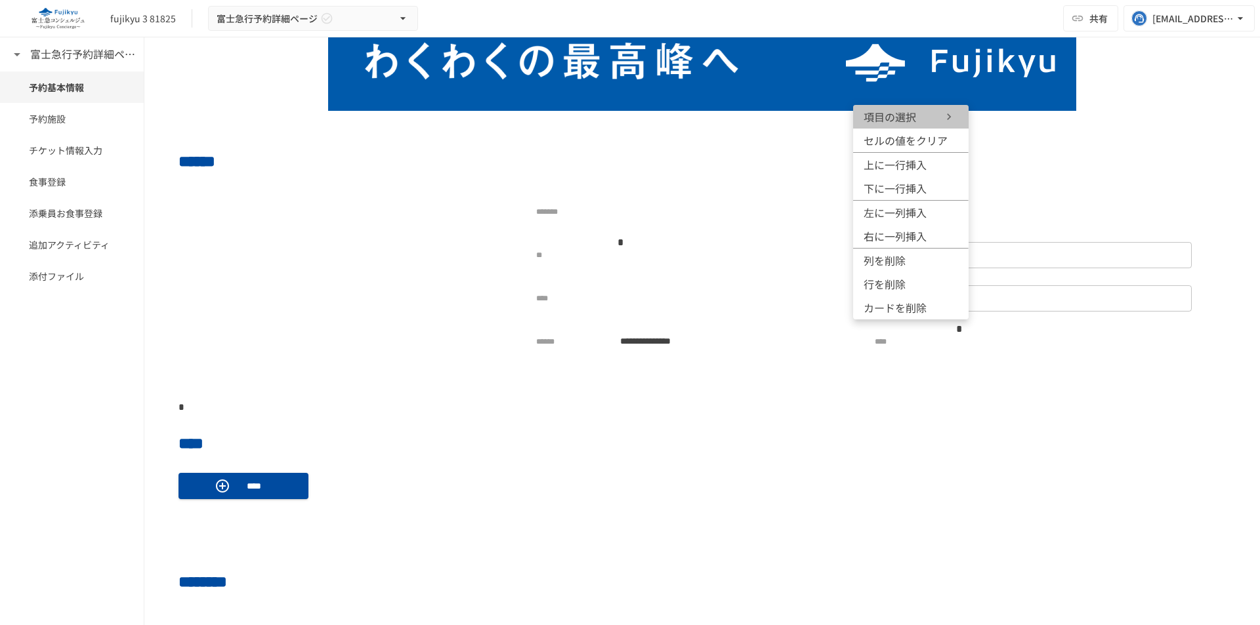
click at [917, 120] on span "項目の選択" at bounding box center [902, 117] width 79 height 16
click at [688, 274] on div at bounding box center [630, 312] width 1260 height 625
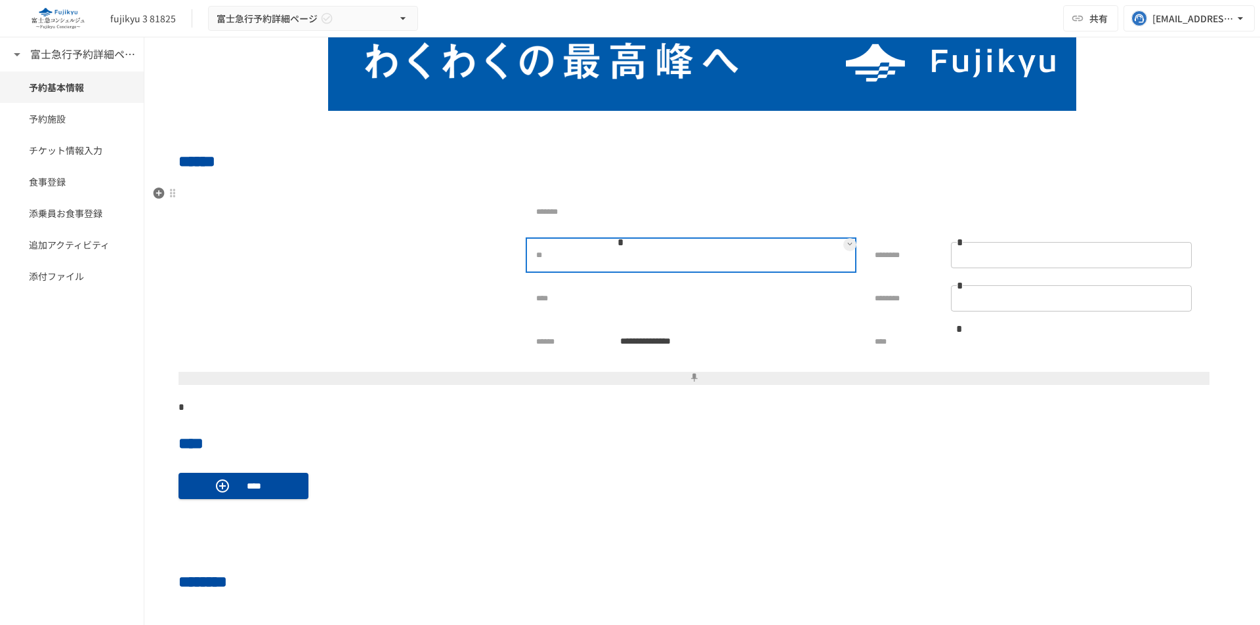
drag, startPoint x: 833, startPoint y: 240, endPoint x: 840, endPoint y: 242, distance: 7.5
click at [837, 241] on div "** *" at bounding box center [690, 255] width 337 height 42
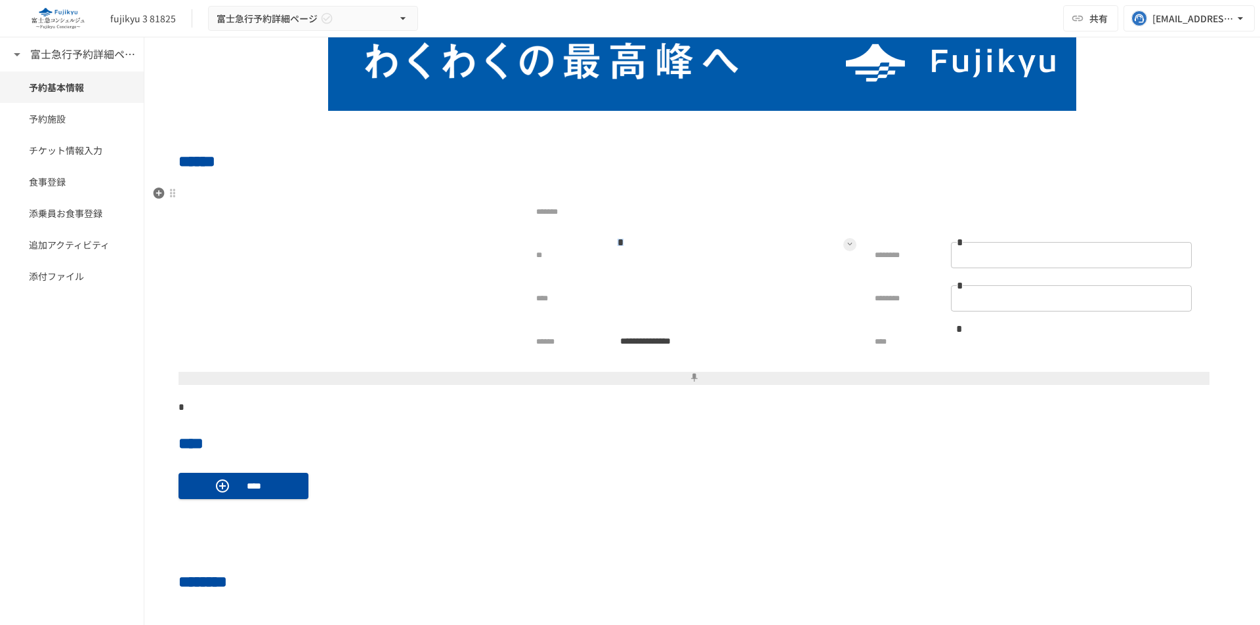
click at [847, 243] on icon at bounding box center [849, 243] width 5 height 5
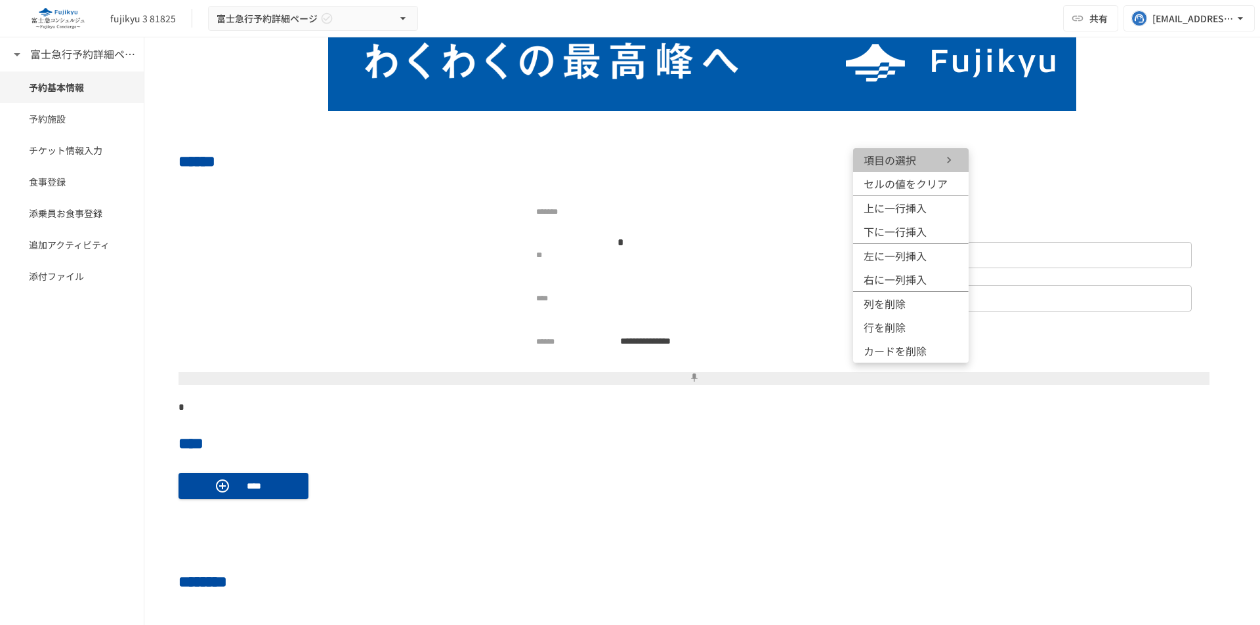
click at [895, 165] on span "項目の選択" at bounding box center [902, 160] width 79 height 16
click at [712, 300] on div at bounding box center [630, 312] width 1260 height 625
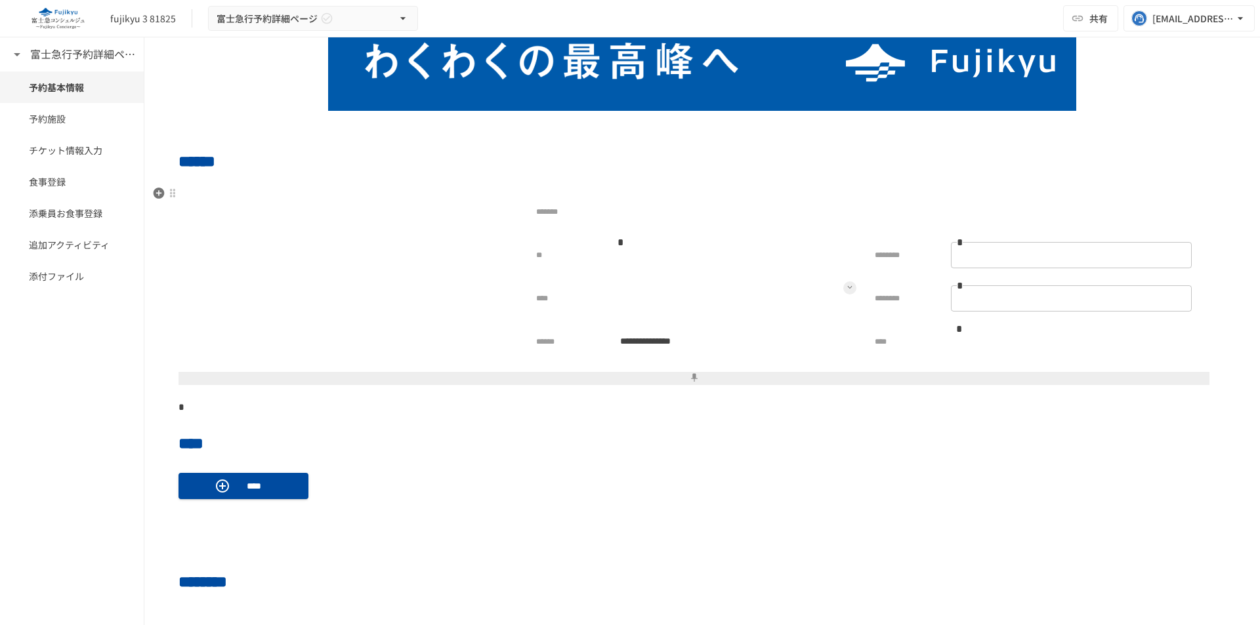
click at [846, 287] on button at bounding box center [849, 287] width 13 height 13
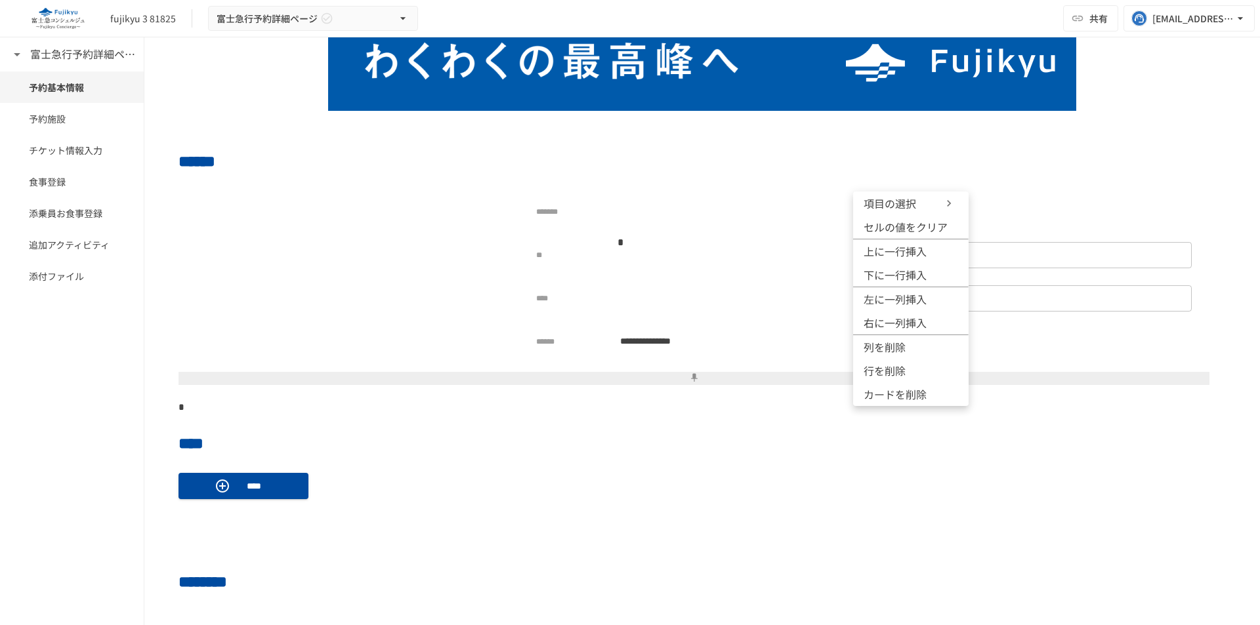
click at [896, 210] on span "項目の選択" at bounding box center [902, 204] width 79 height 16
click at [757, 463] on div at bounding box center [630, 312] width 1260 height 625
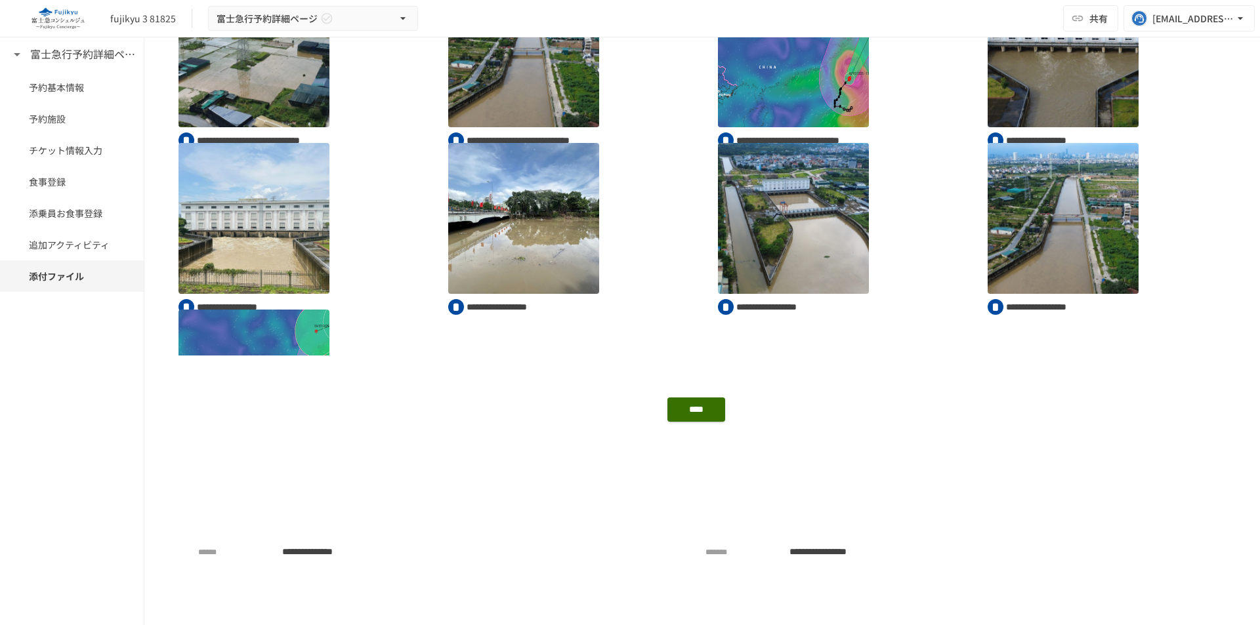
scroll to position [1584, 0]
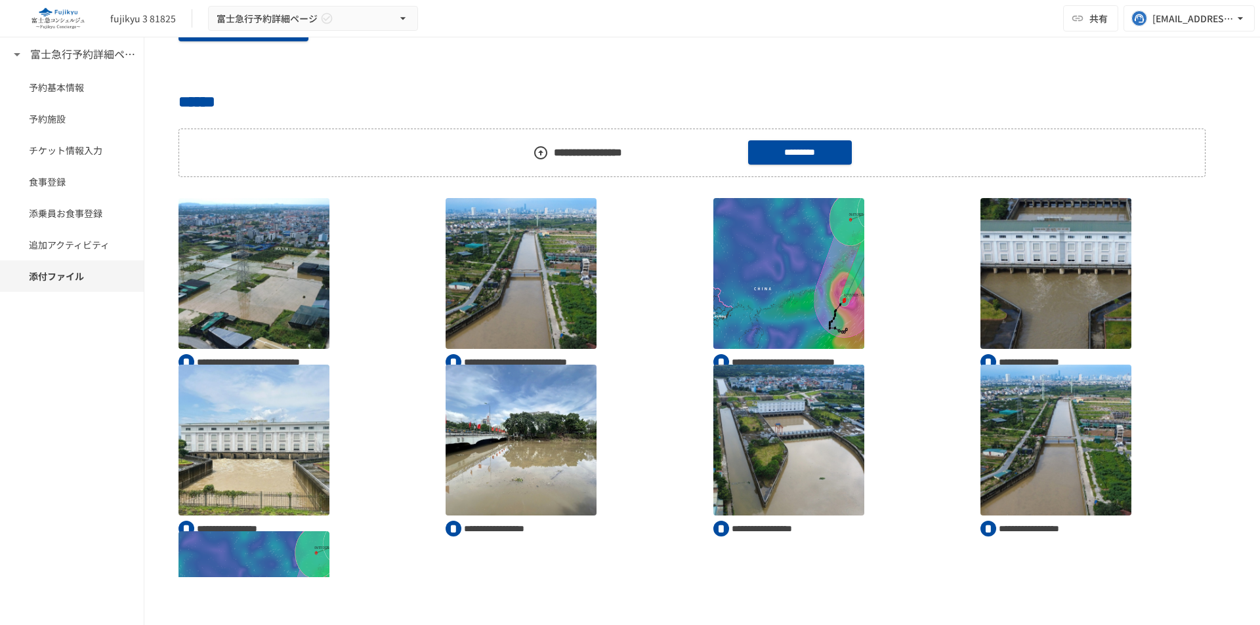
scroll to position [1191, 0]
